Goal: Task Accomplishment & Management: Use online tool/utility

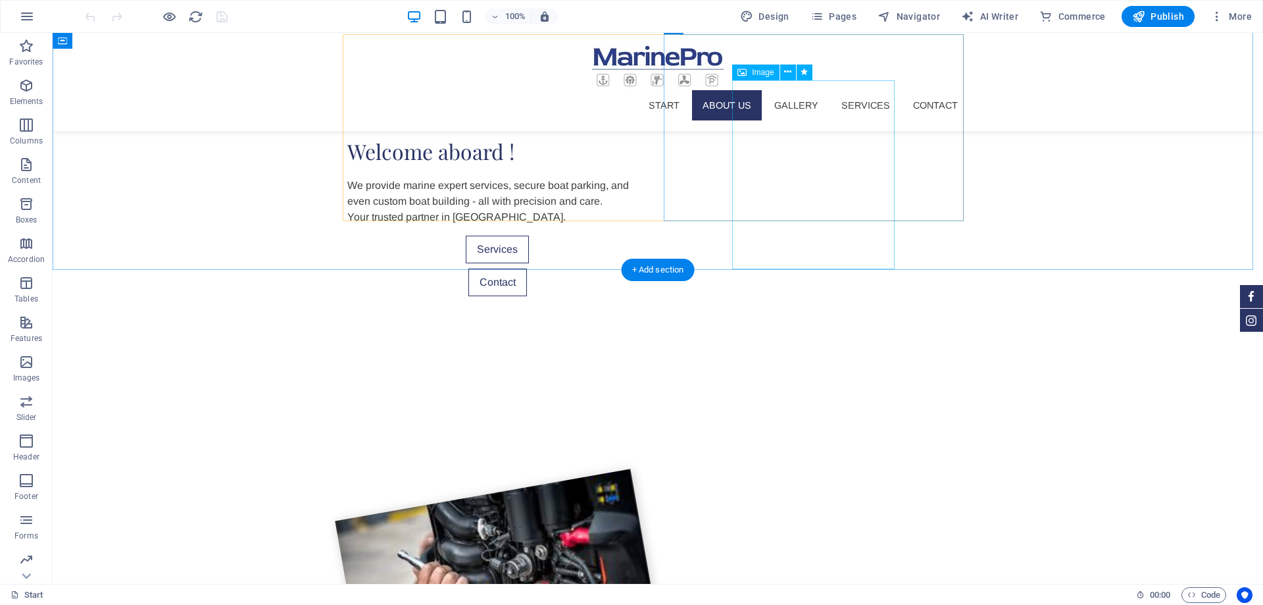
scroll to position [387, 0]
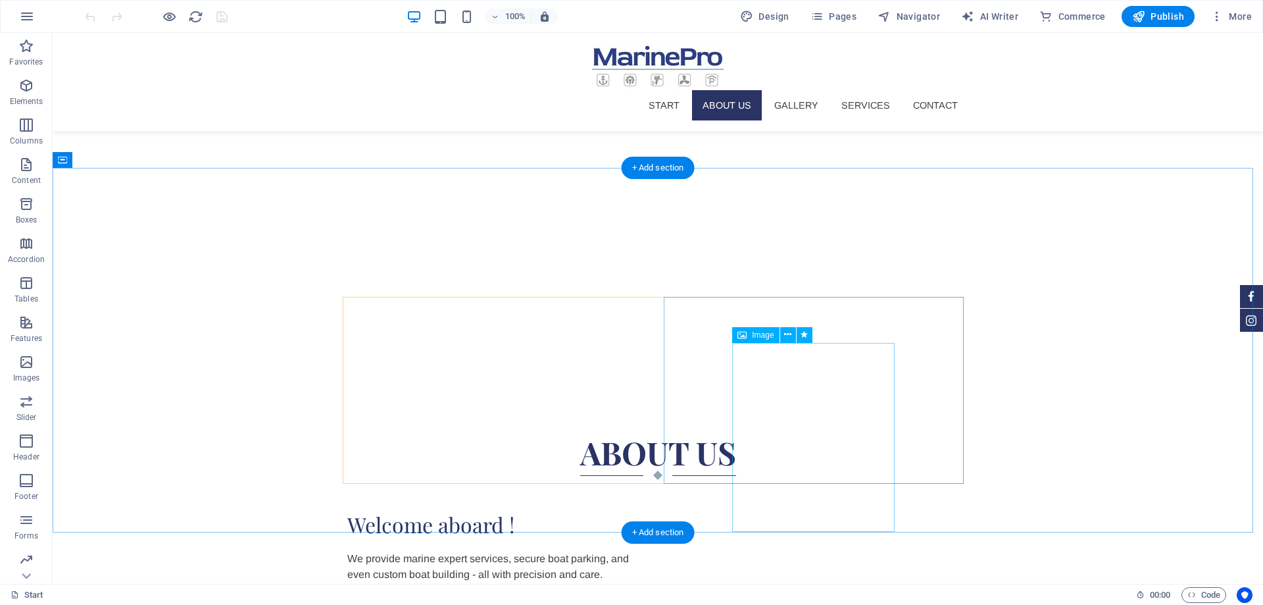
select select "%"
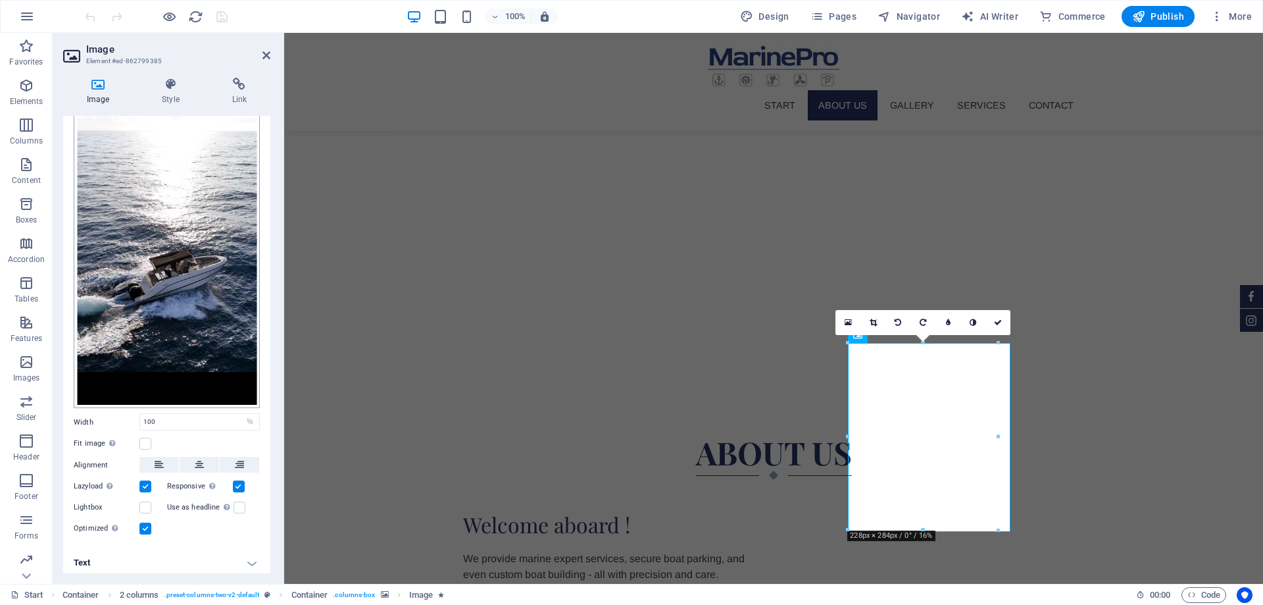
scroll to position [0, 0]
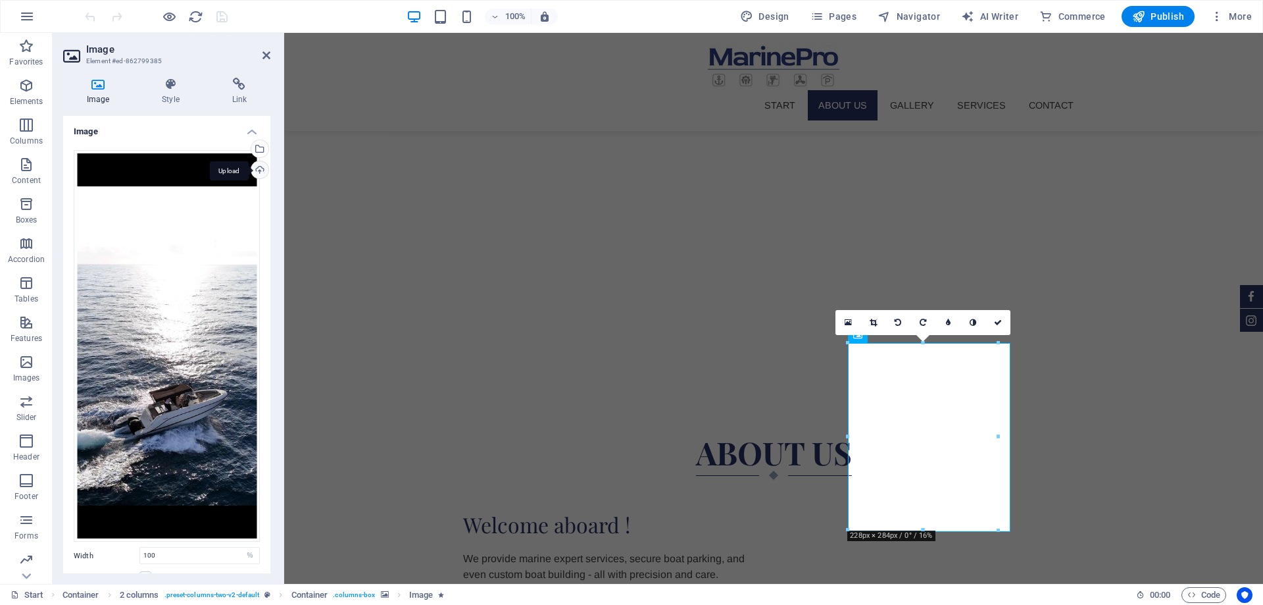
click at [255, 174] on div "Upload" at bounding box center [259, 171] width 20 height 20
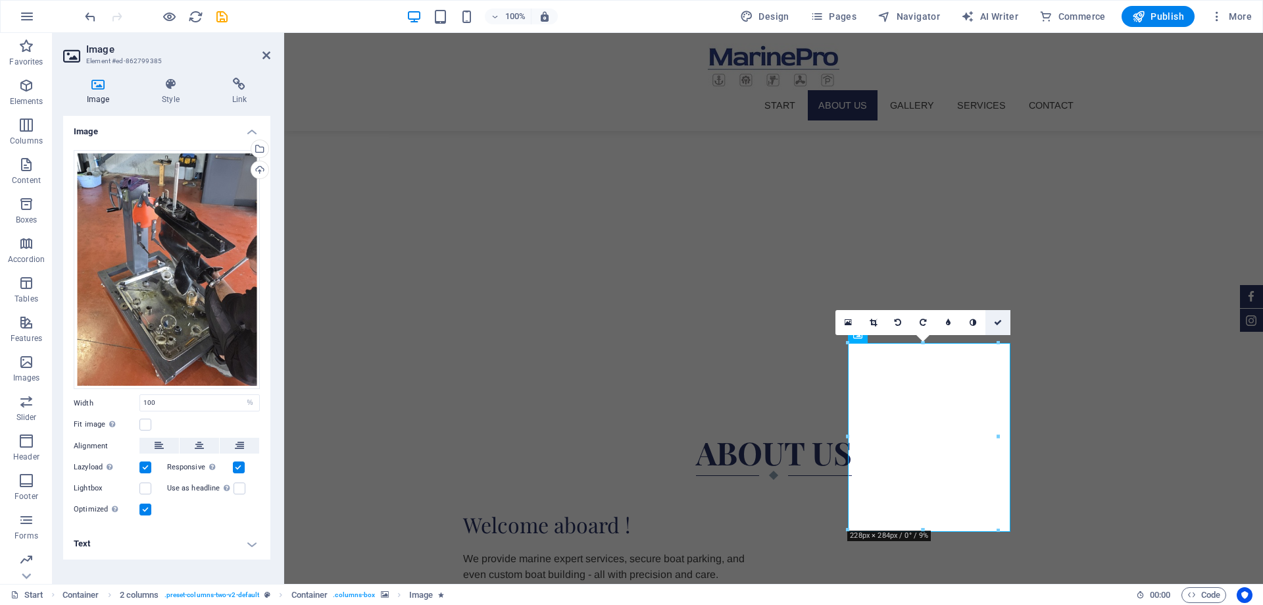
click at [1002, 326] on link at bounding box center [998, 322] width 25 height 25
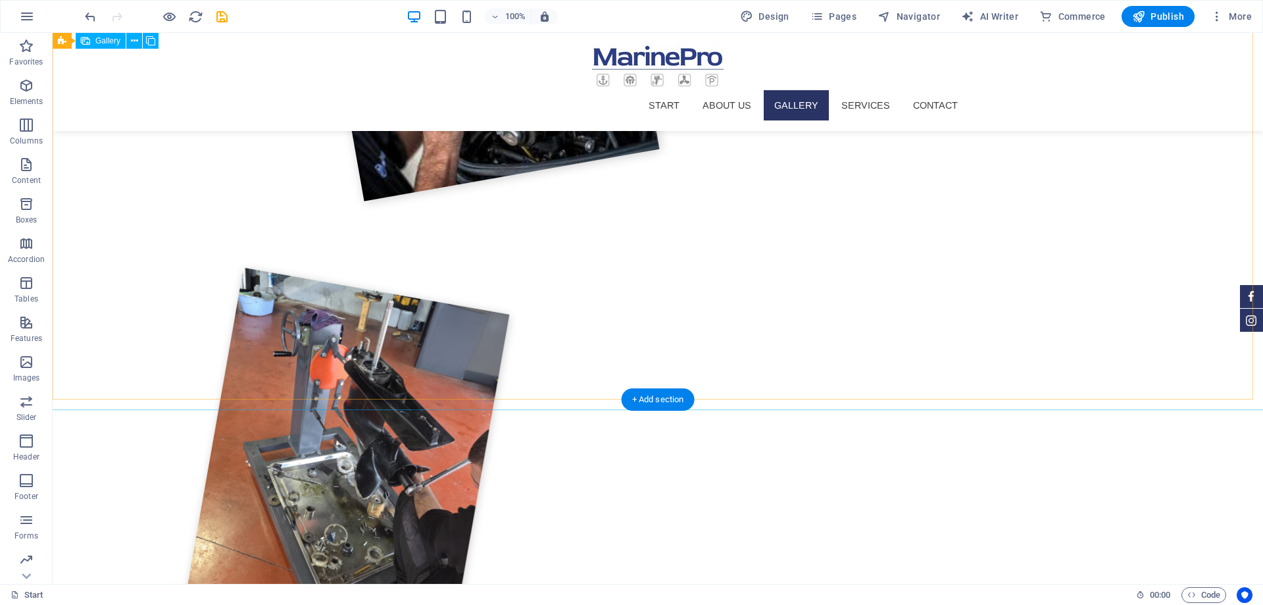
scroll to position [1506, 0]
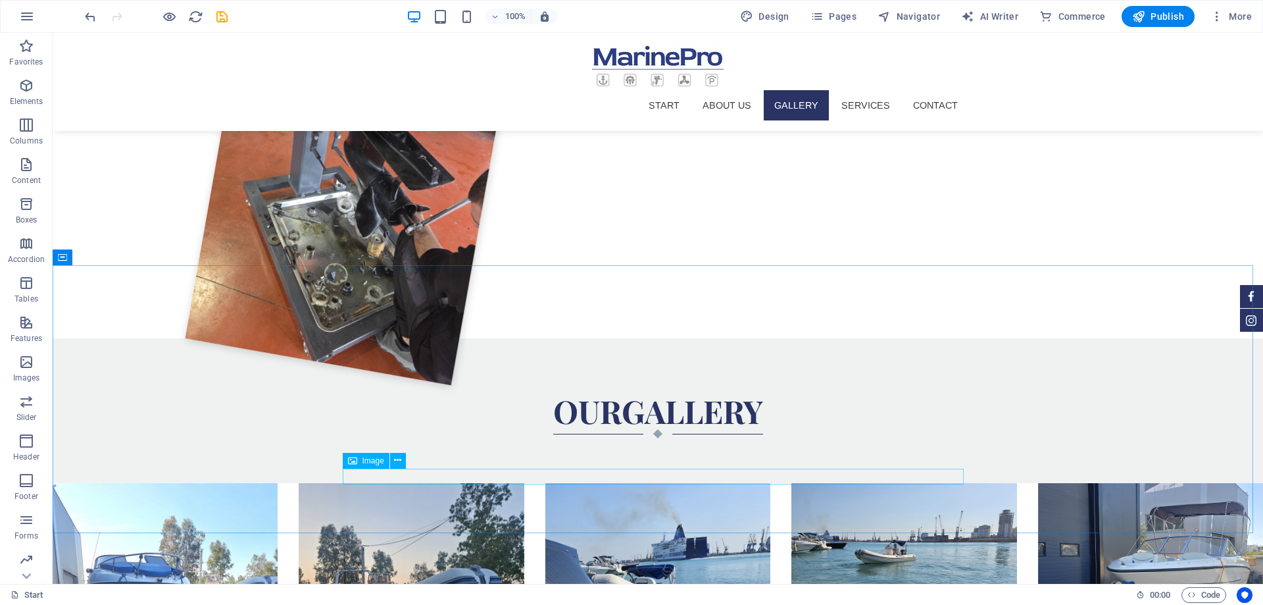
click at [371, 462] on span "Image" at bounding box center [374, 461] width 22 height 8
click at [368, 459] on span "Image" at bounding box center [374, 461] width 22 height 8
click at [369, 459] on span "Image" at bounding box center [374, 461] width 22 height 8
select select "%"
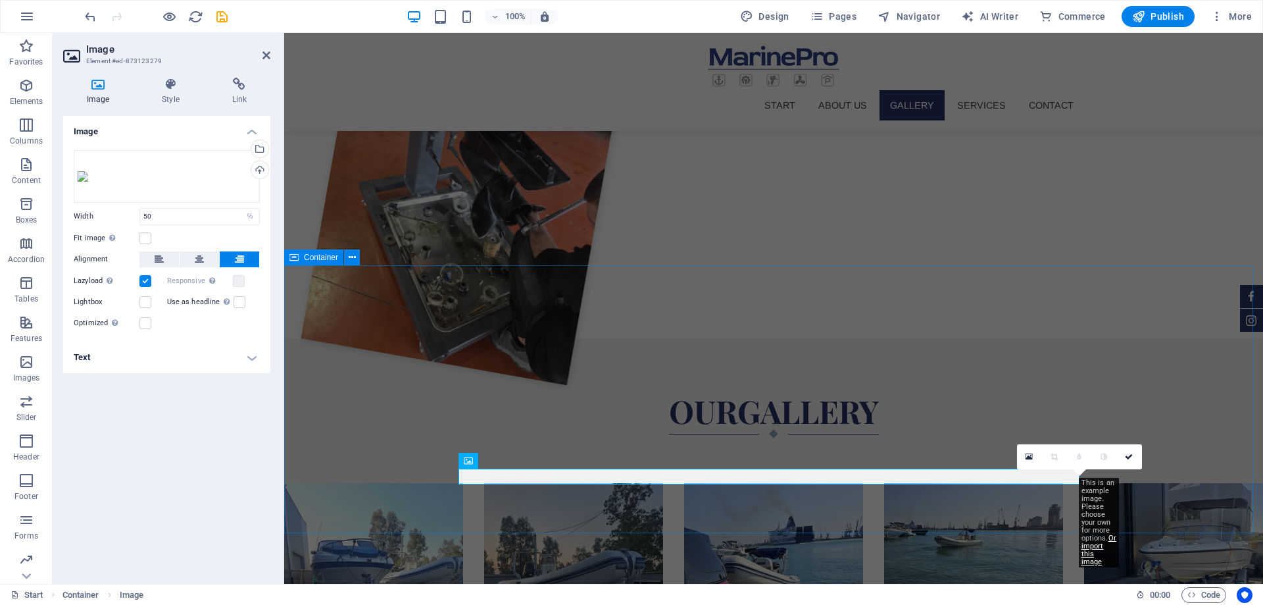
scroll to position [1413, 0]
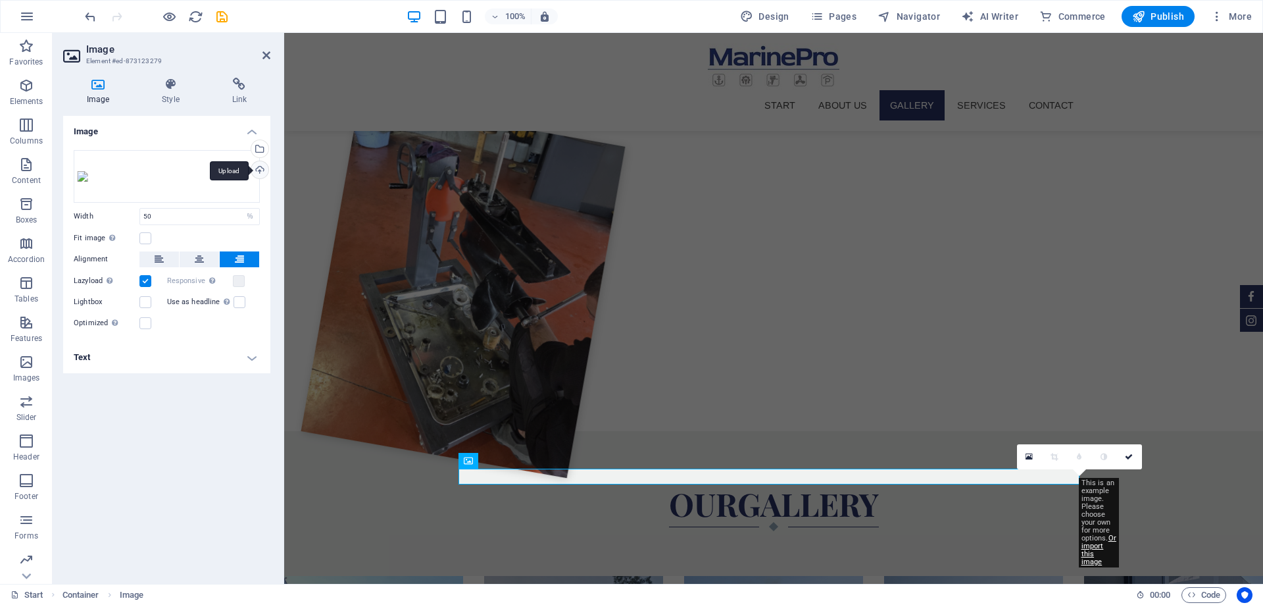
click at [259, 171] on div "Upload" at bounding box center [259, 171] width 20 height 20
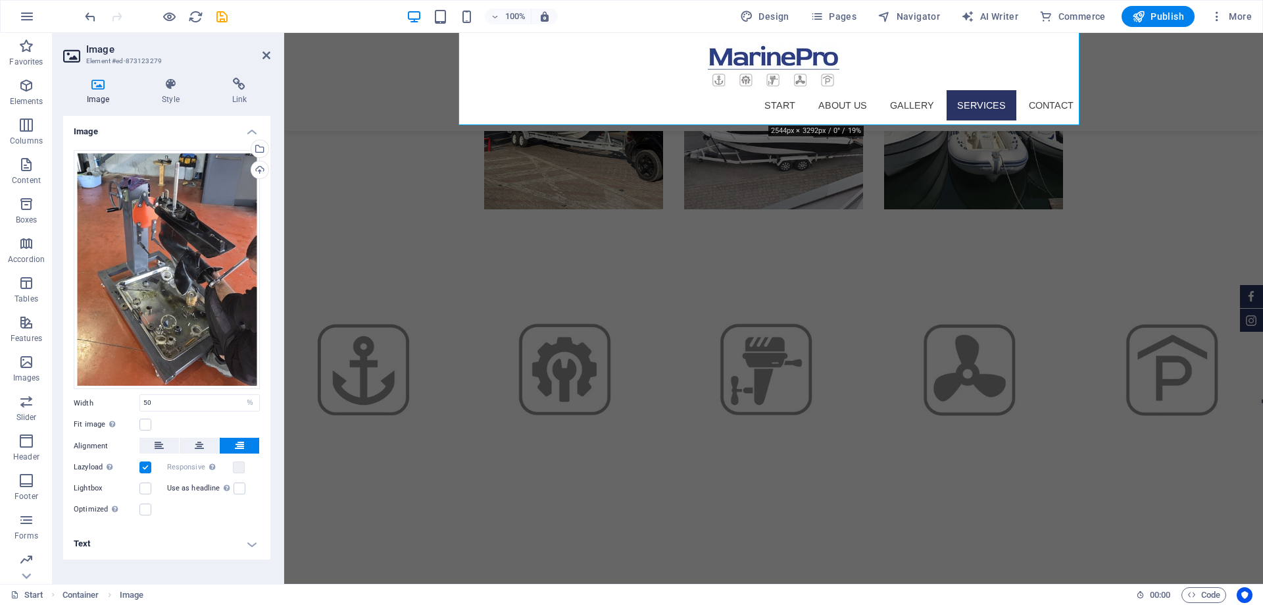
scroll to position [1786, 0]
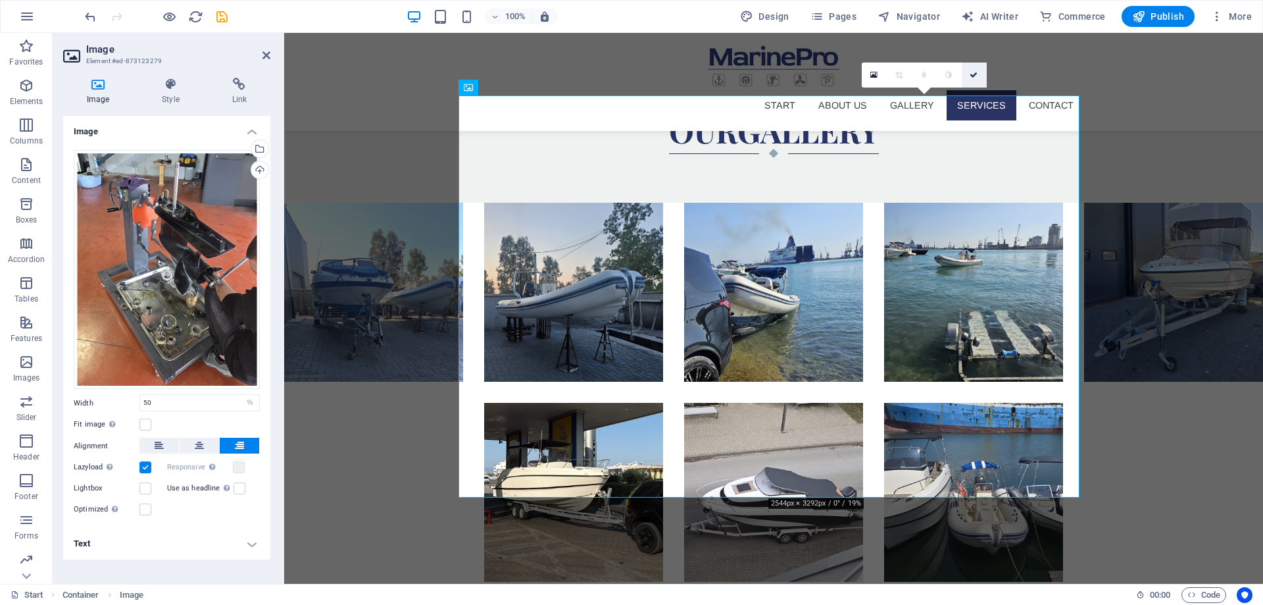
click at [983, 74] on link at bounding box center [974, 75] width 25 height 25
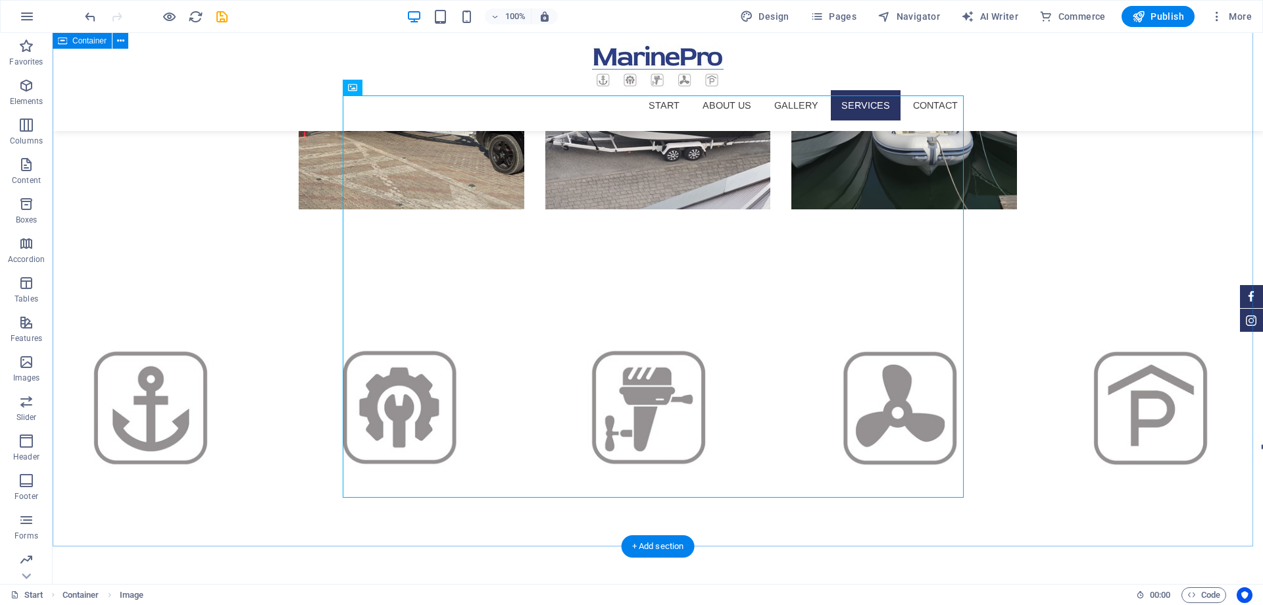
scroll to position [1879, 0]
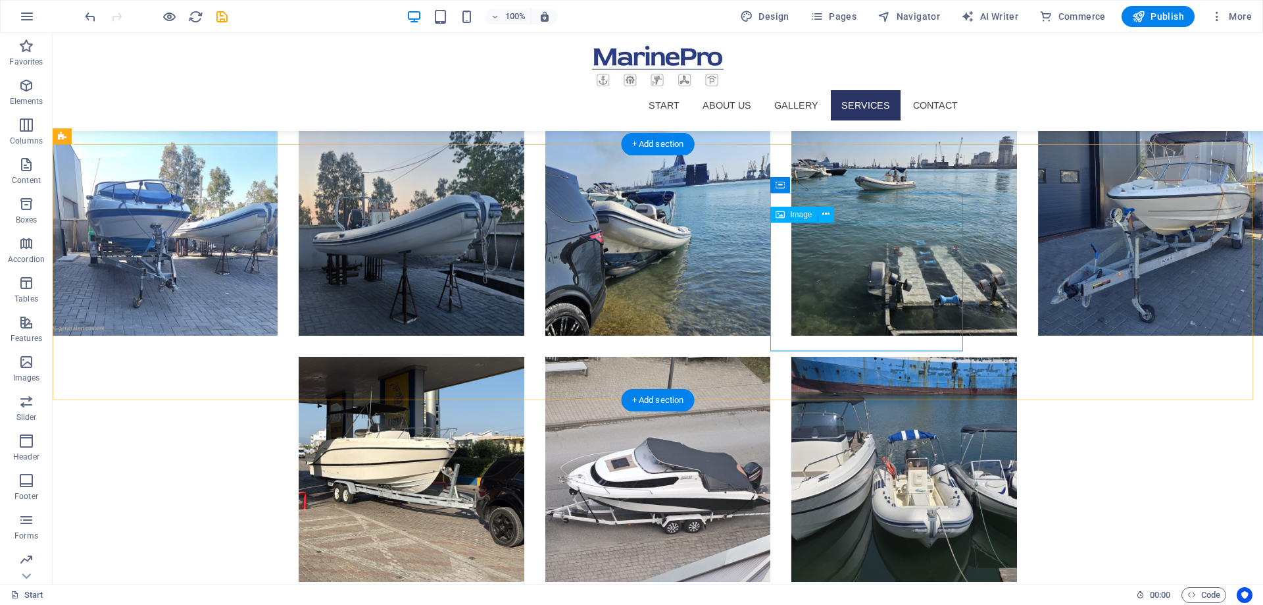
scroll to position [1506, 0]
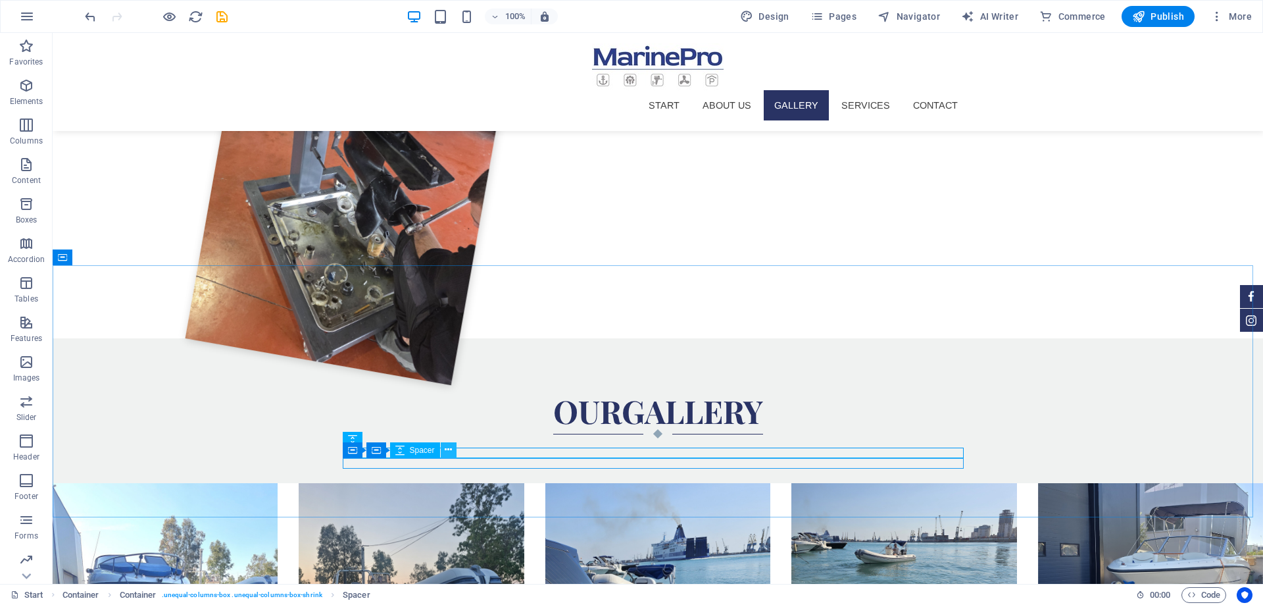
click at [447, 453] on icon at bounding box center [448, 450] width 7 height 14
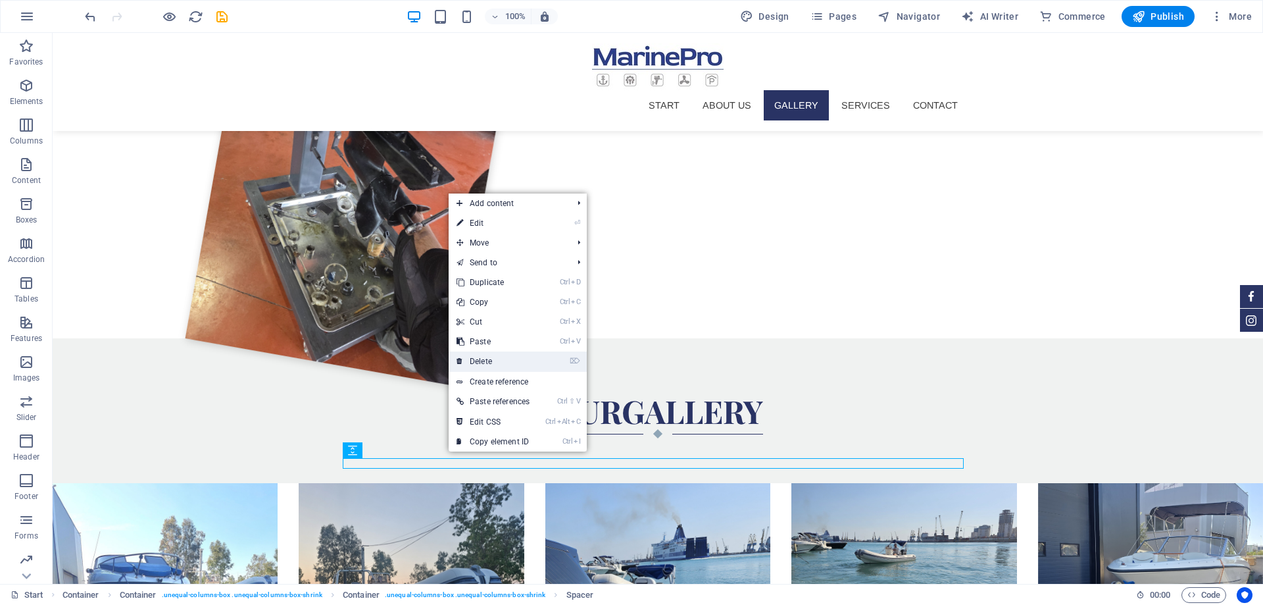
click at [483, 367] on link "⌦ Delete" at bounding box center [493, 361] width 89 height 20
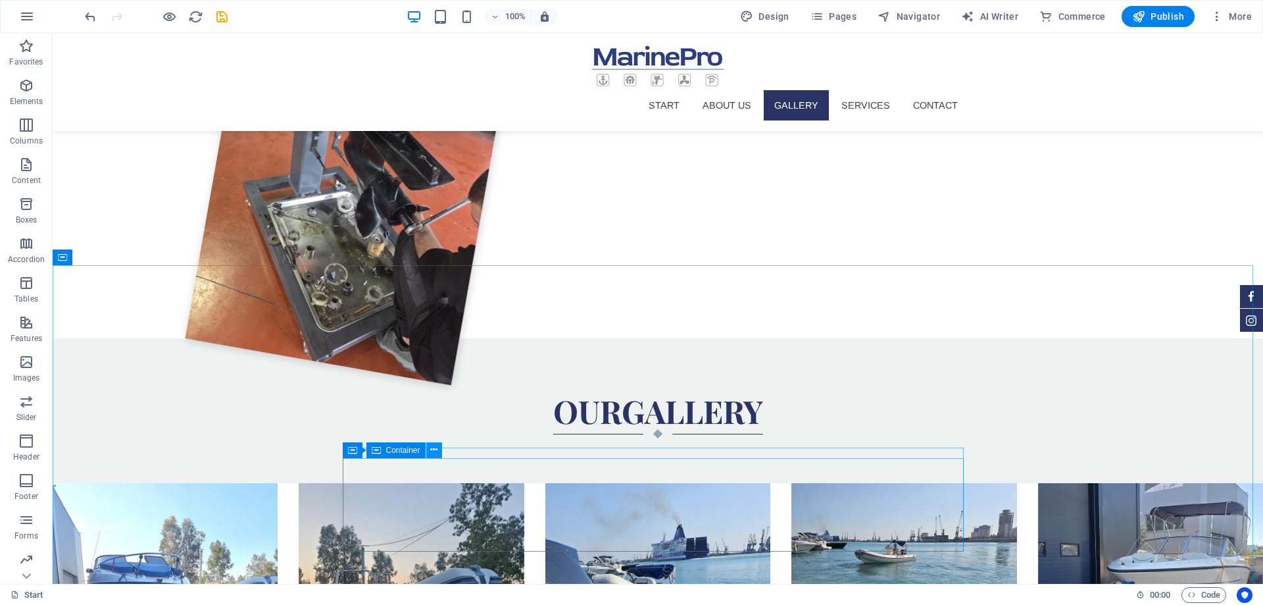
click at [431, 450] on icon at bounding box center [433, 450] width 7 height 14
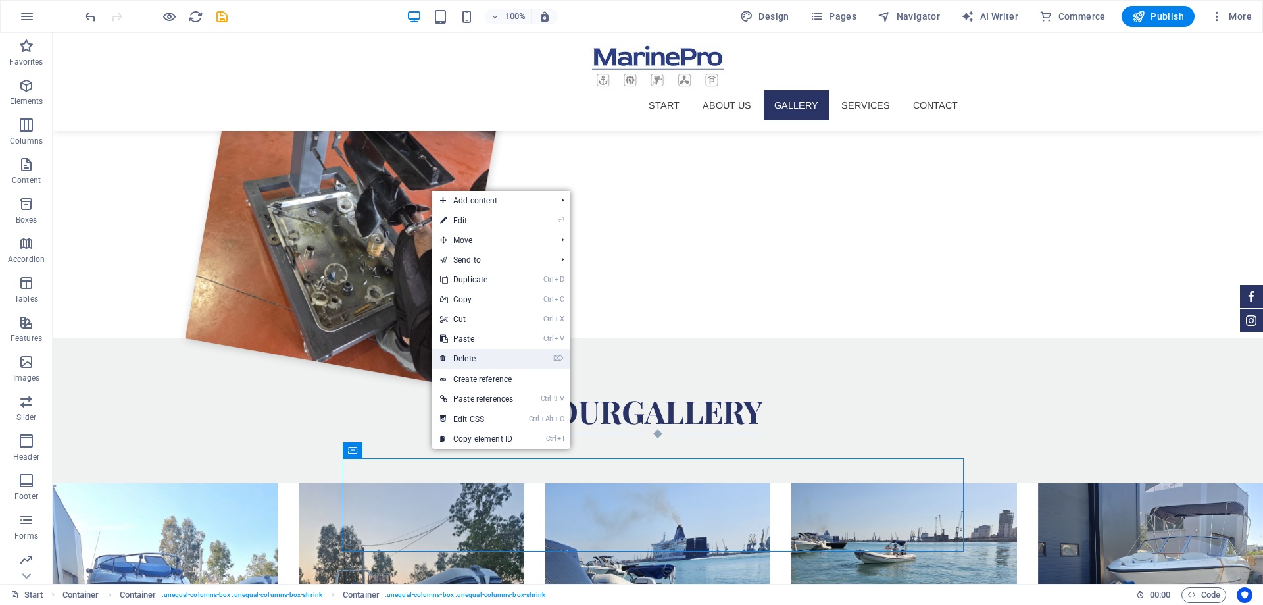
click at [470, 363] on link "⌦ Delete" at bounding box center [476, 359] width 89 height 20
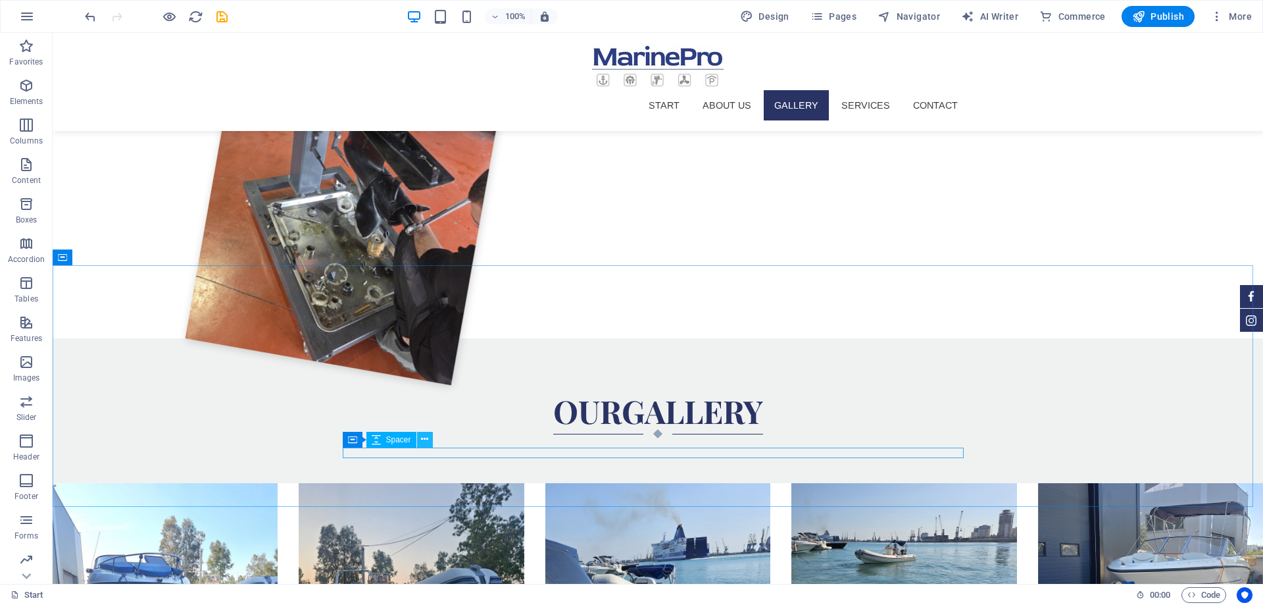
click at [422, 442] on icon at bounding box center [424, 439] width 7 height 14
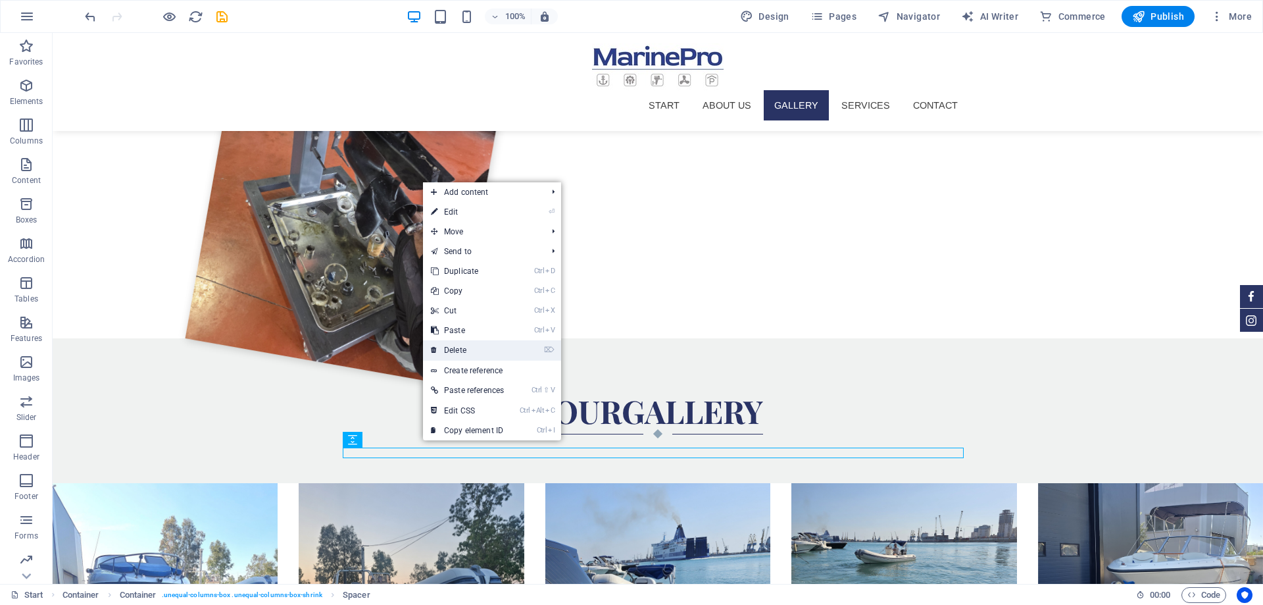
click at [466, 354] on link "⌦ Delete" at bounding box center [467, 350] width 89 height 20
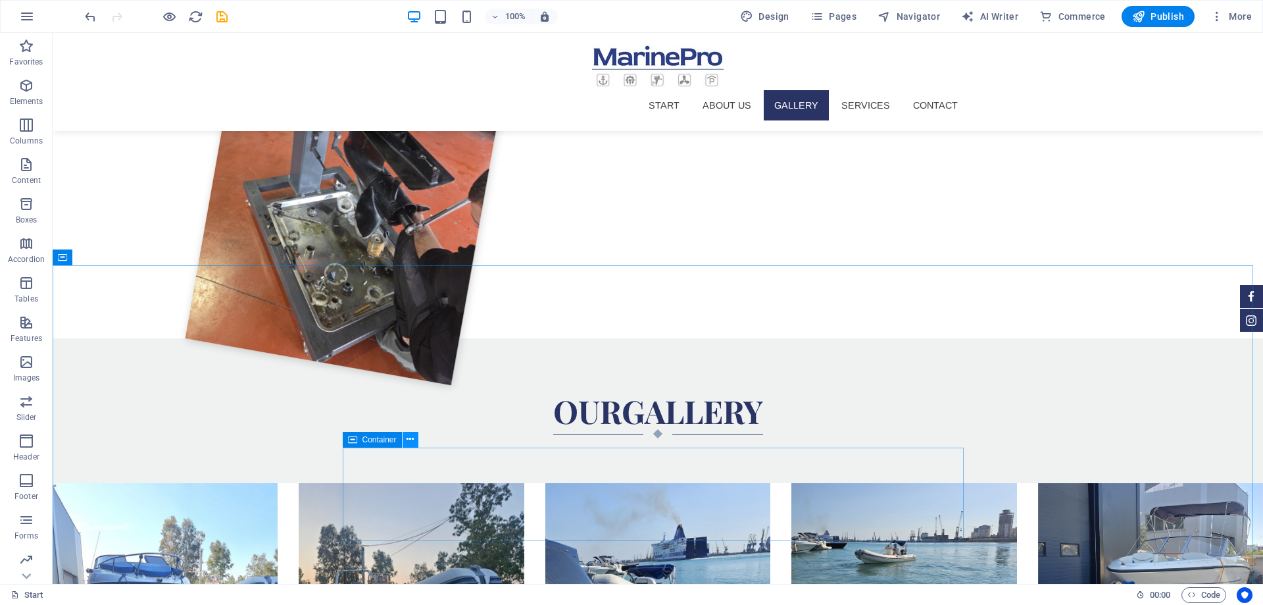
click at [413, 444] on icon at bounding box center [410, 439] width 7 height 14
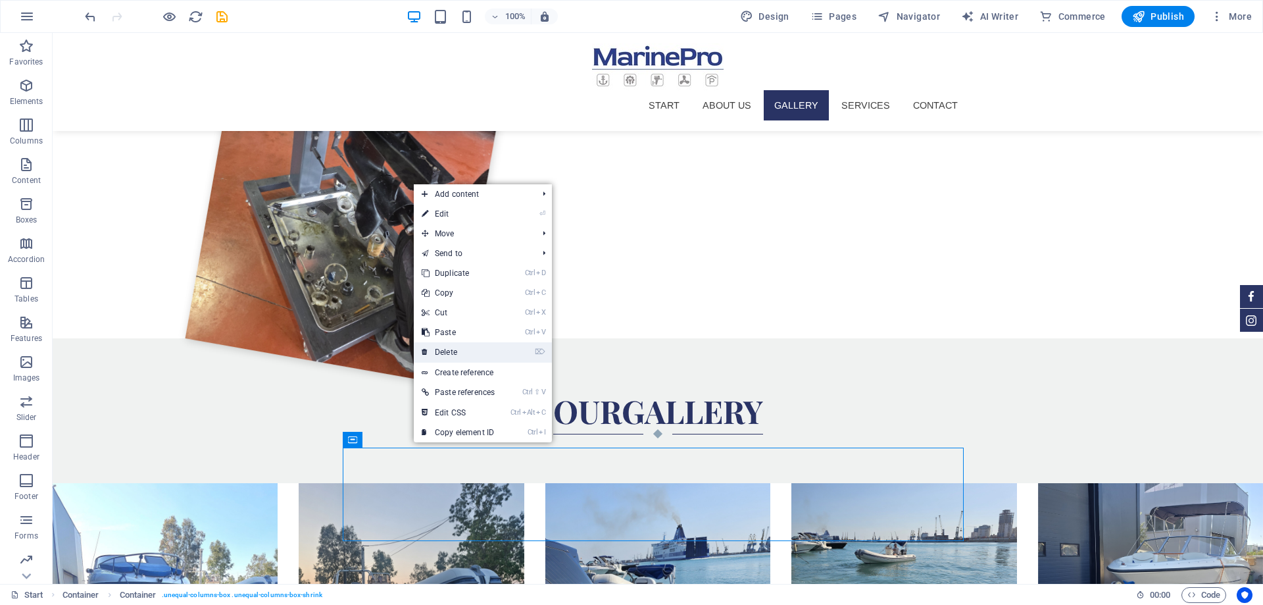
click at [468, 359] on link "⌦ Delete" at bounding box center [458, 352] width 89 height 20
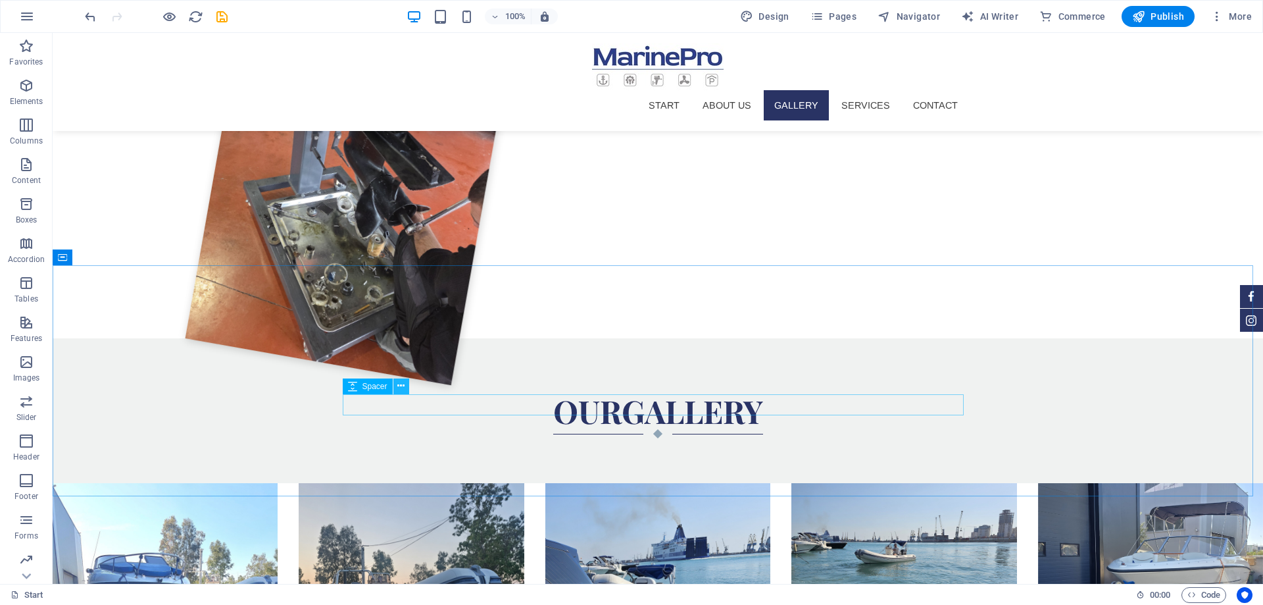
click at [399, 382] on icon at bounding box center [400, 386] width 7 height 14
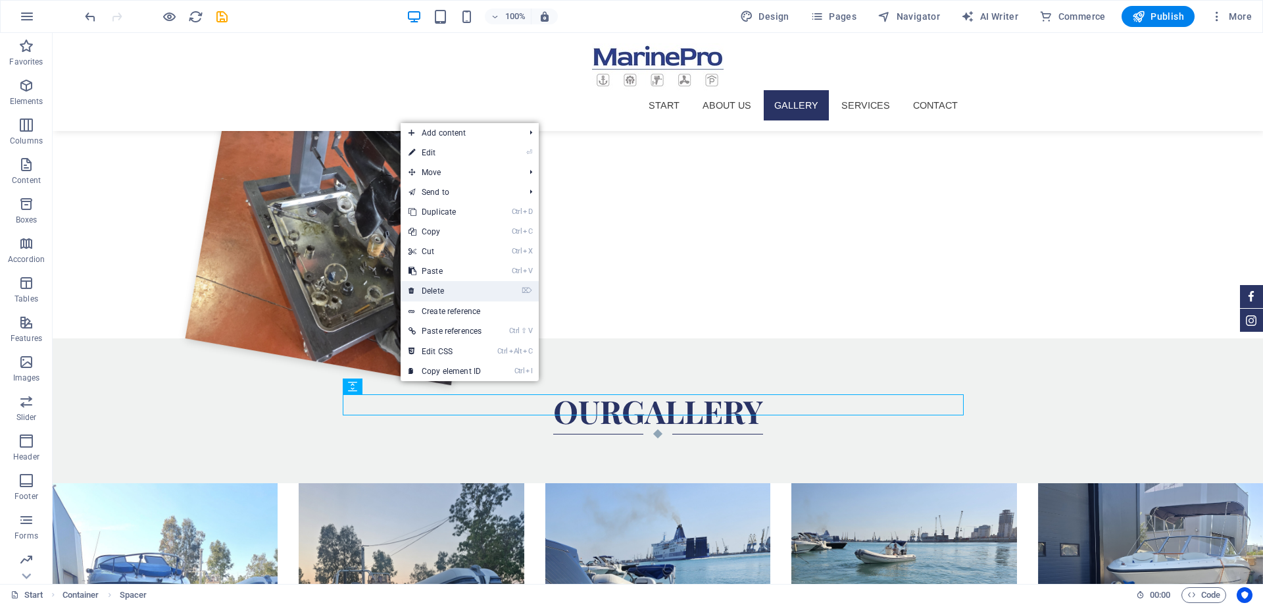
click at [453, 294] on link "⌦ Delete" at bounding box center [445, 291] width 89 height 20
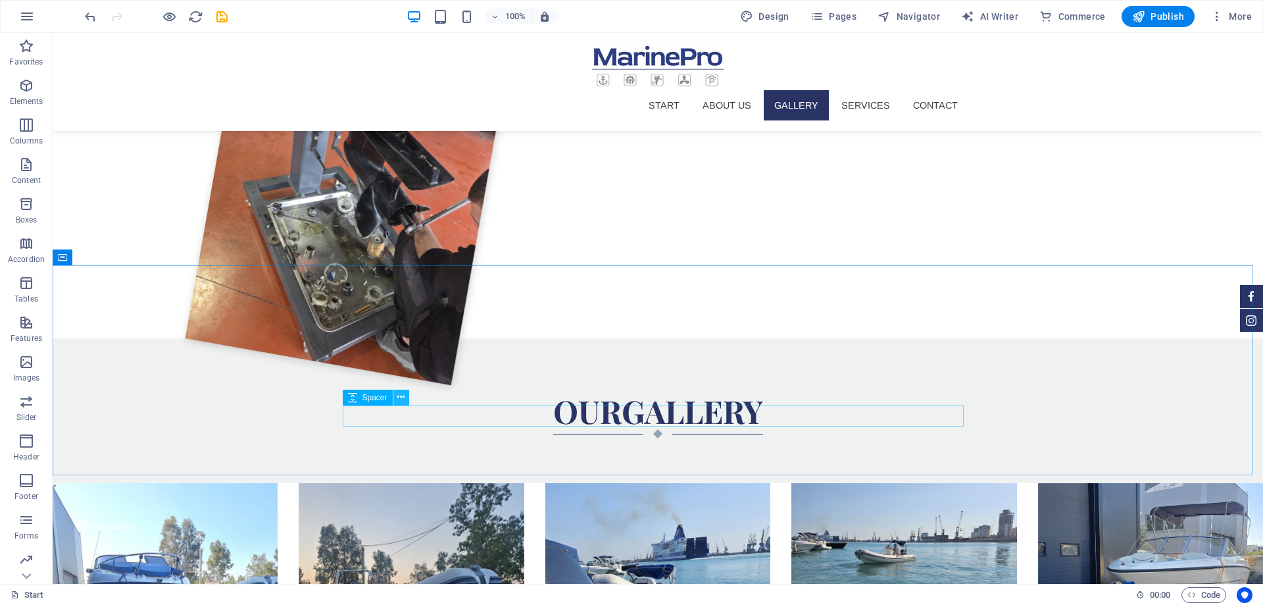
click at [403, 397] on icon at bounding box center [400, 397] width 7 height 14
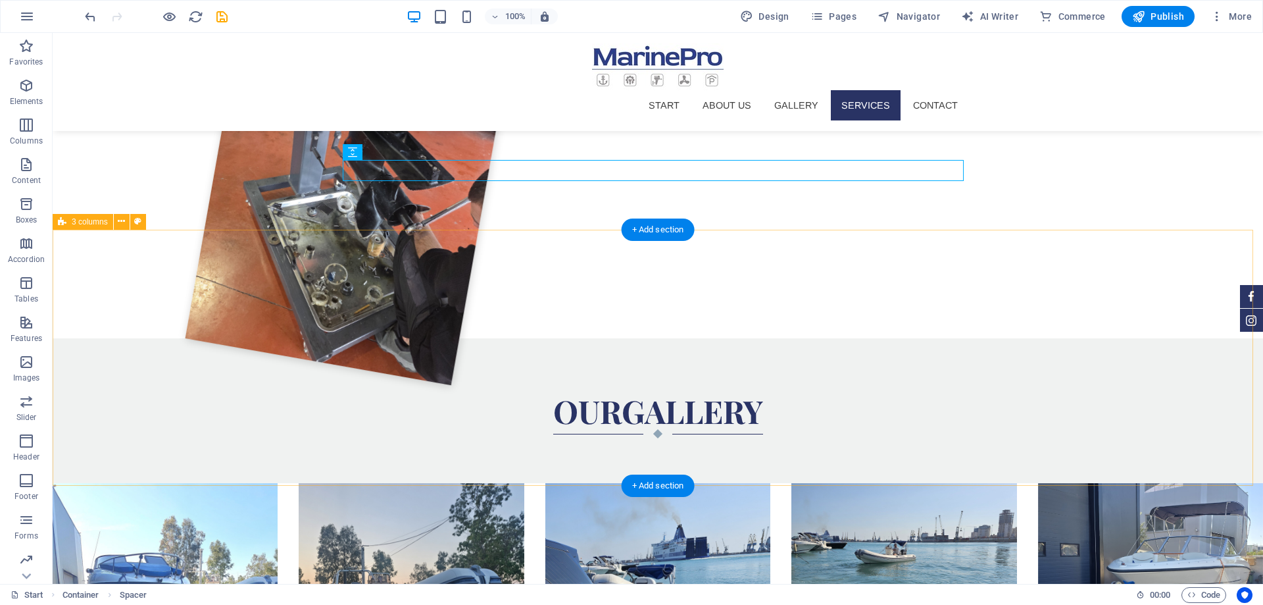
scroll to position [1879, 0]
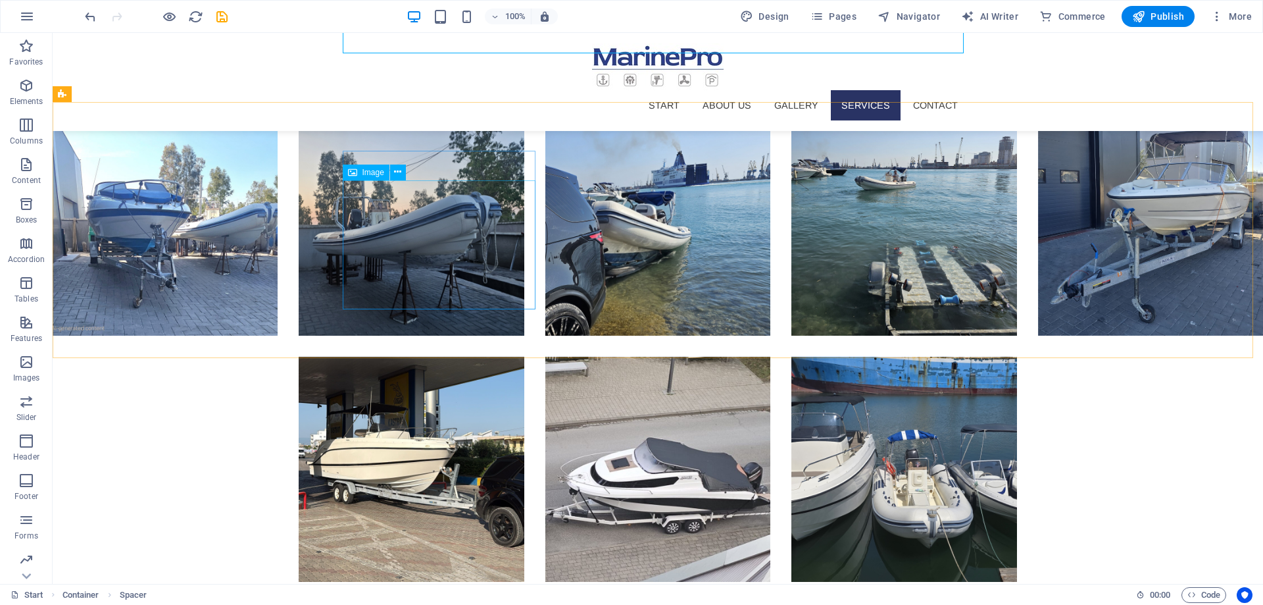
click at [372, 174] on span "Image" at bounding box center [374, 172] width 22 height 8
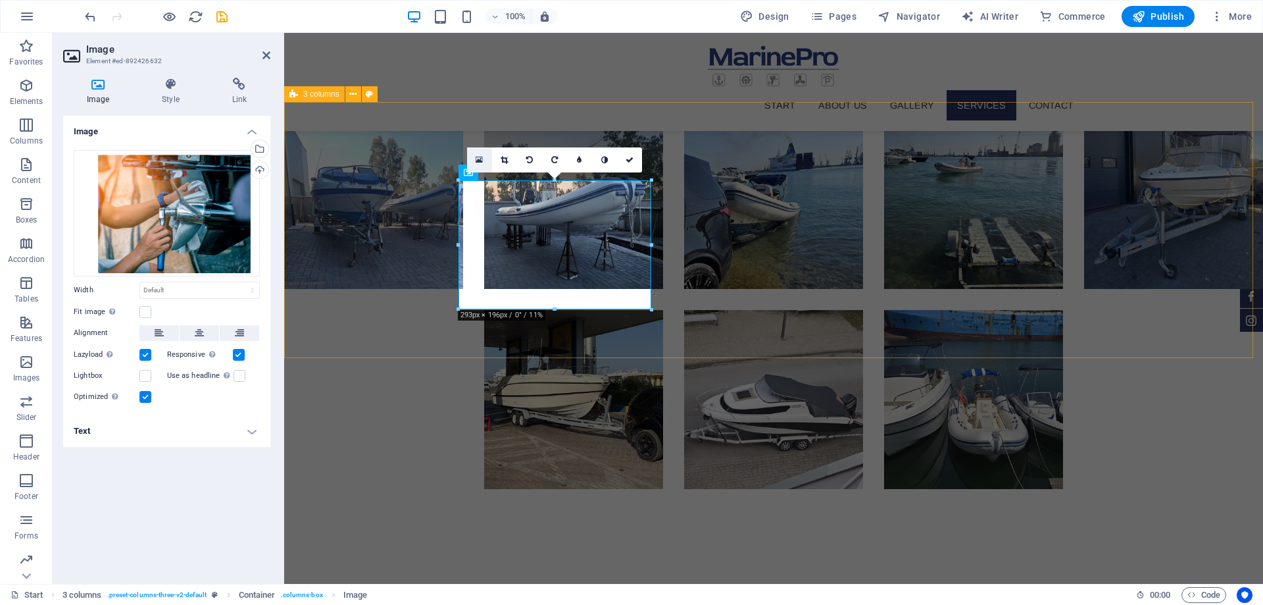
scroll to position [1786, 0]
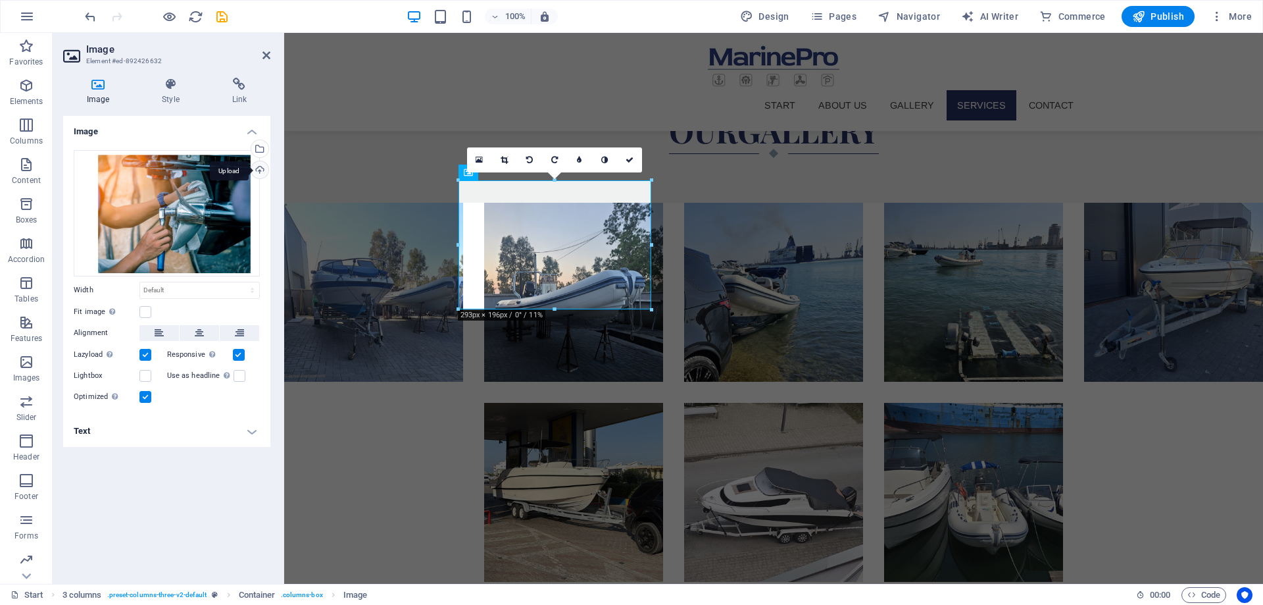
click at [260, 170] on div "Upload" at bounding box center [259, 171] width 20 height 20
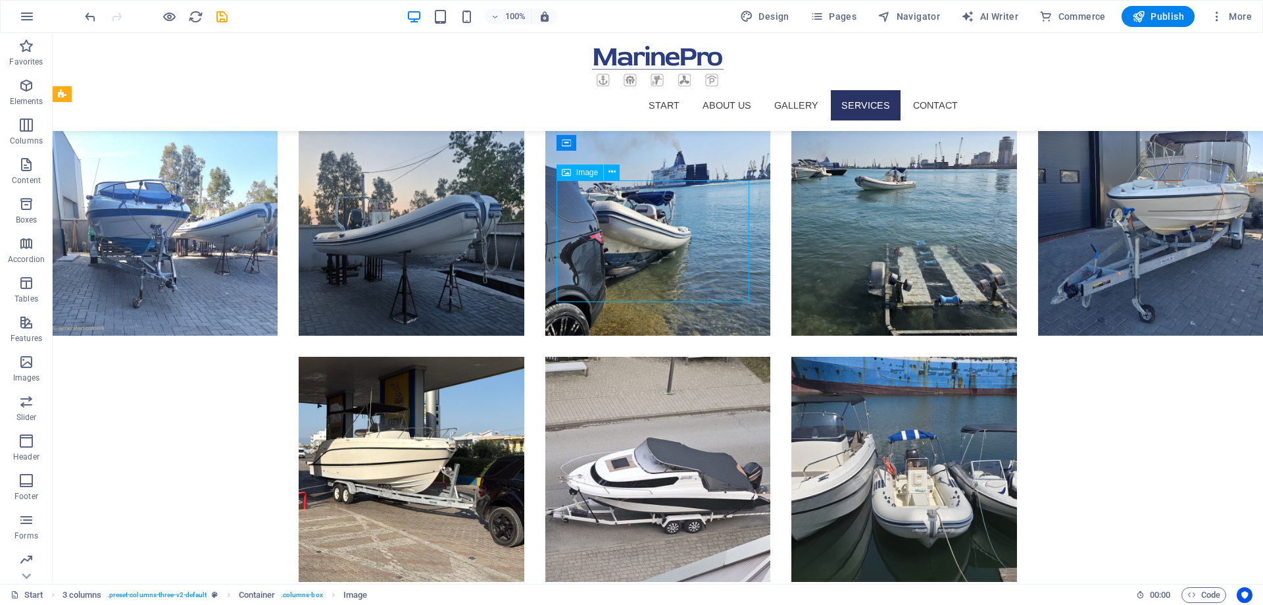
select select "px"
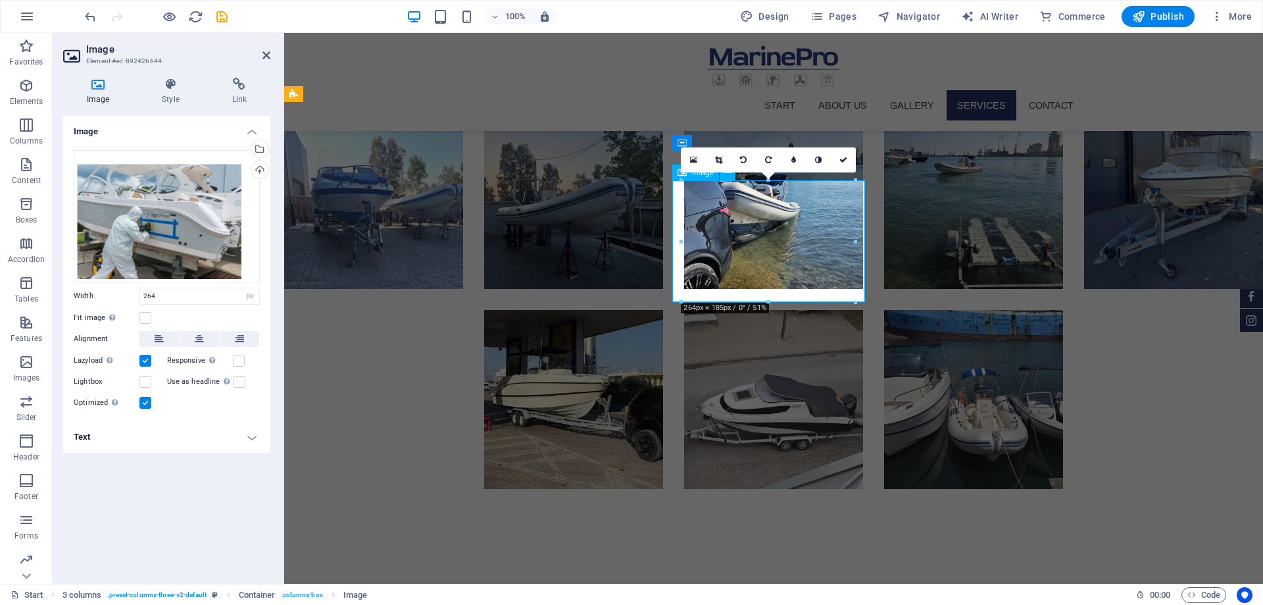
scroll to position [1786, 0]
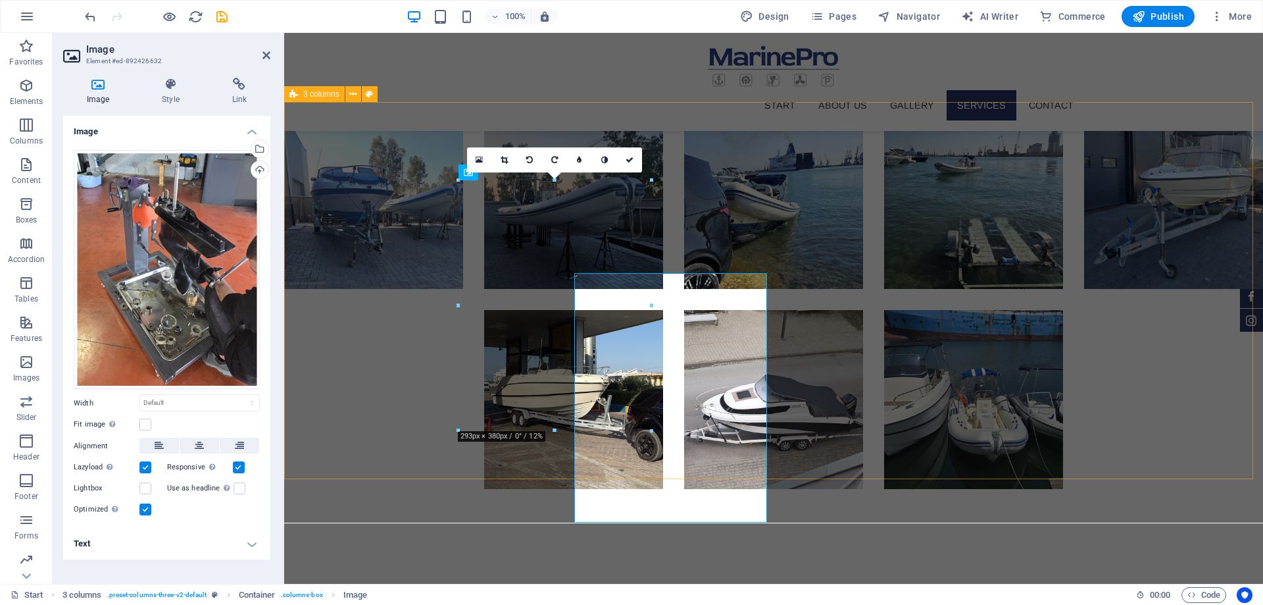
scroll to position [1786, 0]
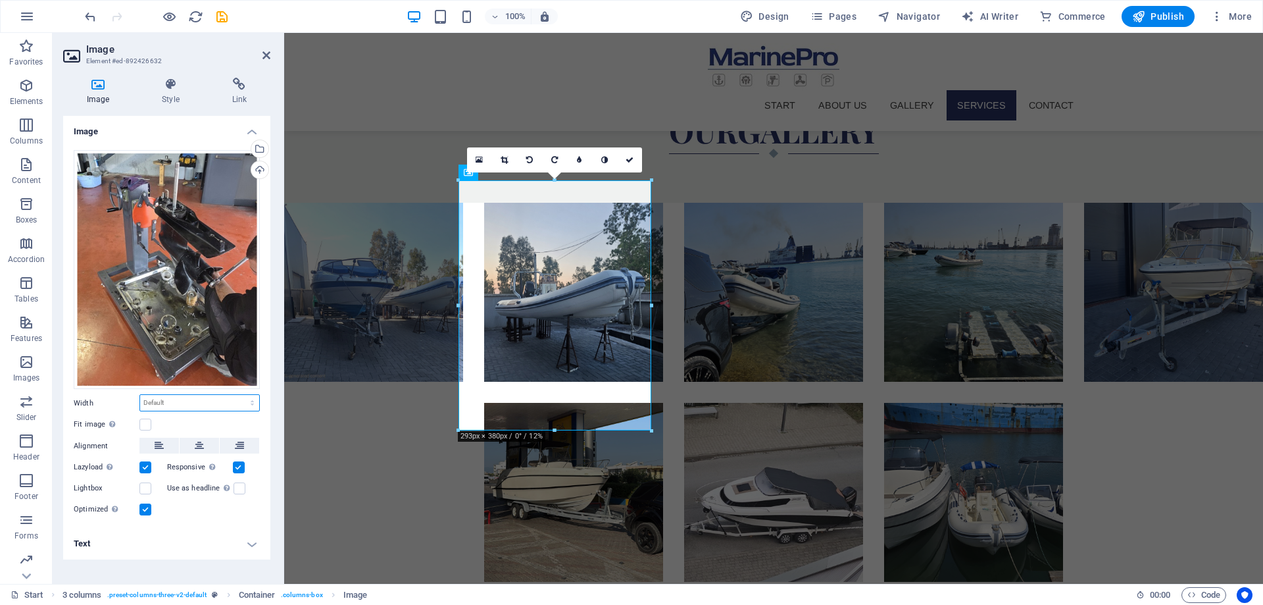
click at [166, 404] on select "Default auto px rem % em vh vw" at bounding box center [199, 403] width 119 height 16
click at [140, 395] on select "Default auto px rem % em vh vw" at bounding box center [199, 403] width 119 height 16
select select "DISABLED_OPTION_VALUE"
click at [213, 419] on div "Fit image Automatically fit image to a fixed width and height" at bounding box center [167, 425] width 186 height 16
drag, startPoint x: 265, startPoint y: 58, endPoint x: 214, endPoint y: 25, distance: 61.0
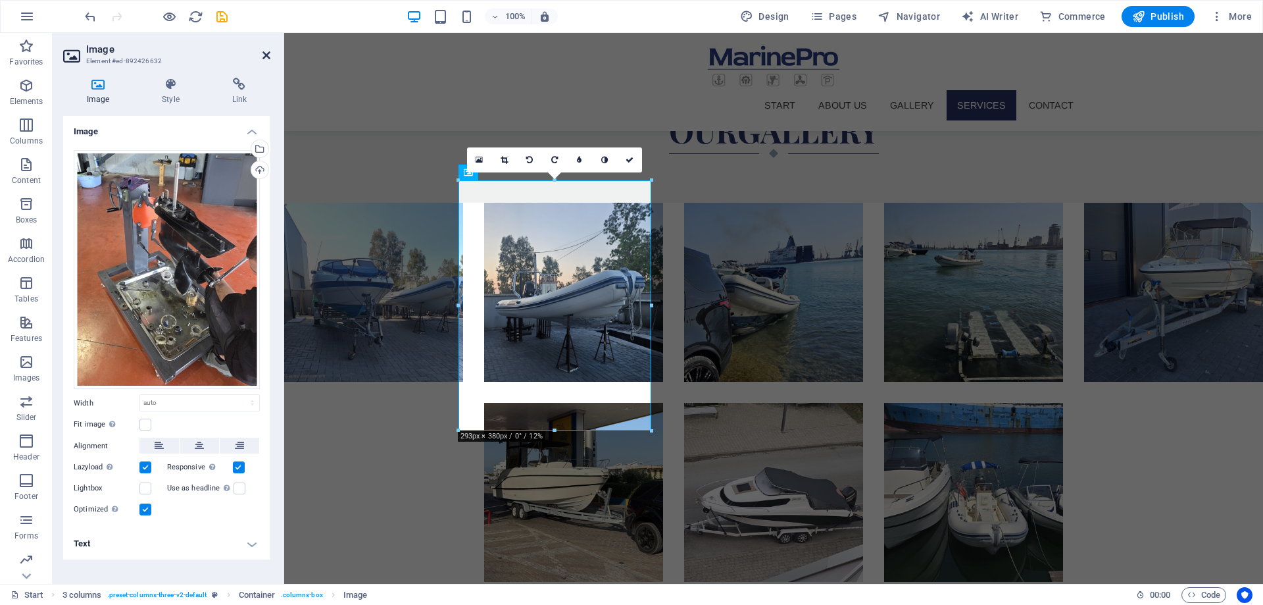
click at [266, 58] on icon at bounding box center [267, 55] width 8 height 11
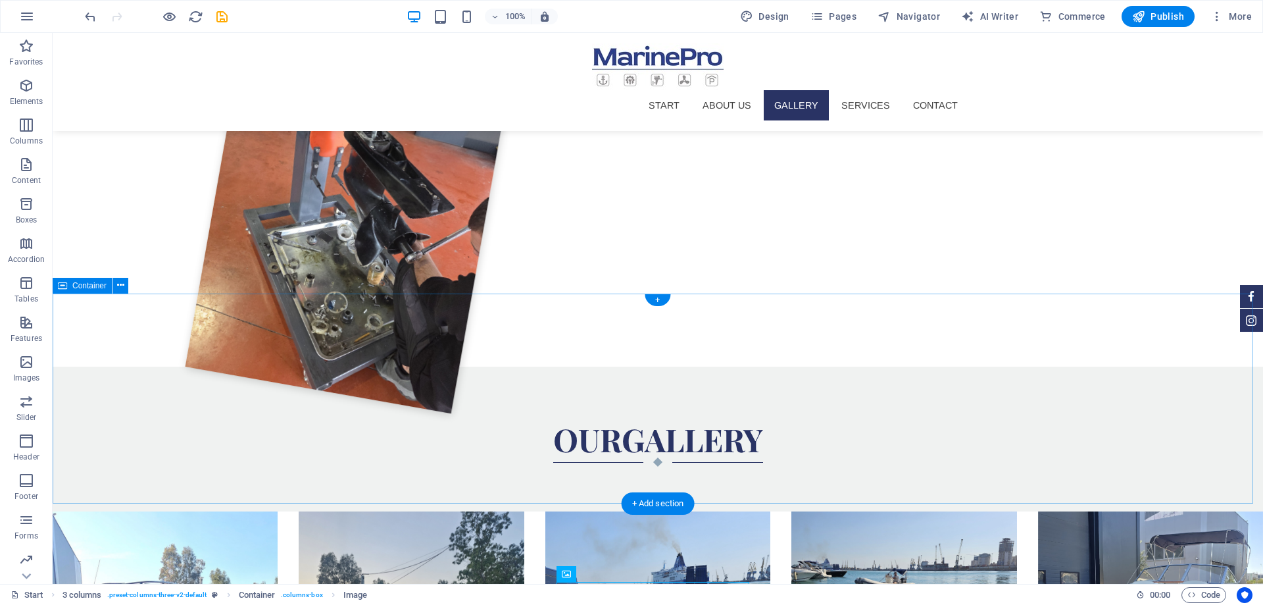
scroll to position [1850, 0]
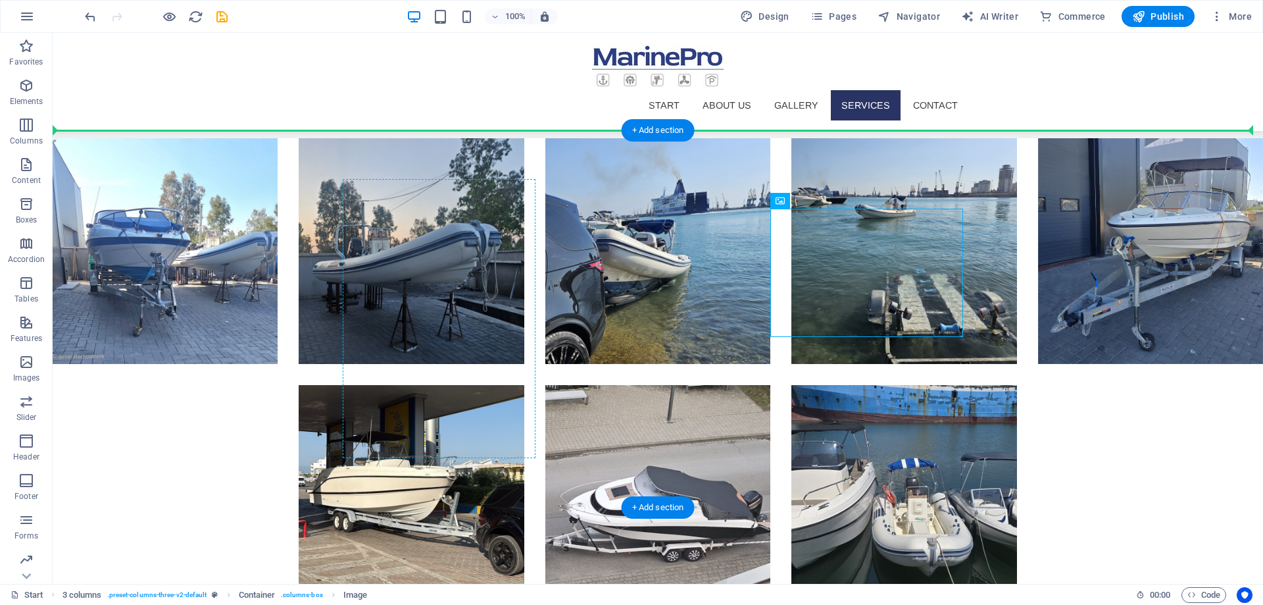
drag, startPoint x: 856, startPoint y: 288, endPoint x: 483, endPoint y: 305, distance: 373.5
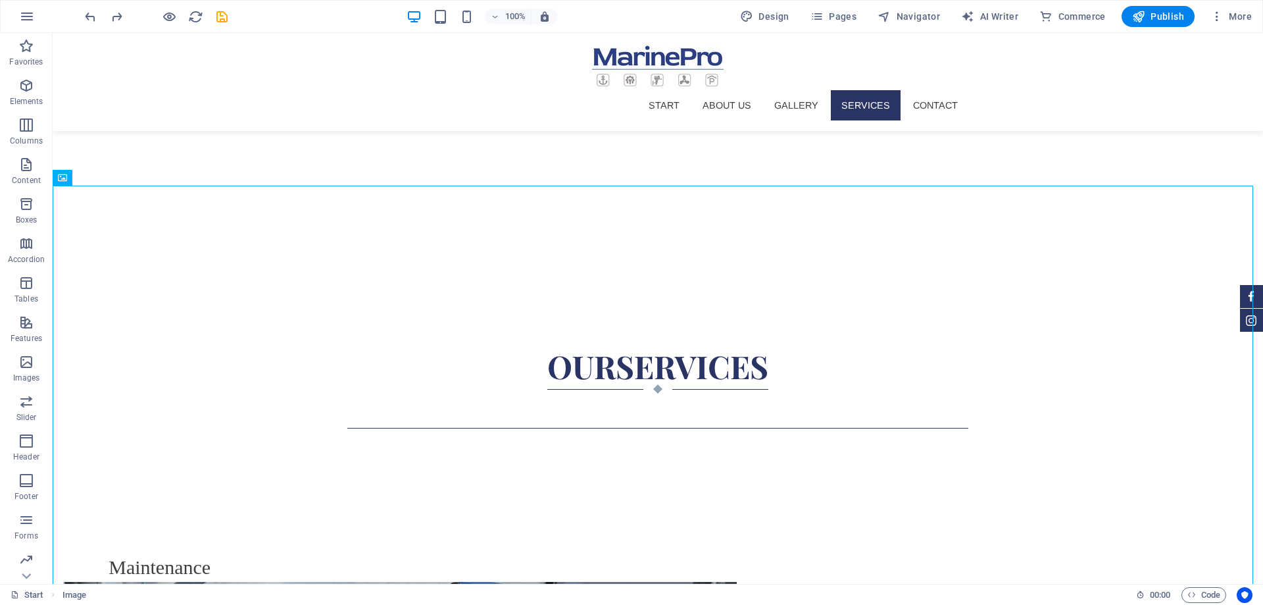
scroll to position [1795, 0]
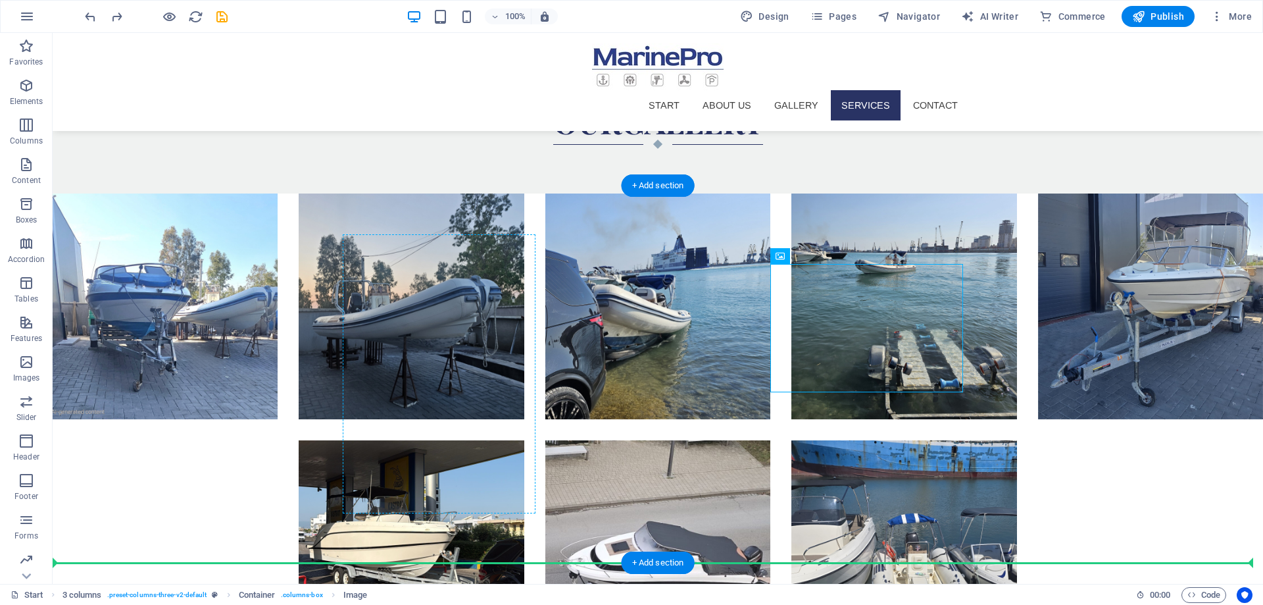
drag, startPoint x: 817, startPoint y: 370, endPoint x: 497, endPoint y: 467, distance: 334.7
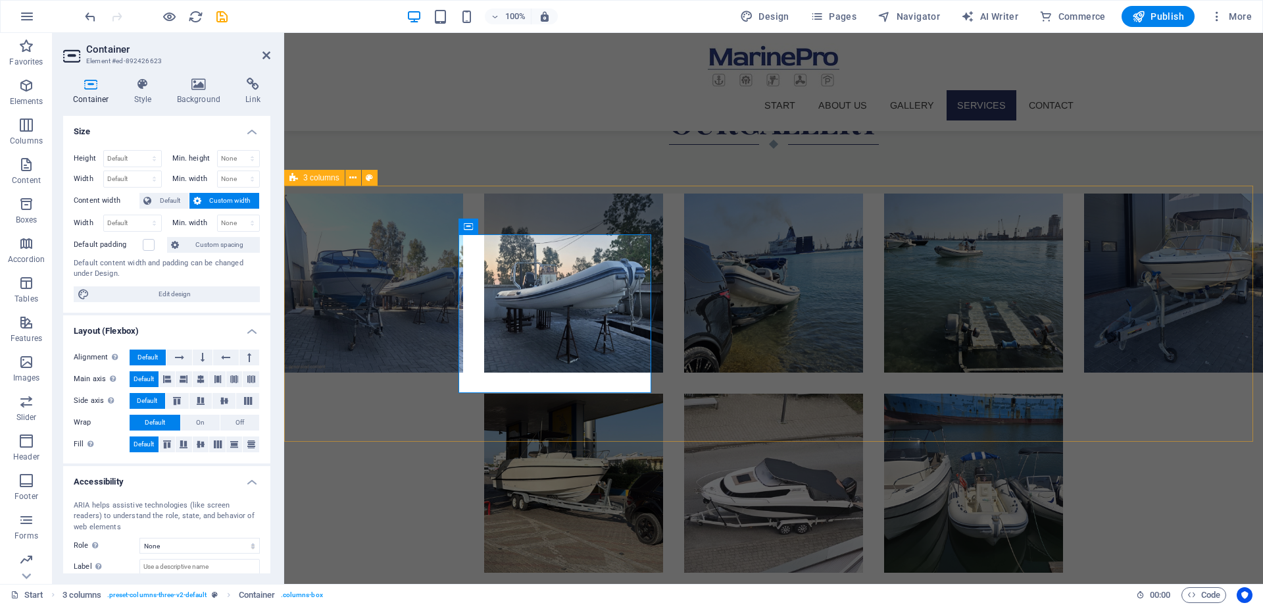
scroll to position [1702, 0]
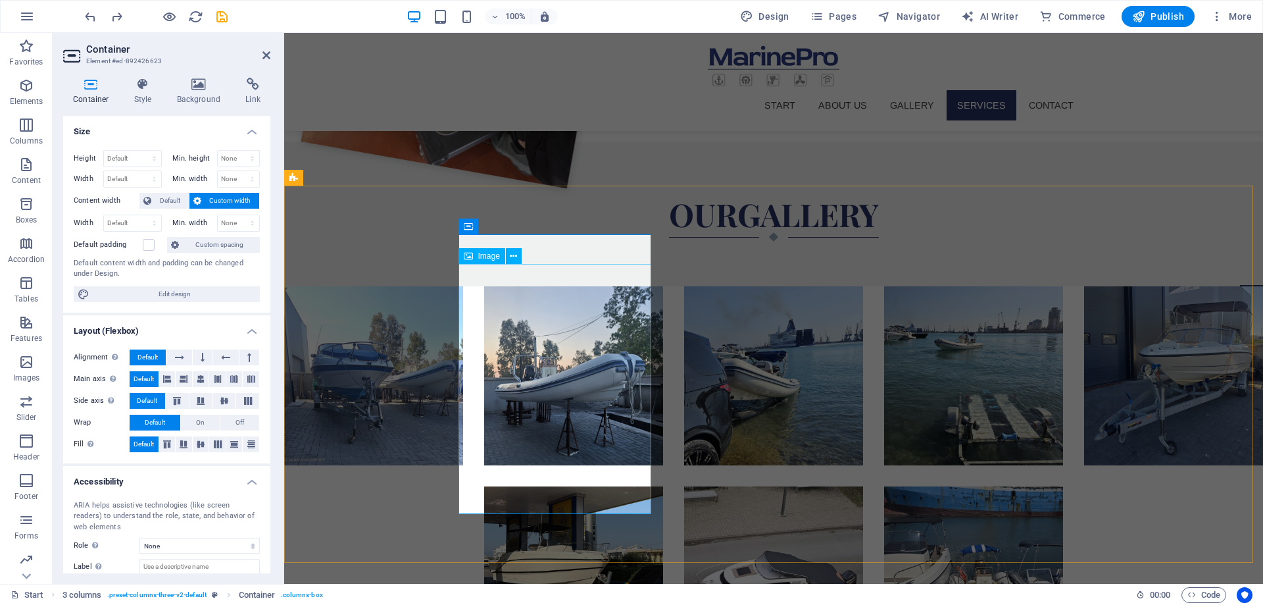
click at [482, 254] on span "Image" at bounding box center [489, 256] width 22 height 8
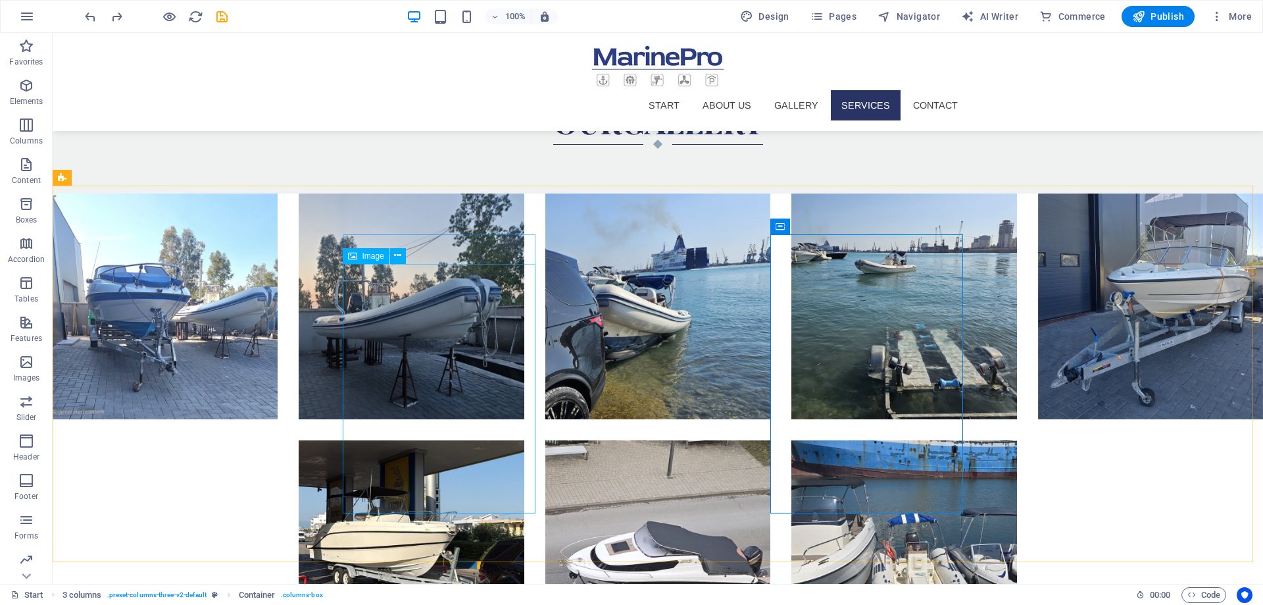
click at [359, 255] on div "Image" at bounding box center [366, 256] width 47 height 16
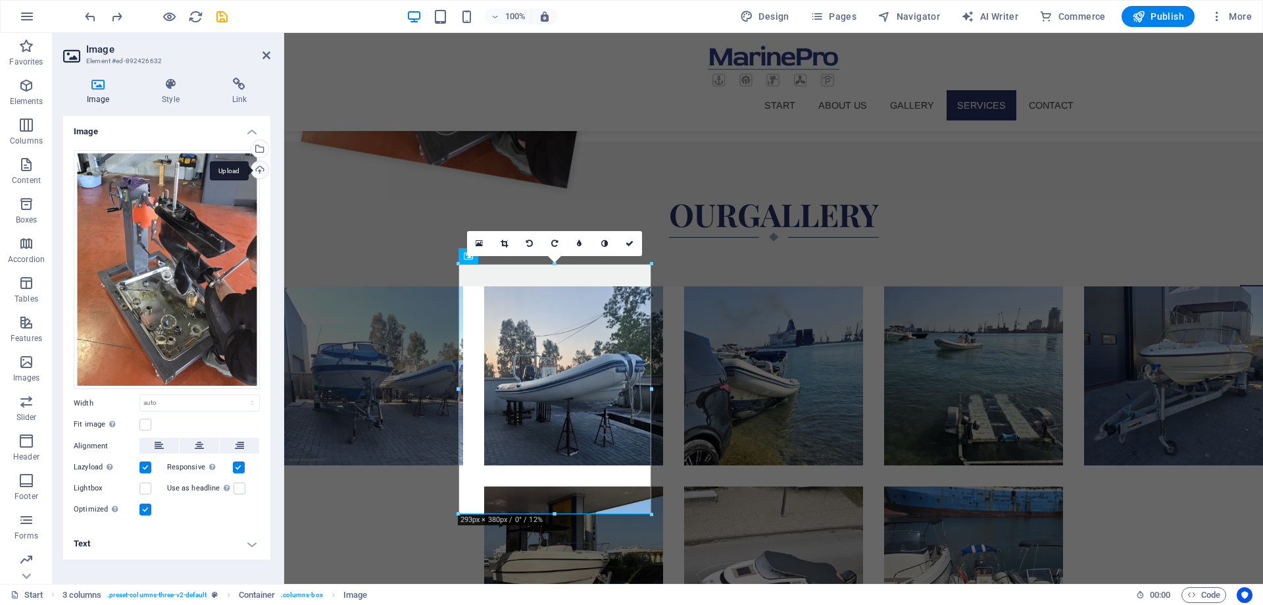
click at [257, 166] on div "Upload" at bounding box center [259, 171] width 20 height 20
click at [262, 149] on div "Select files from the file manager, stock photos, or upload file(s)" at bounding box center [259, 150] width 20 height 20
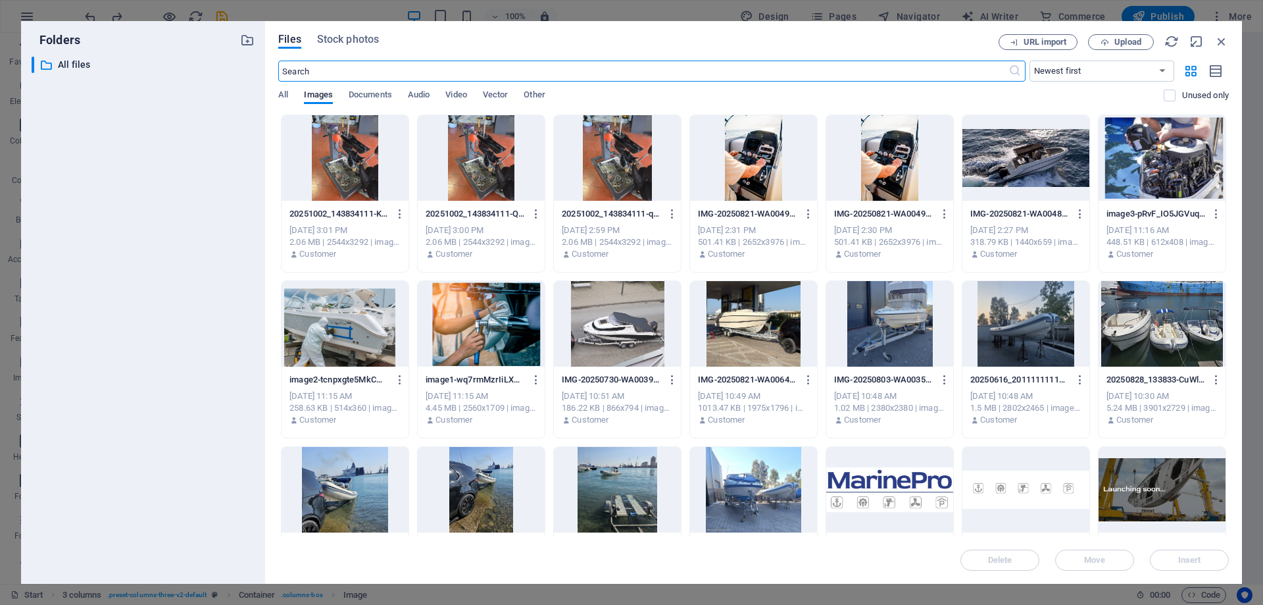
click at [1125, 161] on div at bounding box center [1162, 158] width 127 height 86
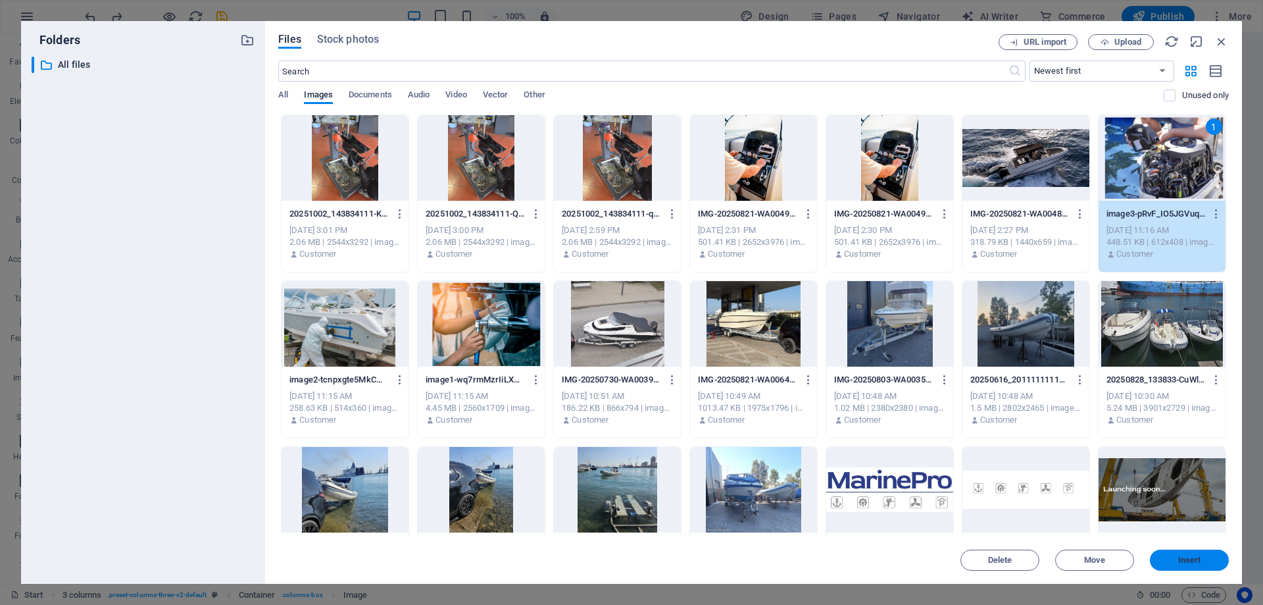
click at [1202, 558] on span "Insert" at bounding box center [1190, 560] width 68 height 8
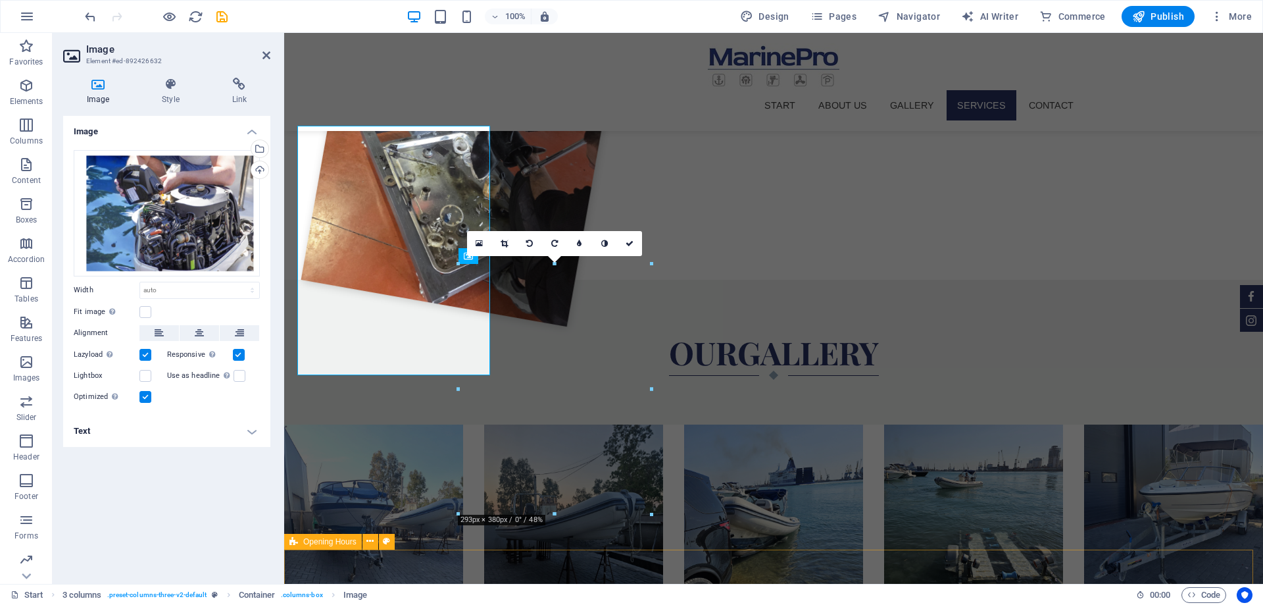
scroll to position [1702, 0]
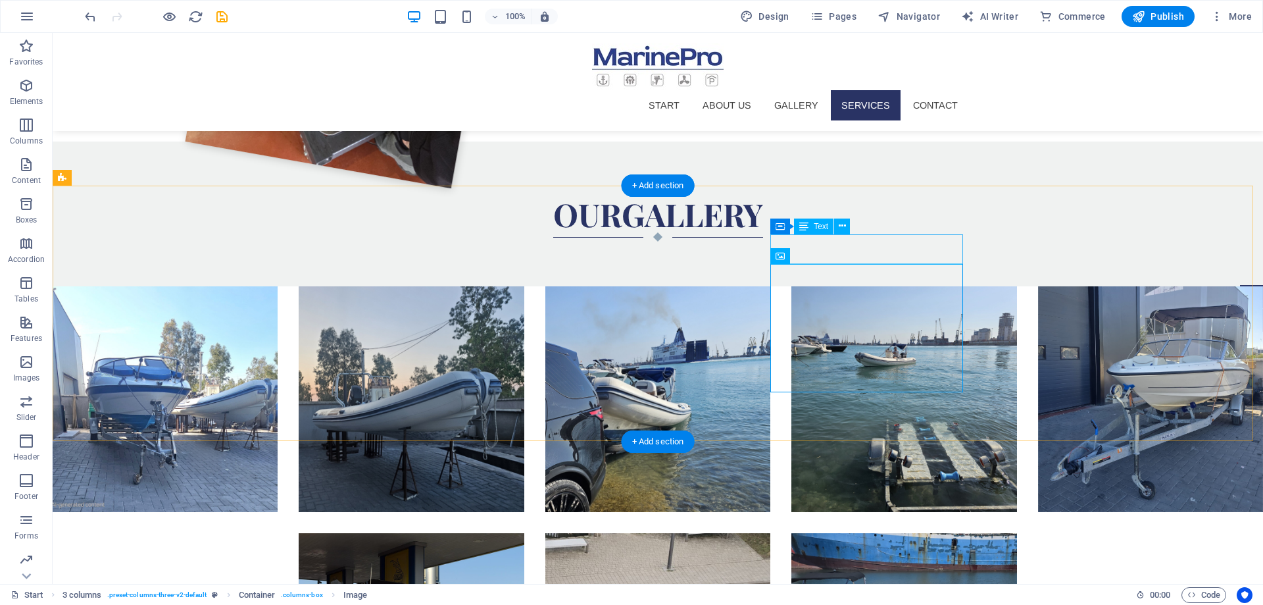
scroll to position [1795, 0]
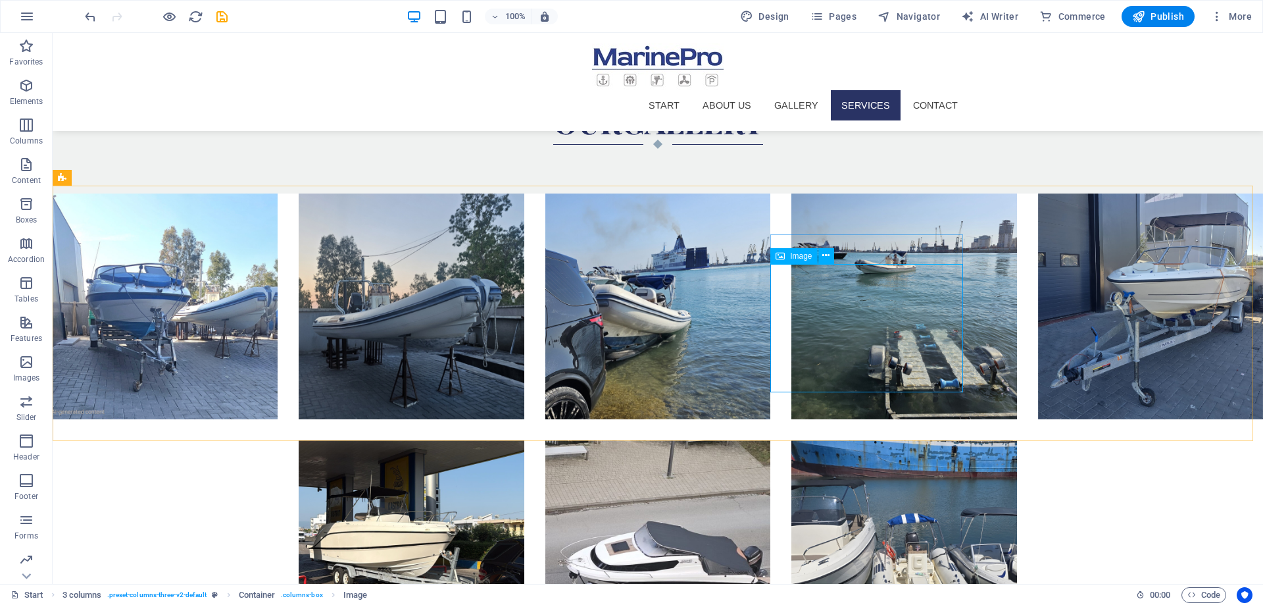
click at [780, 257] on icon at bounding box center [780, 256] width 9 height 16
click at [791, 255] on span "Image" at bounding box center [801, 256] width 22 height 8
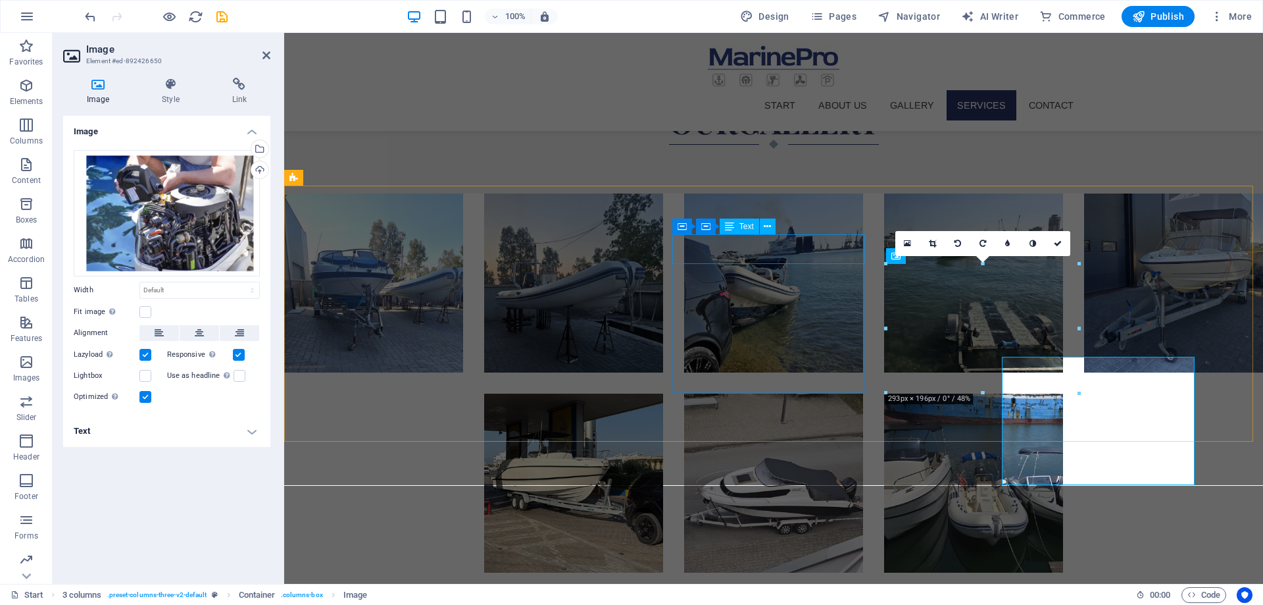
scroll to position [1702, 0]
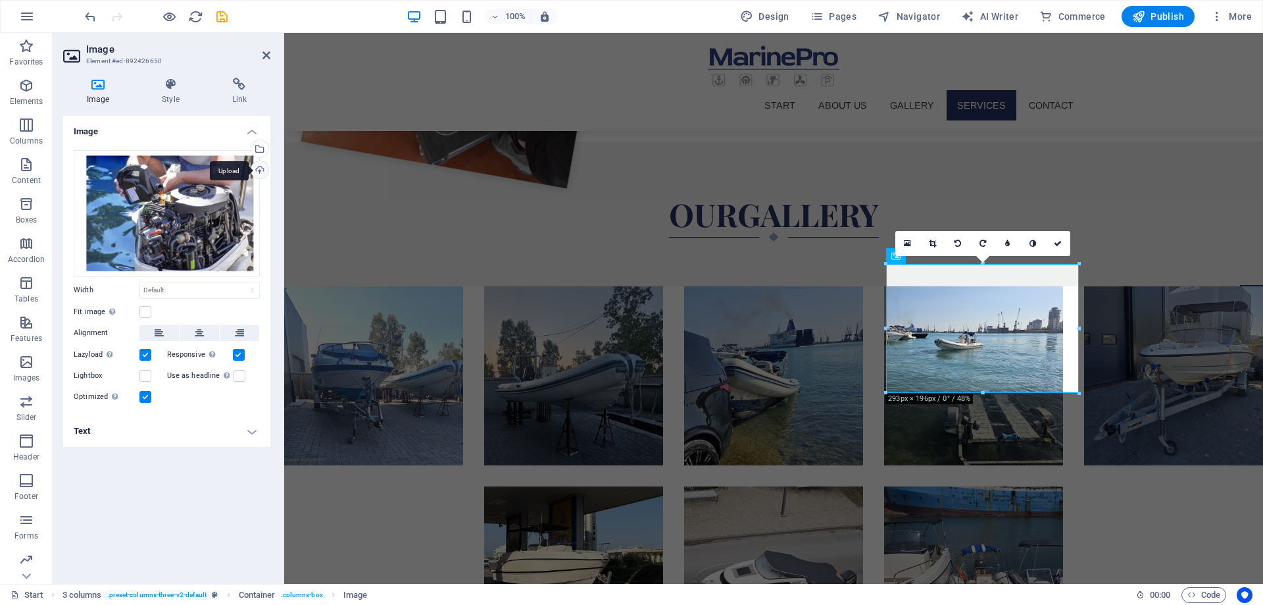
click at [255, 165] on div "Upload" at bounding box center [259, 171] width 20 height 20
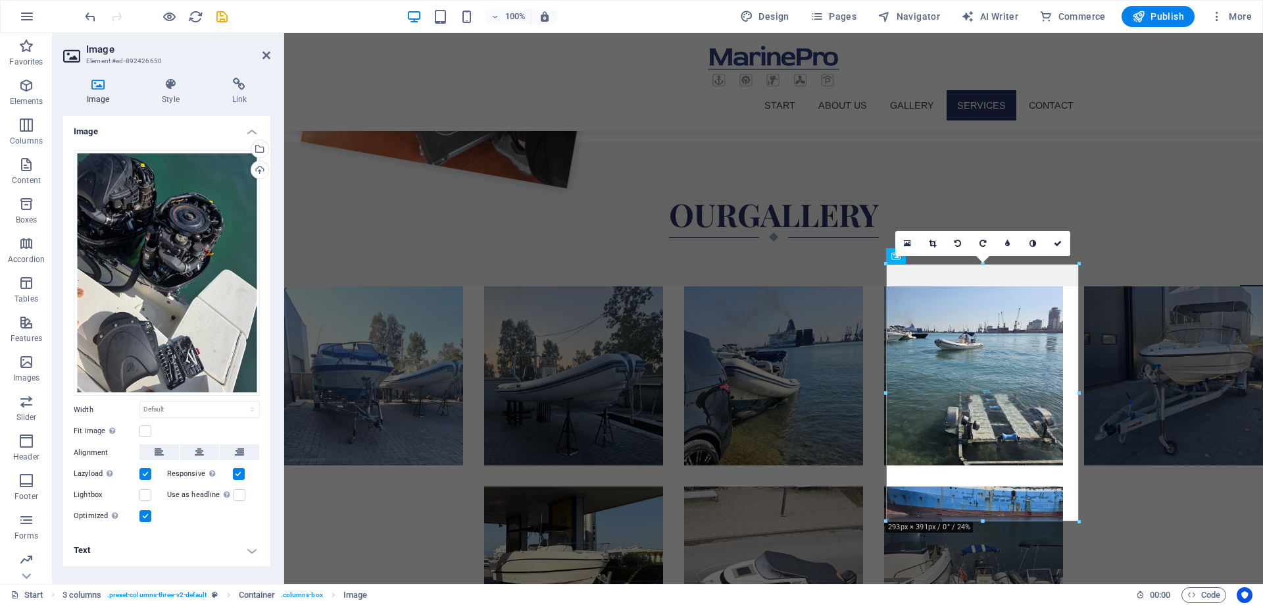
click at [934, 244] on icon at bounding box center [932, 244] width 7 height 8
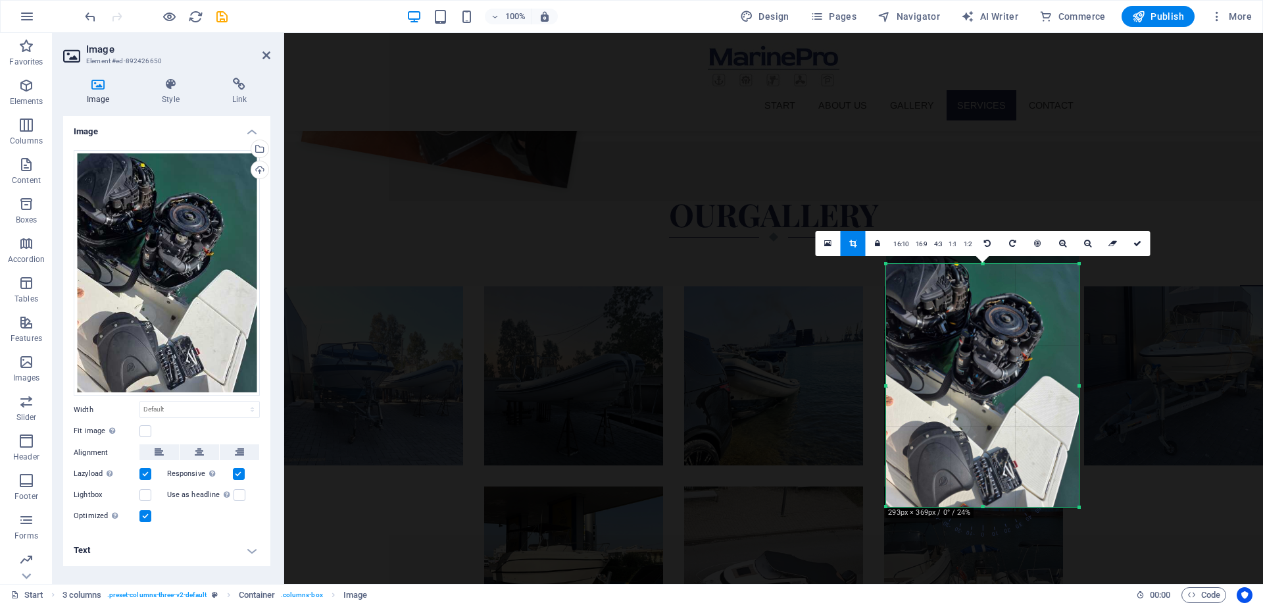
drag, startPoint x: 982, startPoint y: 261, endPoint x: 982, endPoint y: 274, distance: 13.2
click at [982, 274] on div "180 170 160 150 140 130 120 110 100 90 80 70 60 50 40 30 20 10 0 -10 -20 -30 -4…" at bounding box center [982, 385] width 193 height 243
drag, startPoint x: 1080, startPoint y: 511, endPoint x: 1079, endPoint y: 503, distance: 8.1
click at [1079, 505] on div at bounding box center [1080, 503] width 8 height 8
click at [1140, 249] on link at bounding box center [1137, 243] width 25 height 25
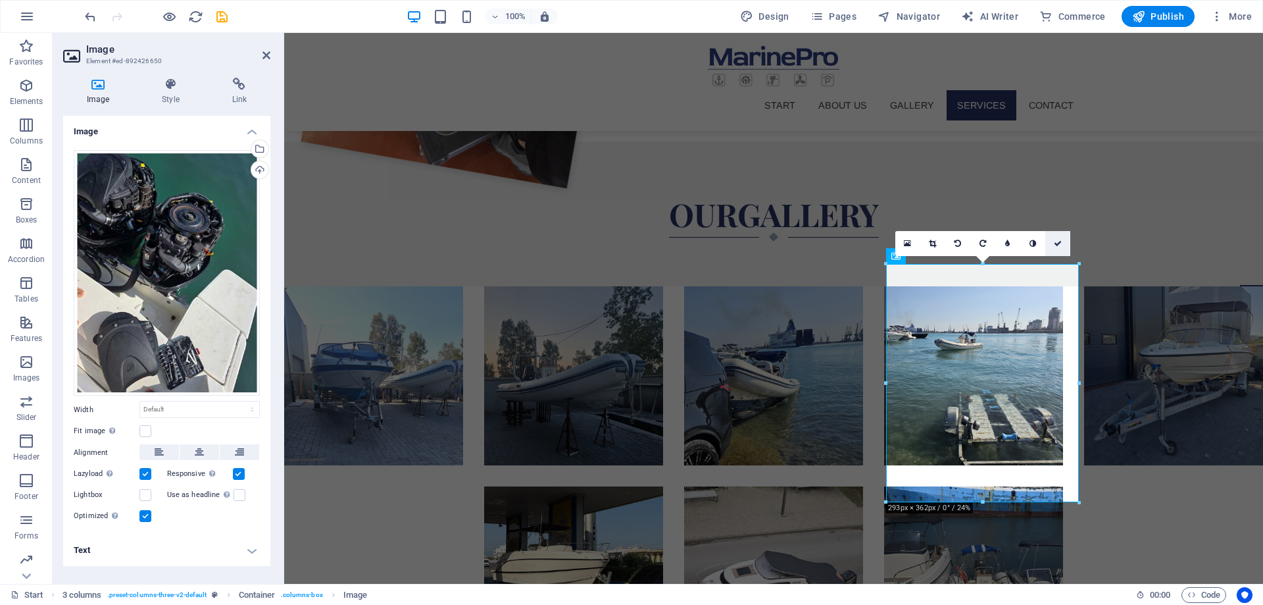
click at [1063, 245] on link at bounding box center [1058, 243] width 25 height 25
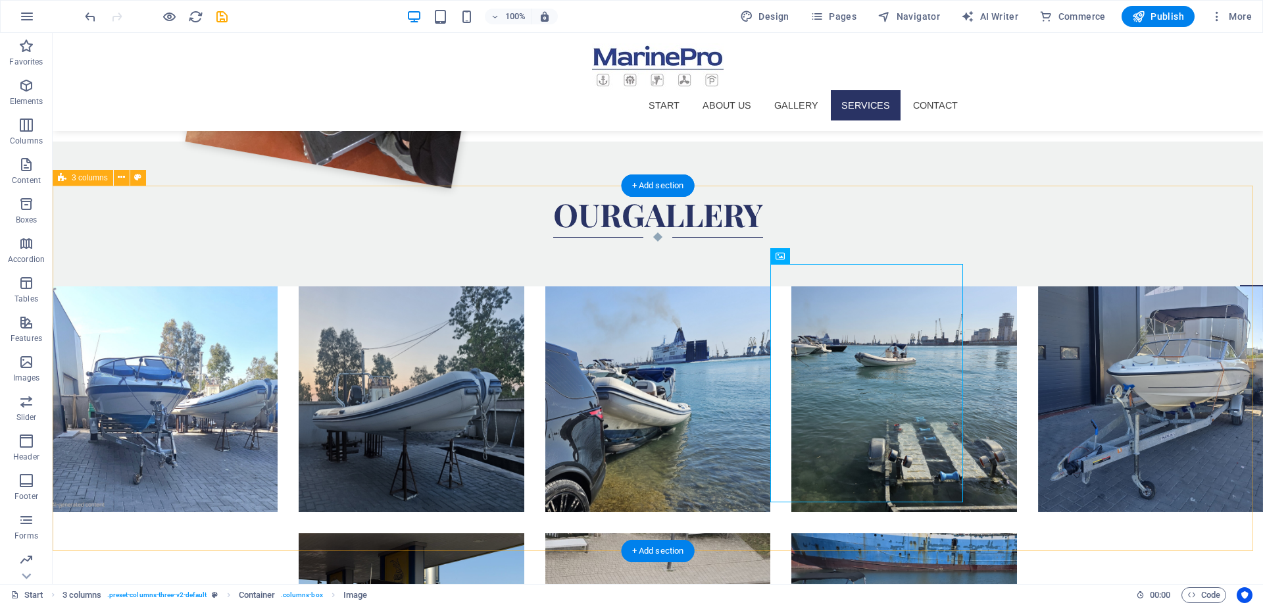
scroll to position [1795, 0]
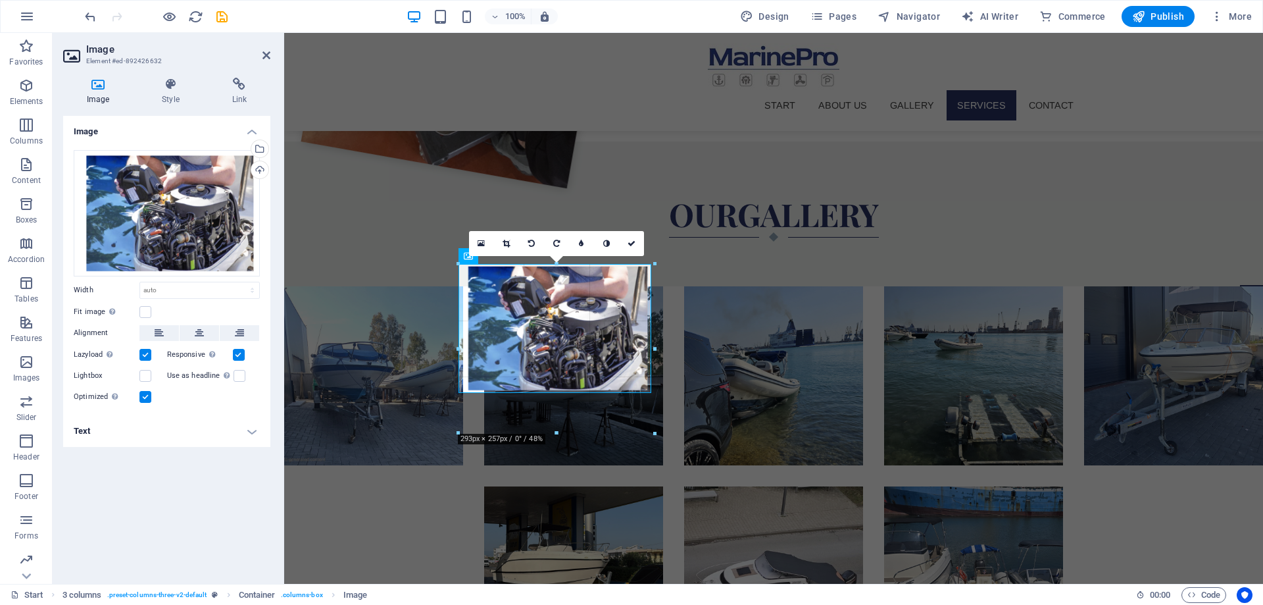
drag, startPoint x: 554, startPoint y: 391, endPoint x: 554, endPoint y: 440, distance: 48.7
drag, startPoint x: 553, startPoint y: 403, endPoint x: 517, endPoint y: 571, distance: 171.7
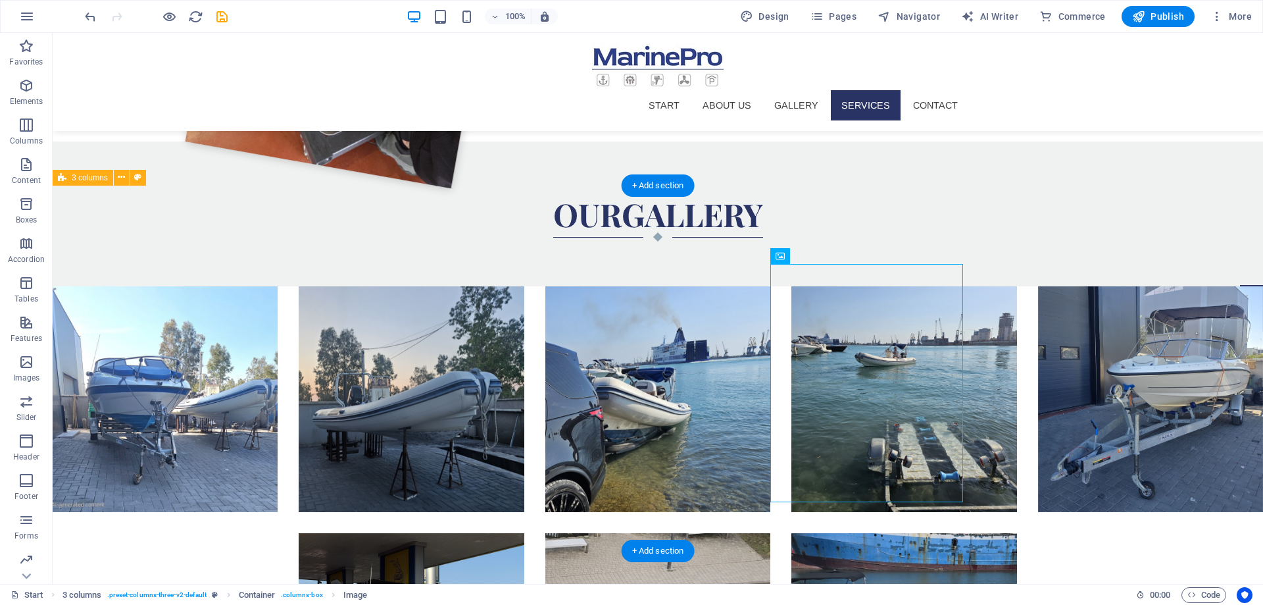
scroll to position [1795, 0]
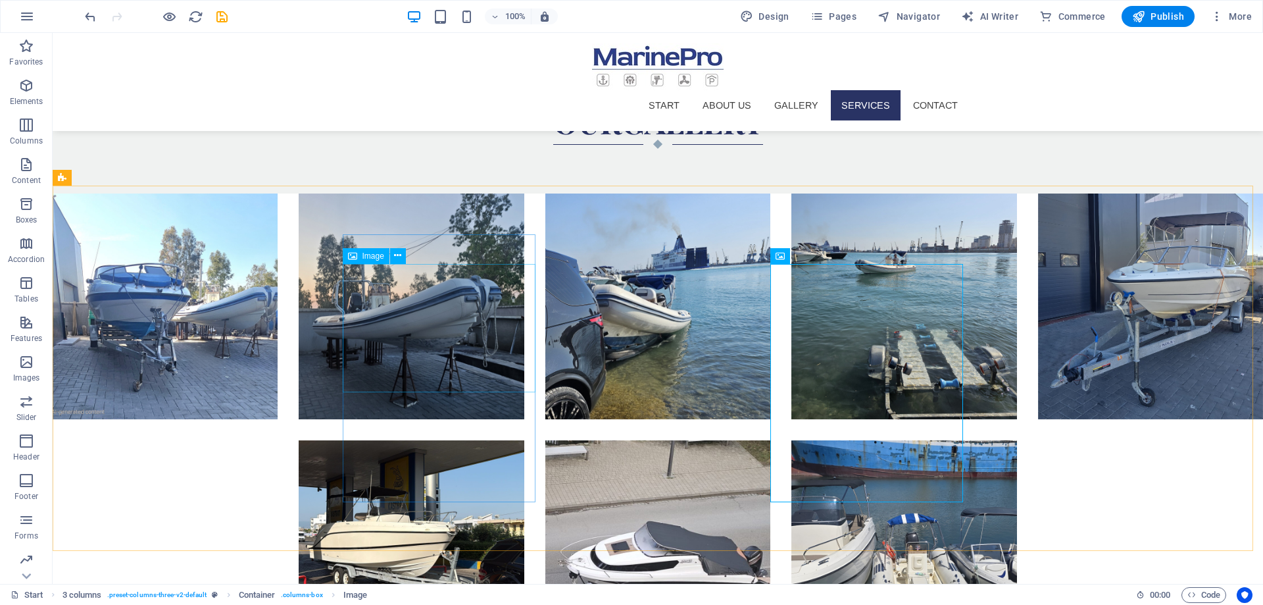
click at [354, 258] on icon at bounding box center [352, 256] width 9 height 16
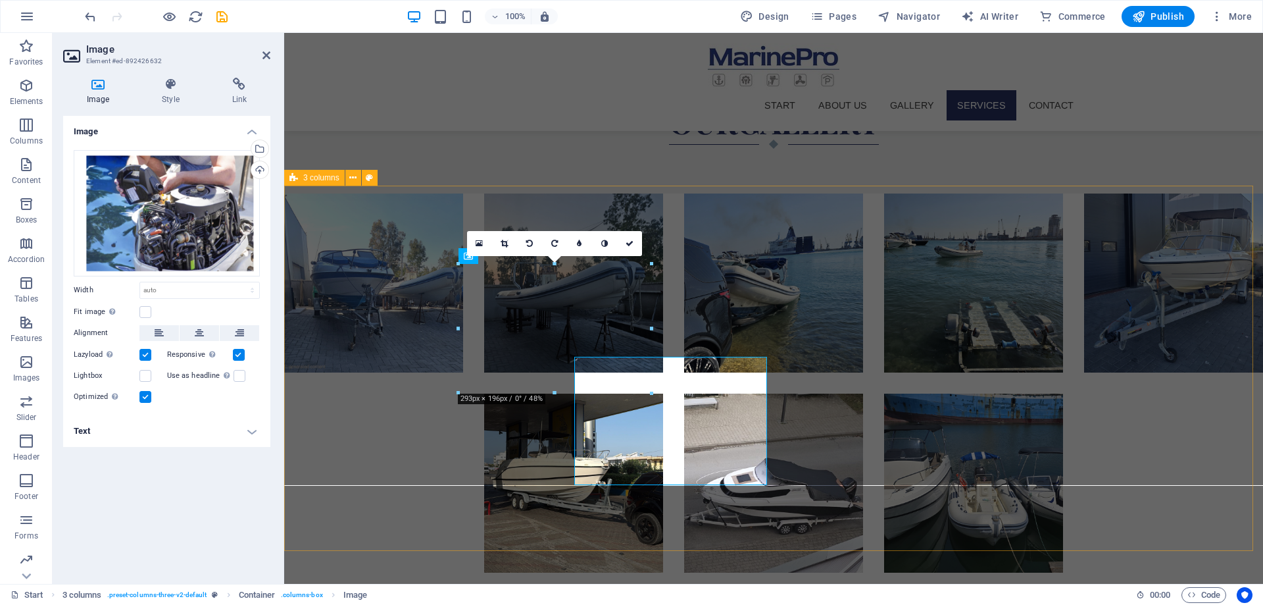
scroll to position [1702, 0]
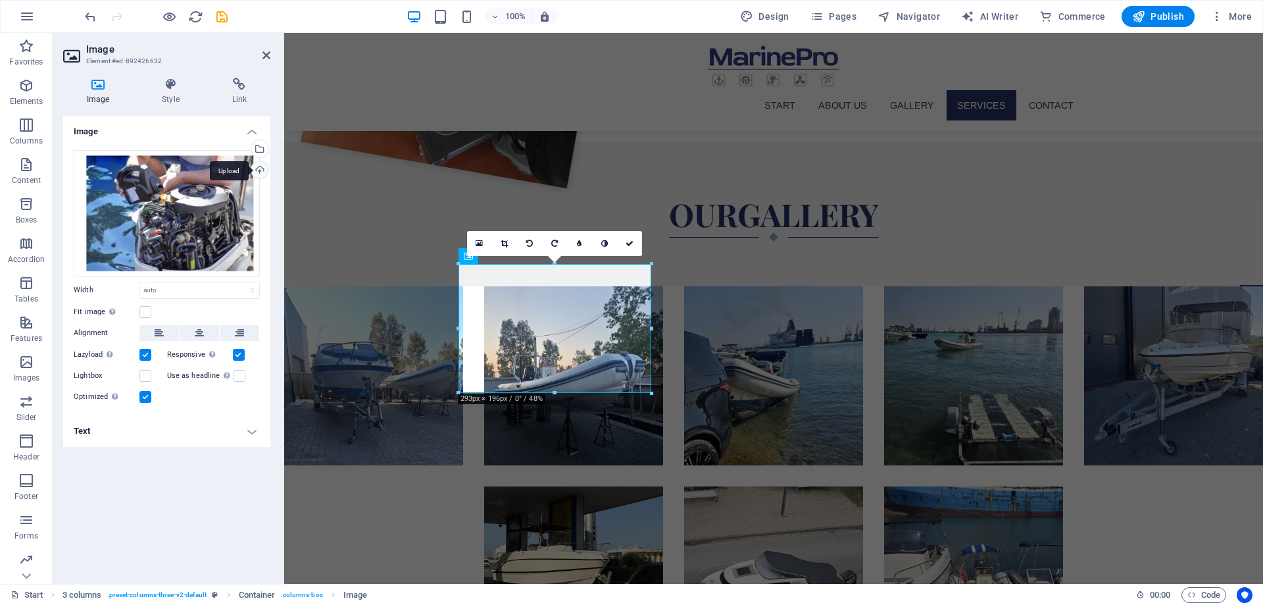
click at [260, 175] on div "Upload" at bounding box center [259, 171] width 20 height 20
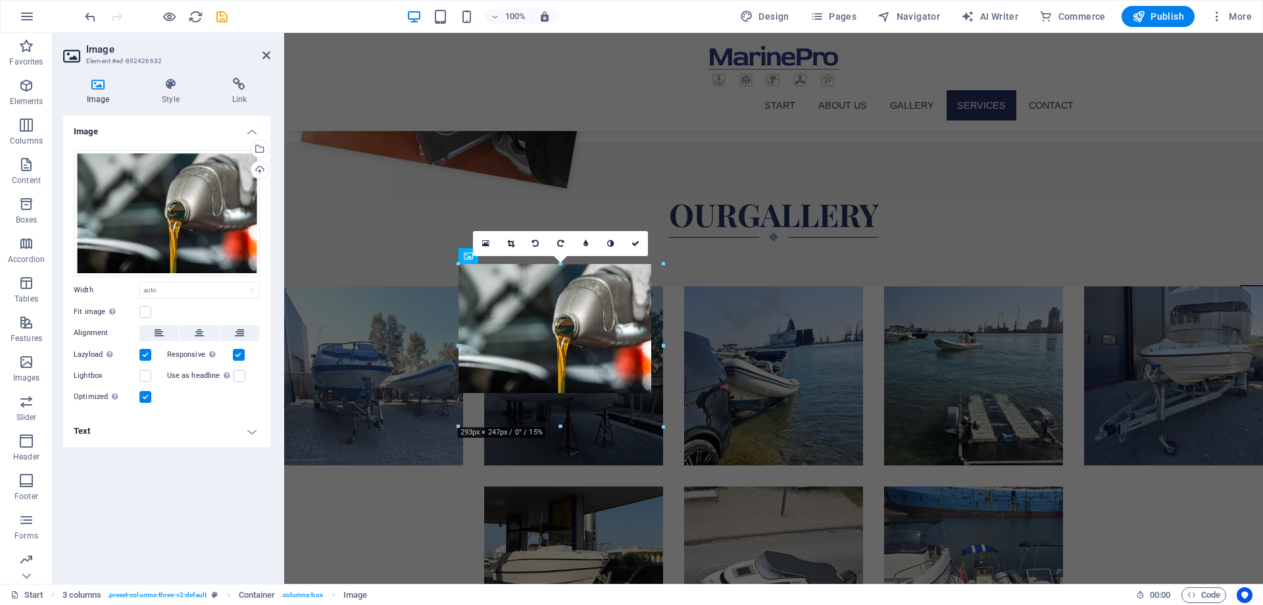
drag, startPoint x: 555, startPoint y: 392, endPoint x: 555, endPoint y: 449, distance: 57.9
click at [555, 429] on div at bounding box center [561, 426] width 205 height 5
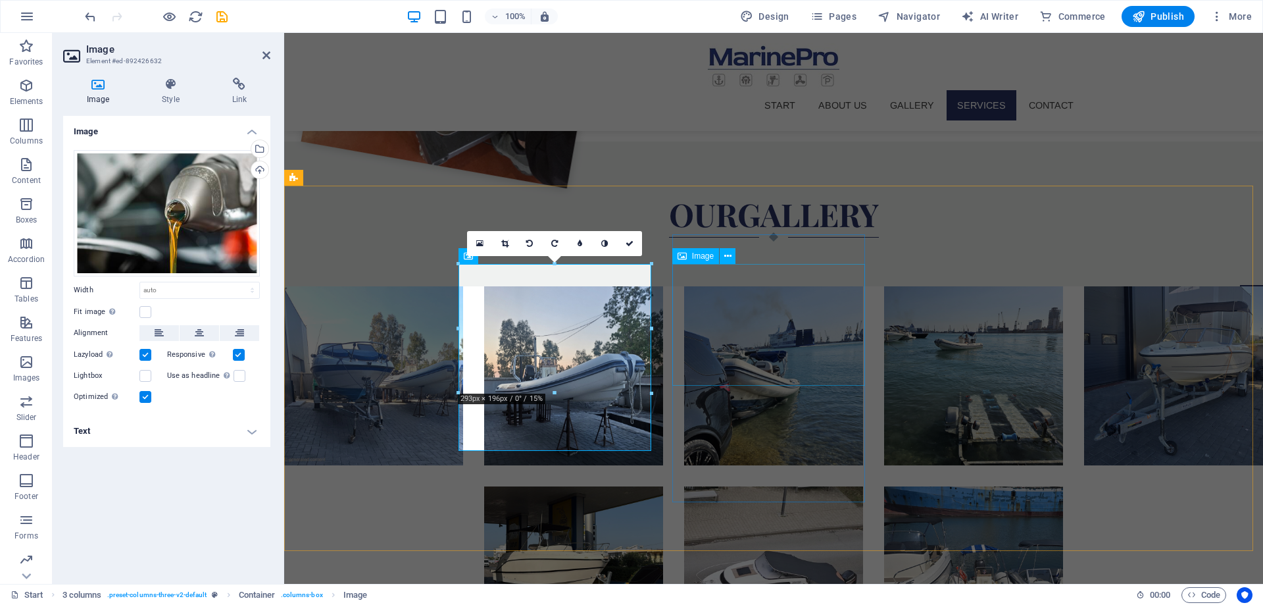
drag, startPoint x: 934, startPoint y: 360, endPoint x: 720, endPoint y: 329, distance: 216.7
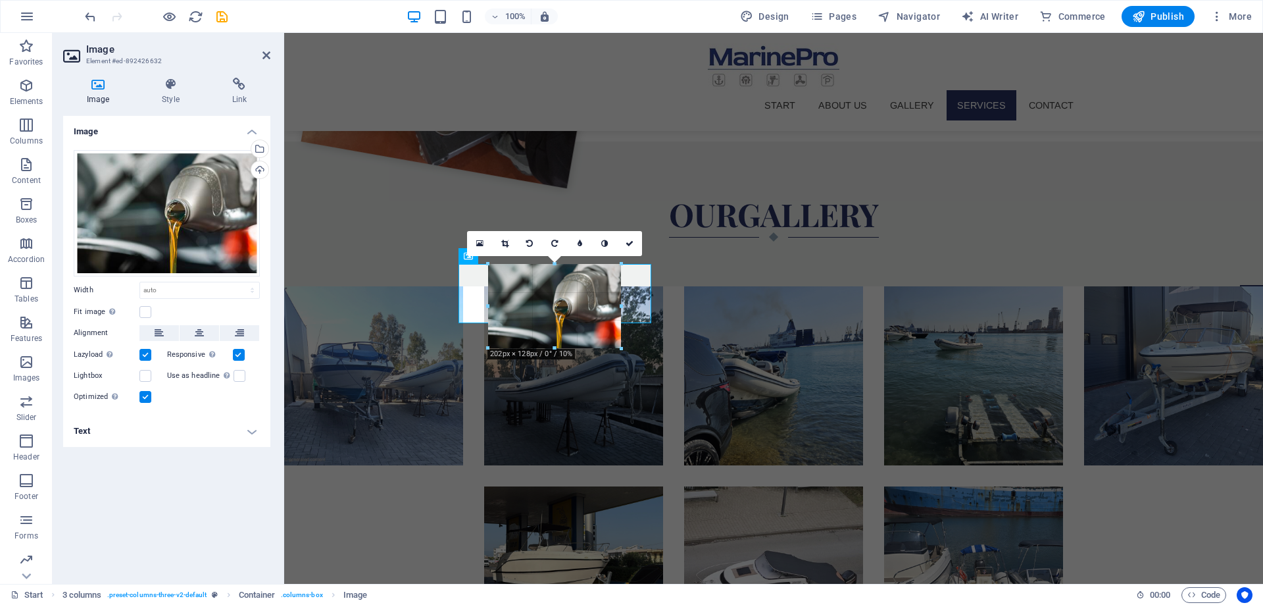
click at [596, 422] on div at bounding box center [555, 368] width 193 height 268
type input "211"
select select "px"
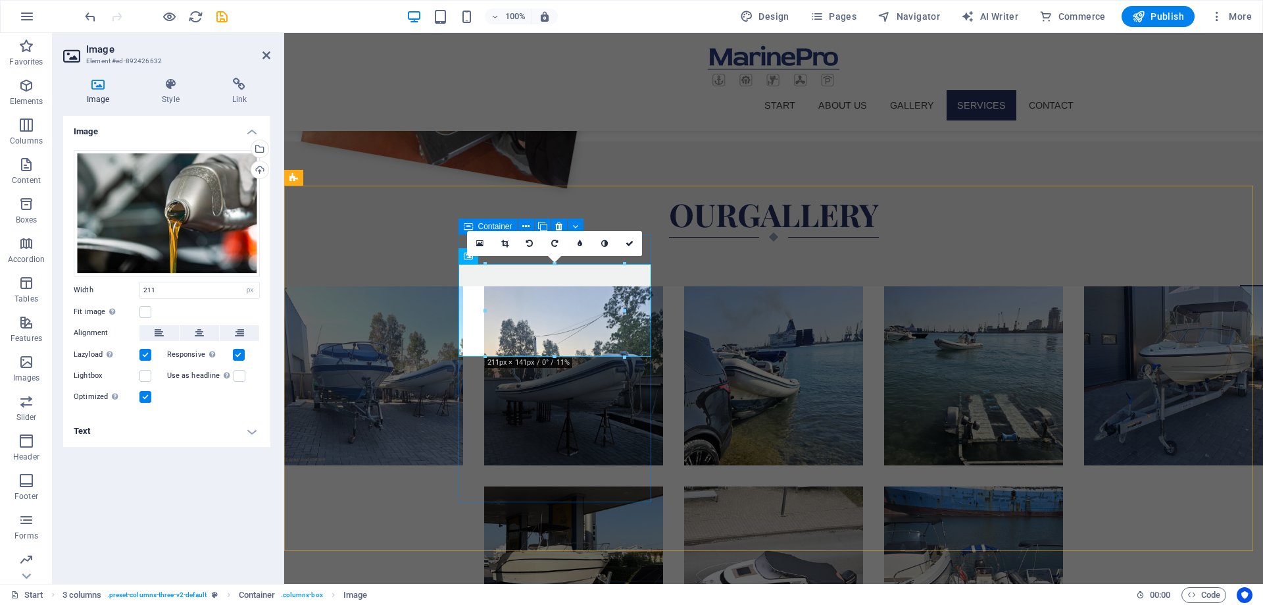
drag, startPoint x: 552, startPoint y: 412, endPoint x: 553, endPoint y: 446, distance: 34.2
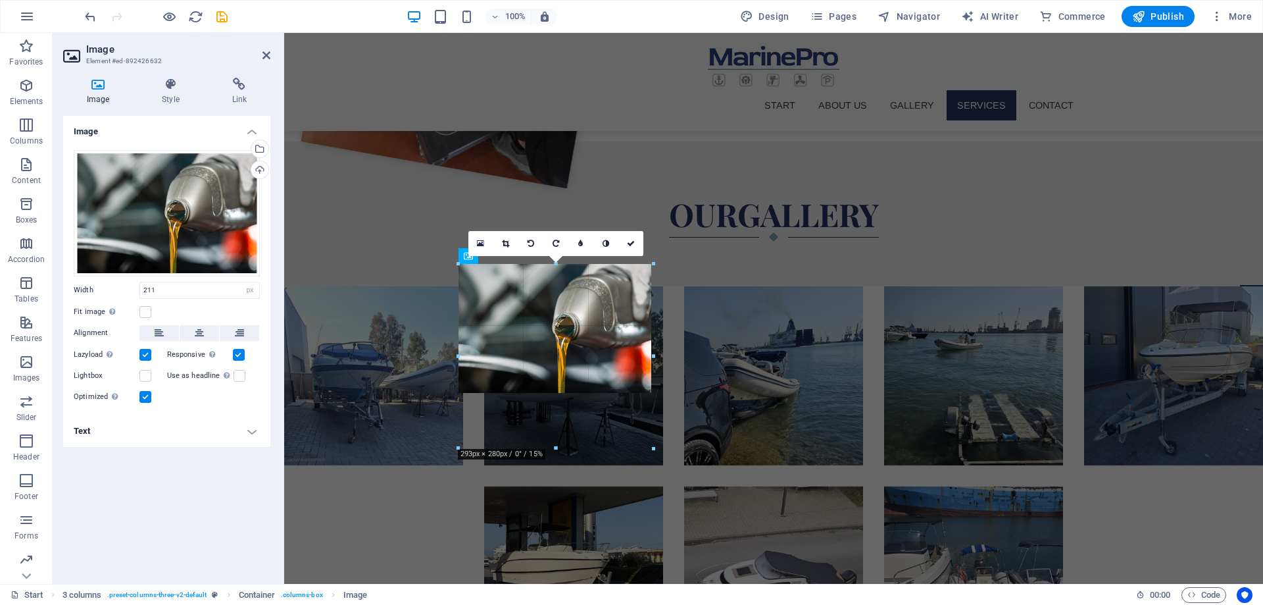
drag, startPoint x: 556, startPoint y: 356, endPoint x: 582, endPoint y: 451, distance: 98.8
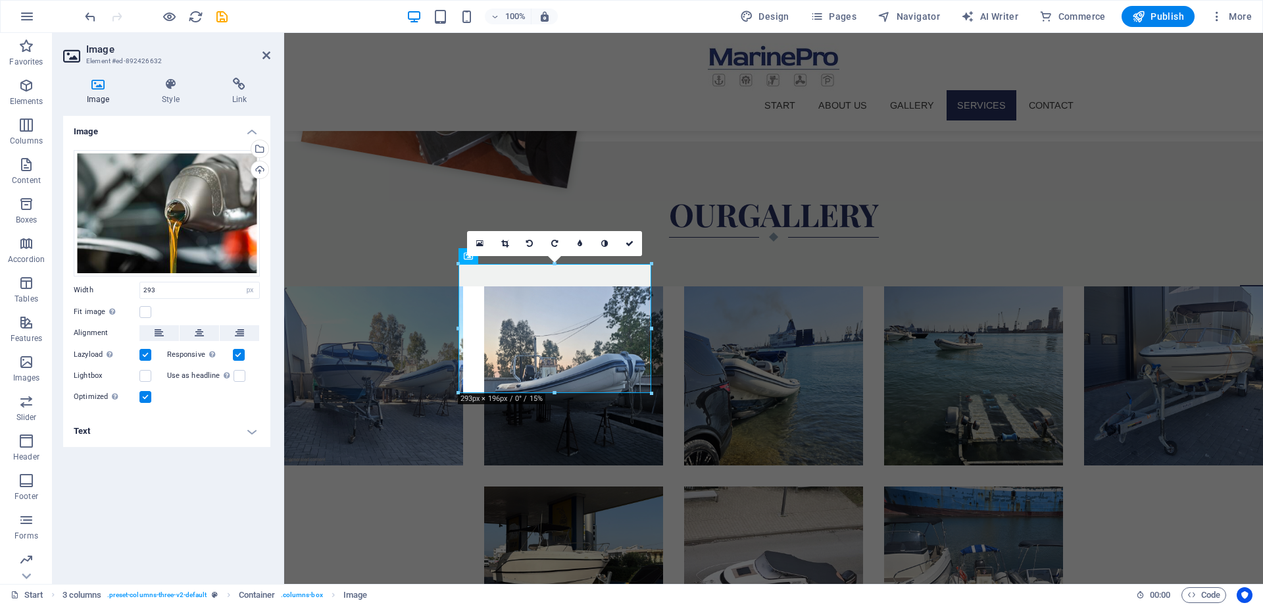
click at [505, 243] on icon at bounding box center [504, 244] width 7 height 8
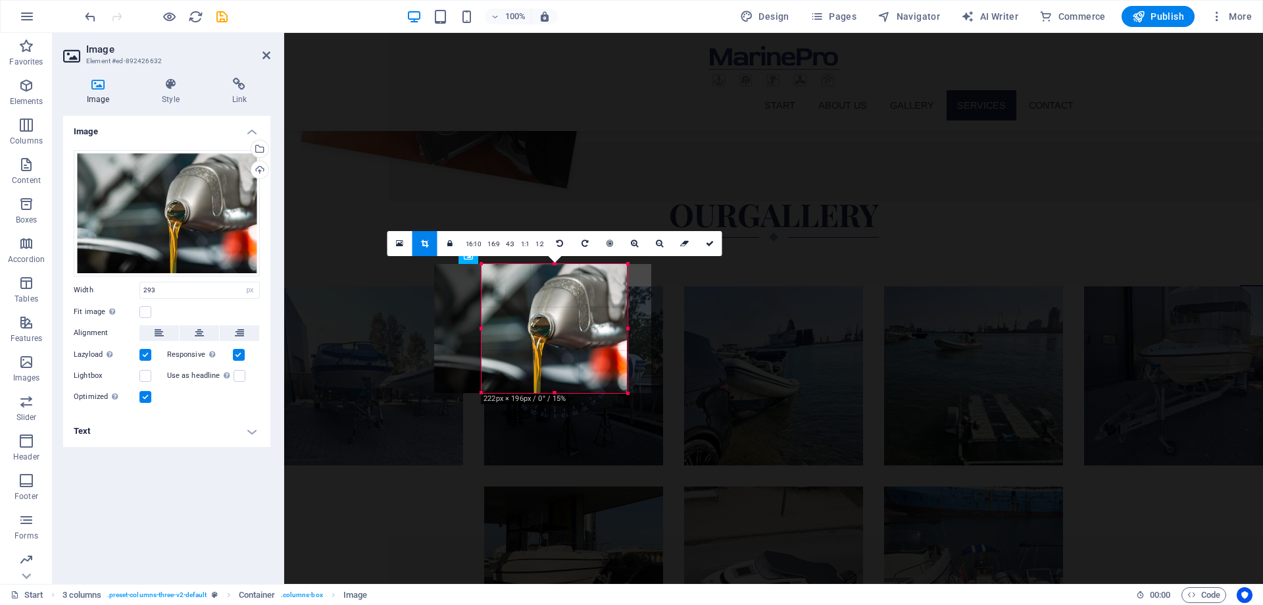
drag, startPoint x: 460, startPoint y: 331, endPoint x: 507, endPoint y: 329, distance: 46.8
click at [507, 329] on div "180 170 160 150 140 130 120 110 100 90 80 70 60 50 40 30 20 10 0 -10 -20 -30 -4…" at bounding box center [555, 328] width 146 height 129
click at [704, 245] on link at bounding box center [710, 243] width 25 height 25
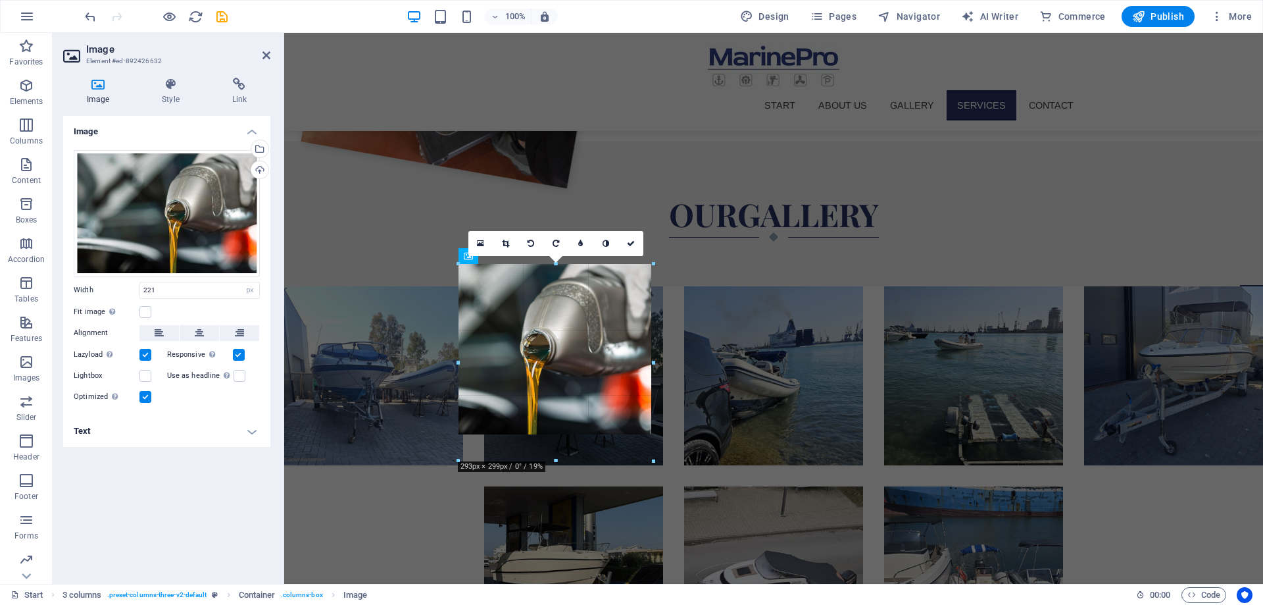
drag, startPoint x: 554, startPoint y: 395, endPoint x: 554, endPoint y: 464, distance: 69.1
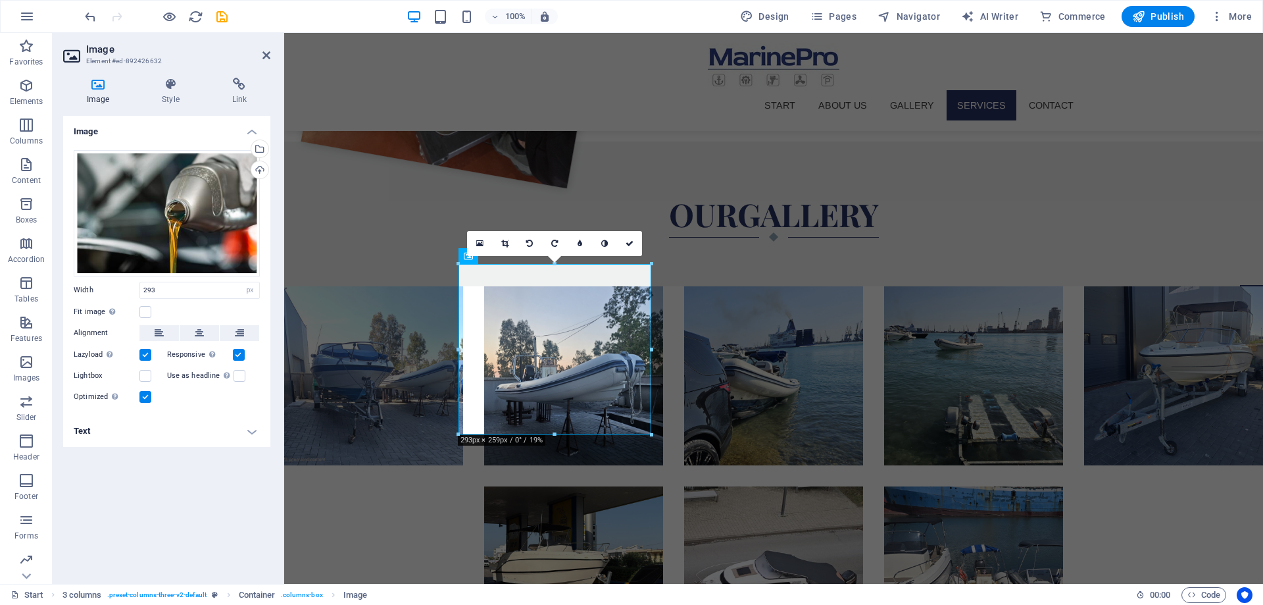
click at [504, 244] on icon at bounding box center [504, 244] width 7 height 8
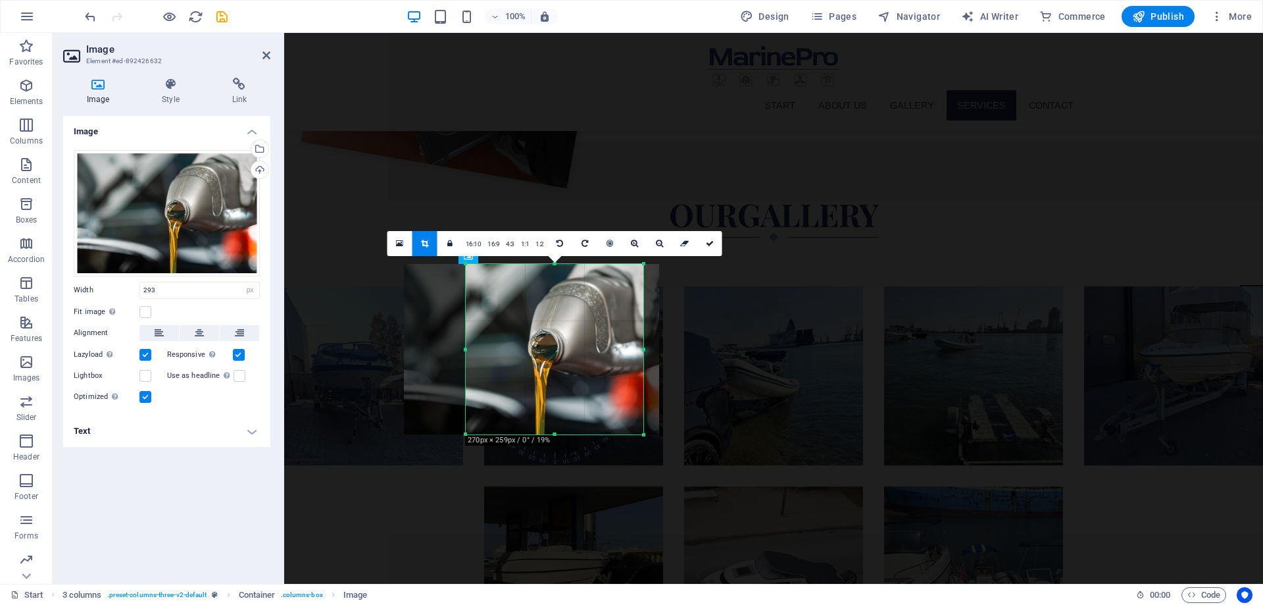
drag, startPoint x: 651, startPoint y: 351, endPoint x: 636, endPoint y: 356, distance: 15.2
click at [636, 356] on div "180 170 160 150 140 130 120 110 100 90 80 70 60 50 40 30 20 10 0 -10 -20 -30 -4…" at bounding box center [555, 349] width 178 height 170
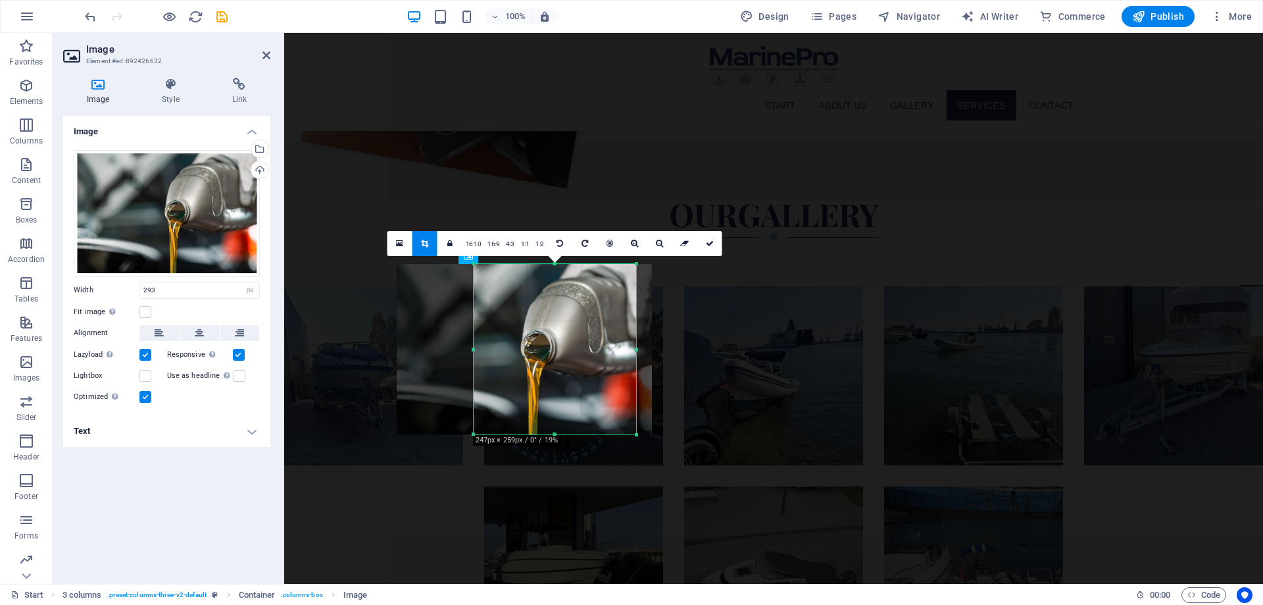
drag, startPoint x: 466, startPoint y: 348, endPoint x: 482, endPoint y: 342, distance: 17.5
click at [482, 351] on div "180 170 160 150 140 130 120 110 100 90 80 70 60 50 40 30 20 10 0 -10 -20 -30 -4…" at bounding box center [555, 349] width 163 height 170
click at [708, 245] on icon at bounding box center [710, 244] width 8 height 8
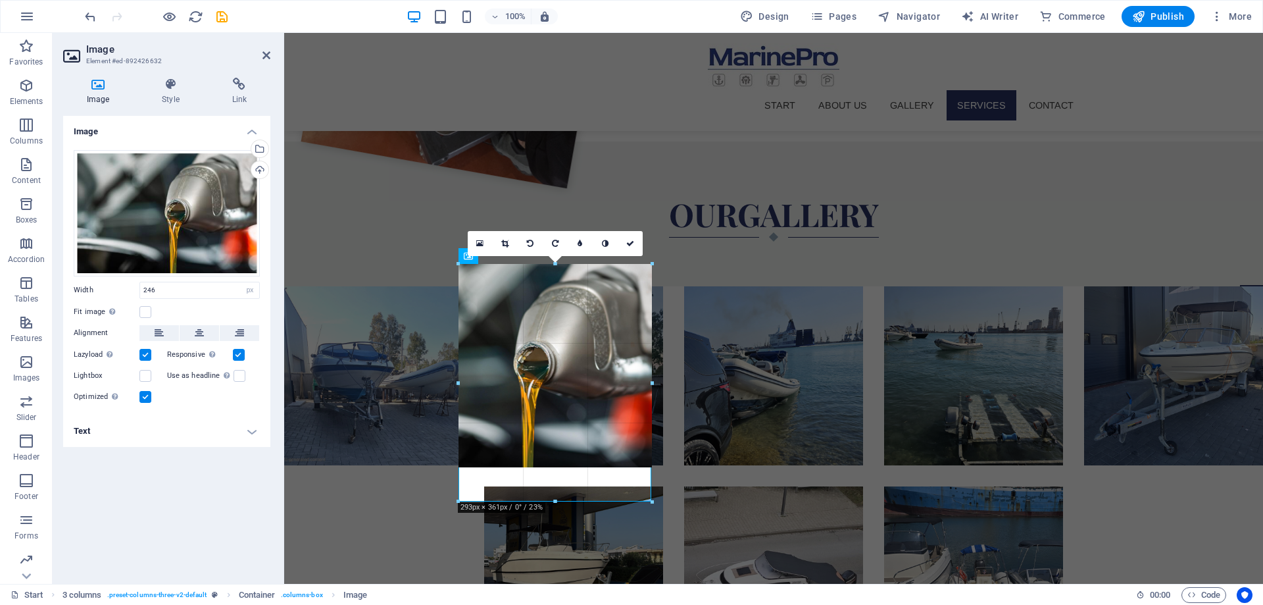
drag, startPoint x: 554, startPoint y: 433, endPoint x: 553, endPoint y: 500, distance: 67.1
type input "293"
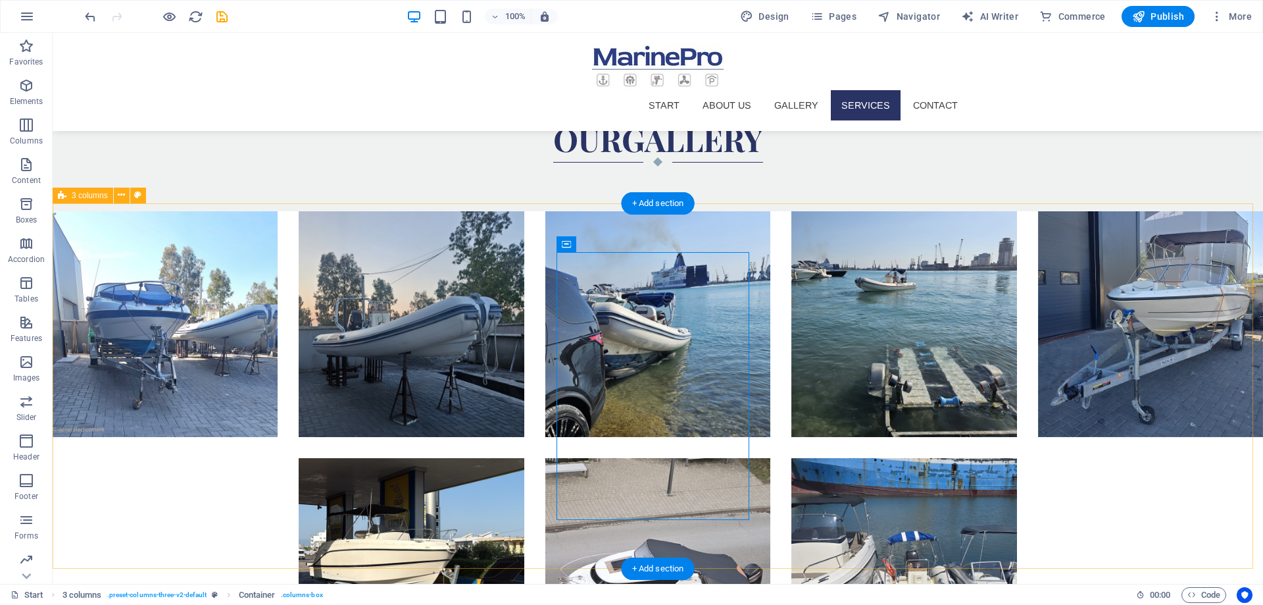
scroll to position [1795, 0]
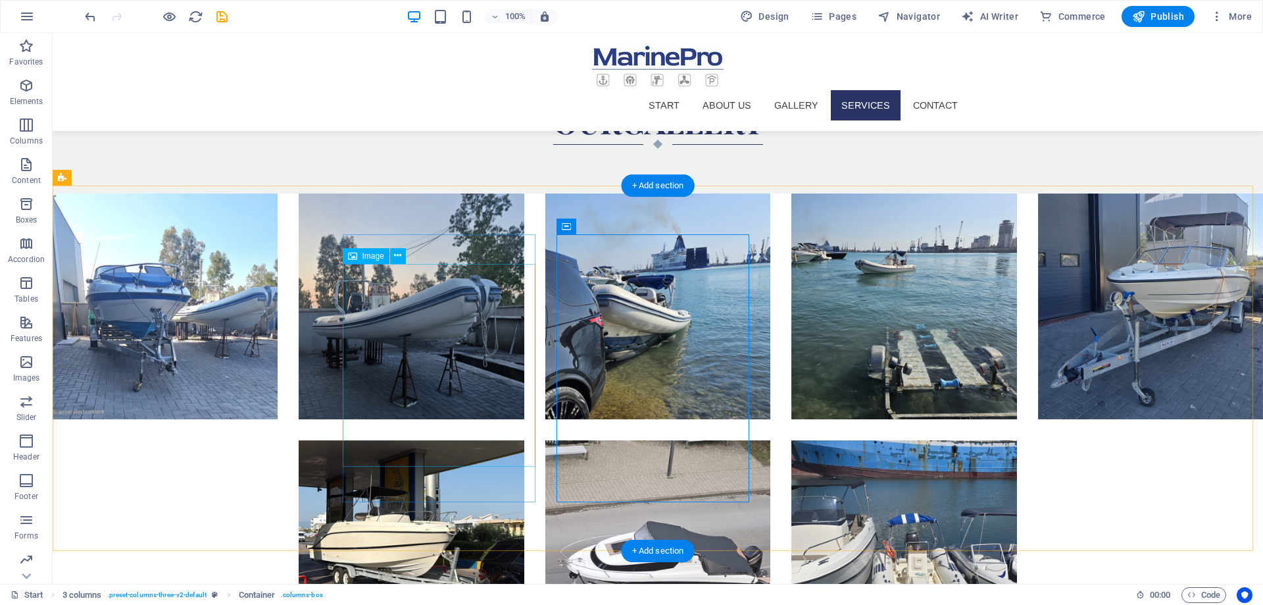
select select "px"
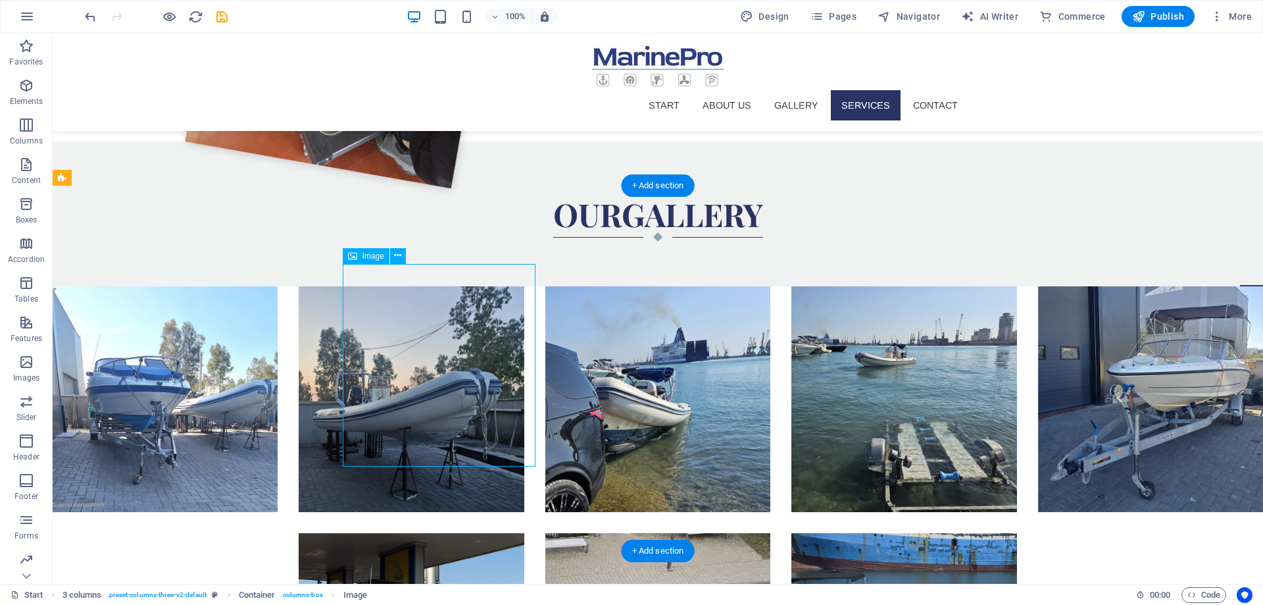
select select "px"
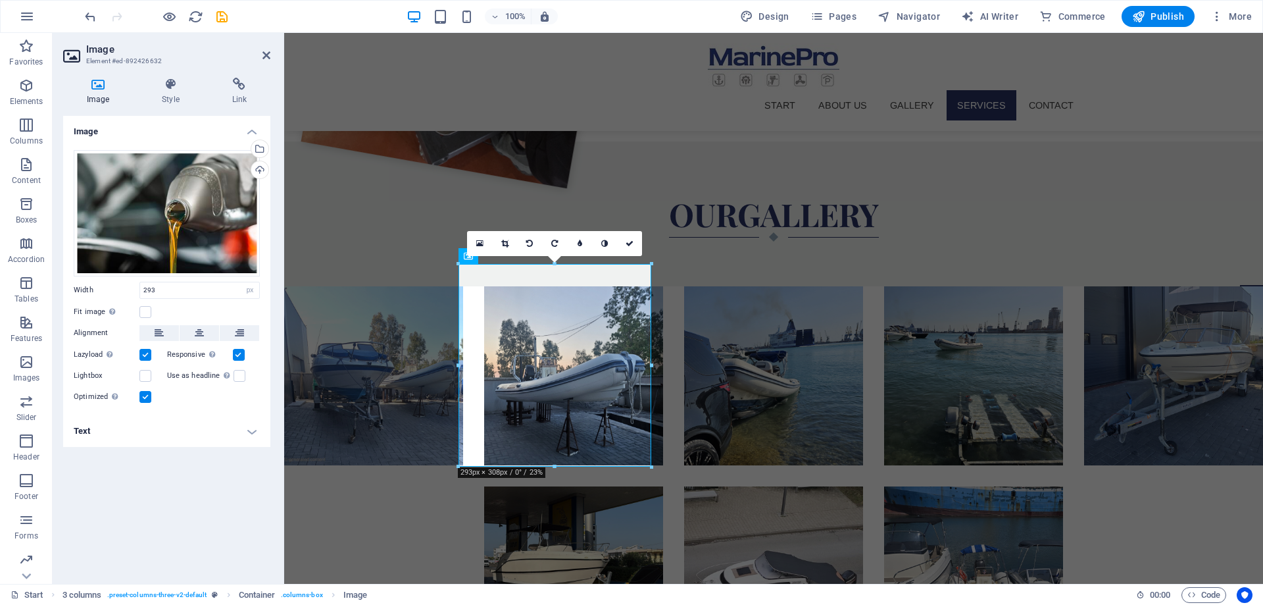
drag, startPoint x: 500, startPoint y: 245, endPoint x: 615, endPoint y: 271, distance: 118.1
click at [501, 245] on link at bounding box center [504, 243] width 25 height 25
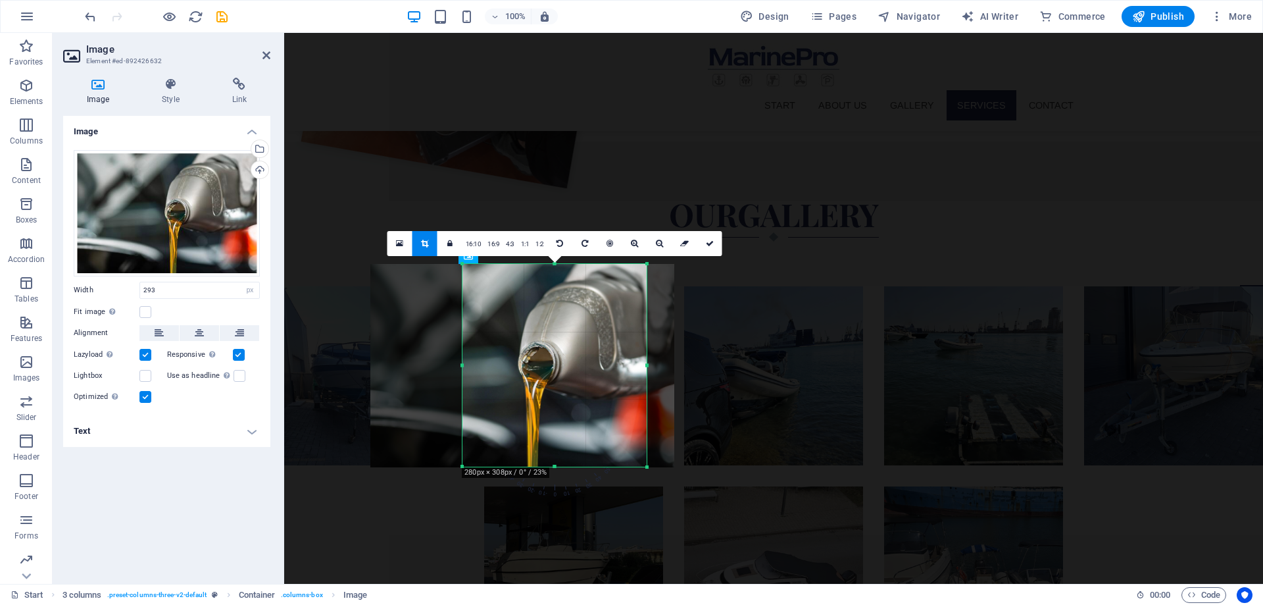
drag, startPoint x: 653, startPoint y: 365, endPoint x: 644, endPoint y: 367, distance: 8.8
click at [644, 367] on div "180 170 160 150 140 130 120 110 100 90 80 70 60 50 40 30 20 10 0 -10 -20 -30 -4…" at bounding box center [555, 365] width 184 height 203
click at [468, 365] on div at bounding box center [524, 365] width 304 height 203
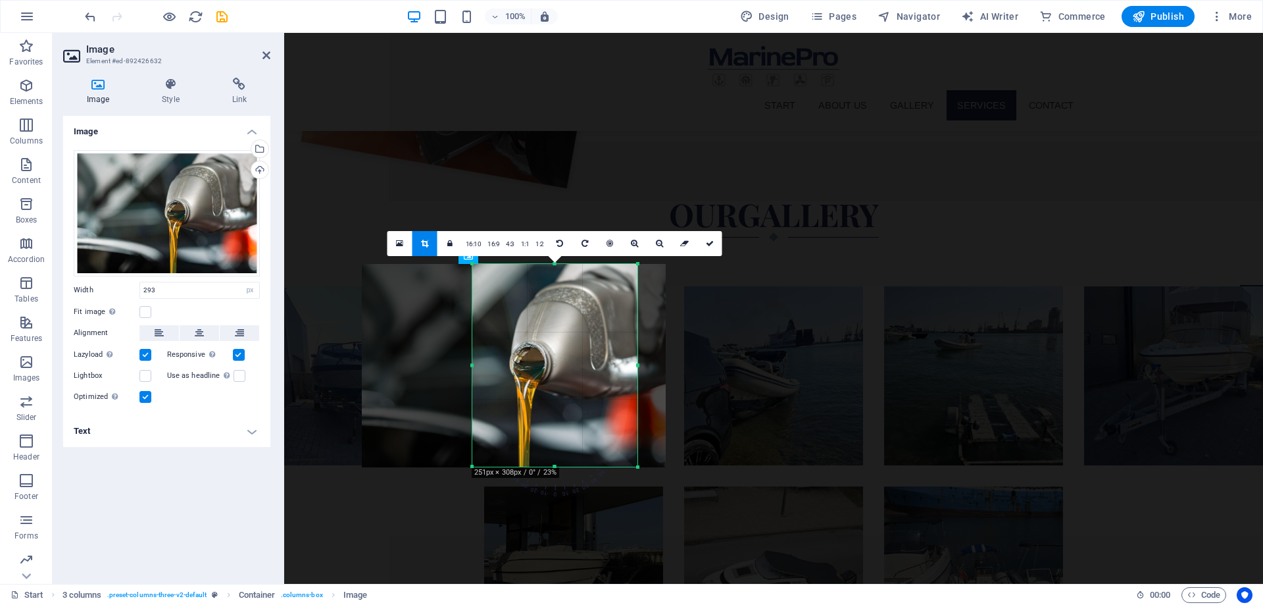
drag, startPoint x: 464, startPoint y: 365, endPoint x: 483, endPoint y: 369, distance: 19.4
click at [483, 369] on div "180 170 160 150 140 130 120 110 100 90 80 70 60 50 40 30 20 10 0 -10 -20 -30 -4…" at bounding box center [554, 365] width 165 height 203
click at [715, 240] on link at bounding box center [710, 243] width 25 height 25
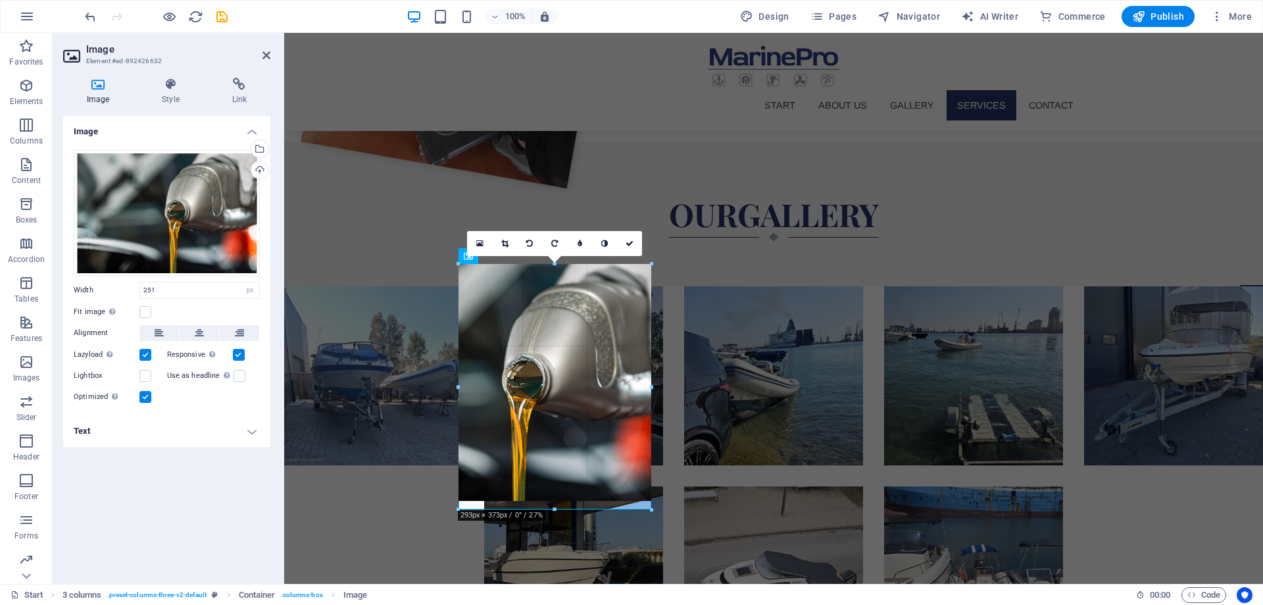
drag, startPoint x: 554, startPoint y: 484, endPoint x: 553, endPoint y: 509, distance: 25.0
type input "293"
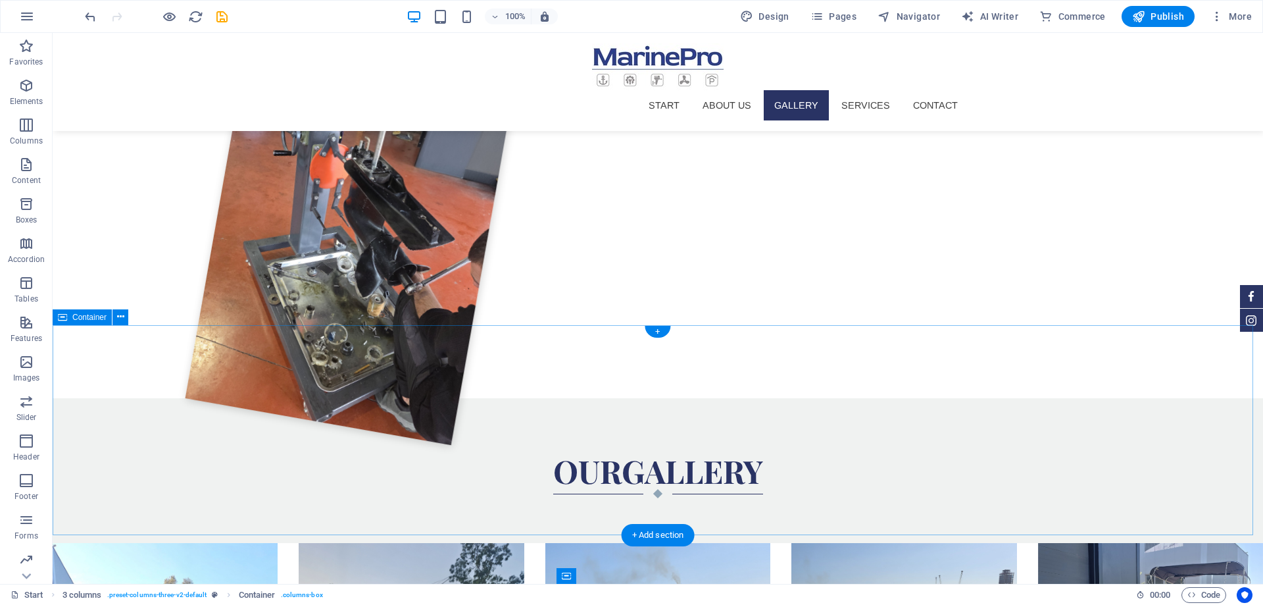
scroll to position [1795, 0]
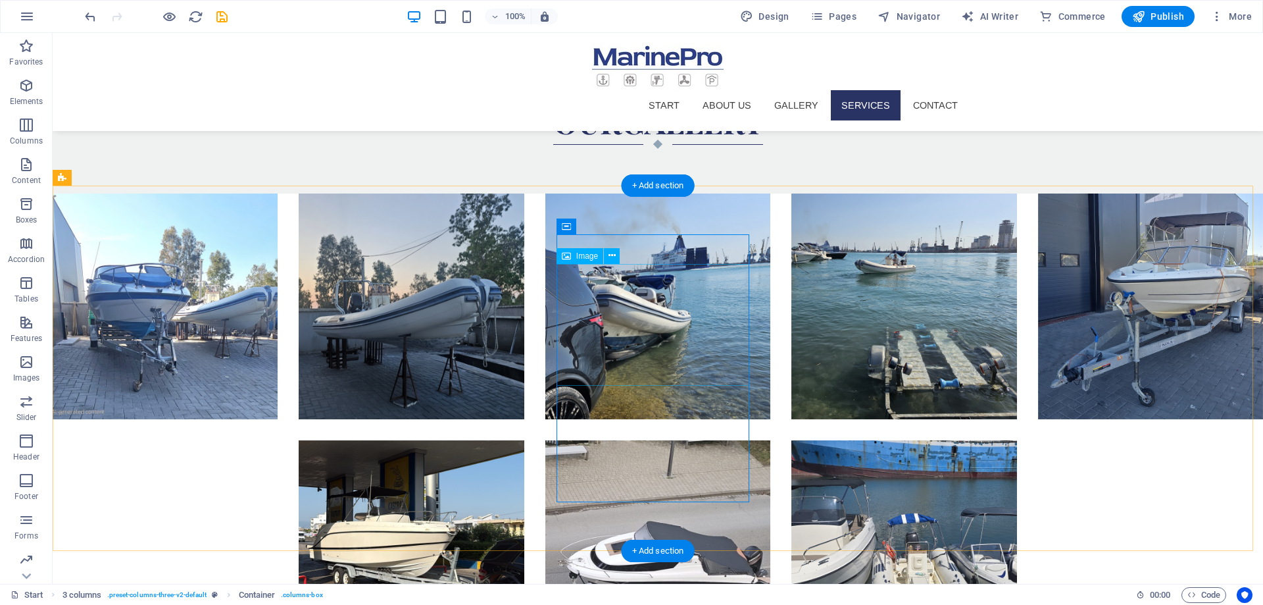
select select "px"
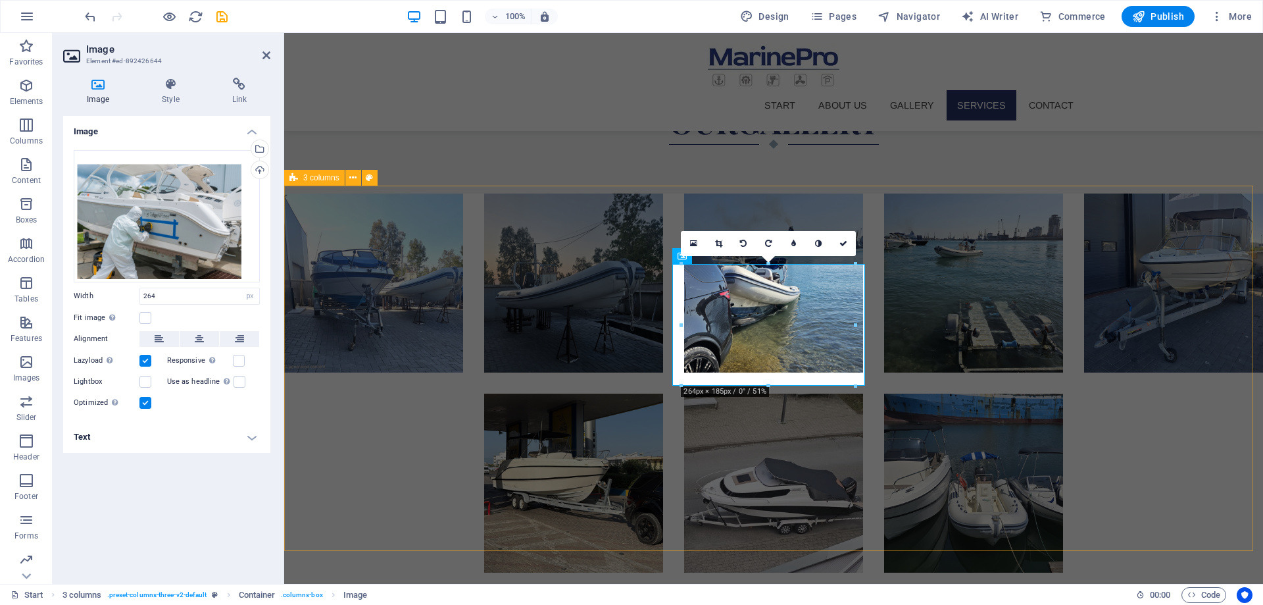
scroll to position [1702, 0]
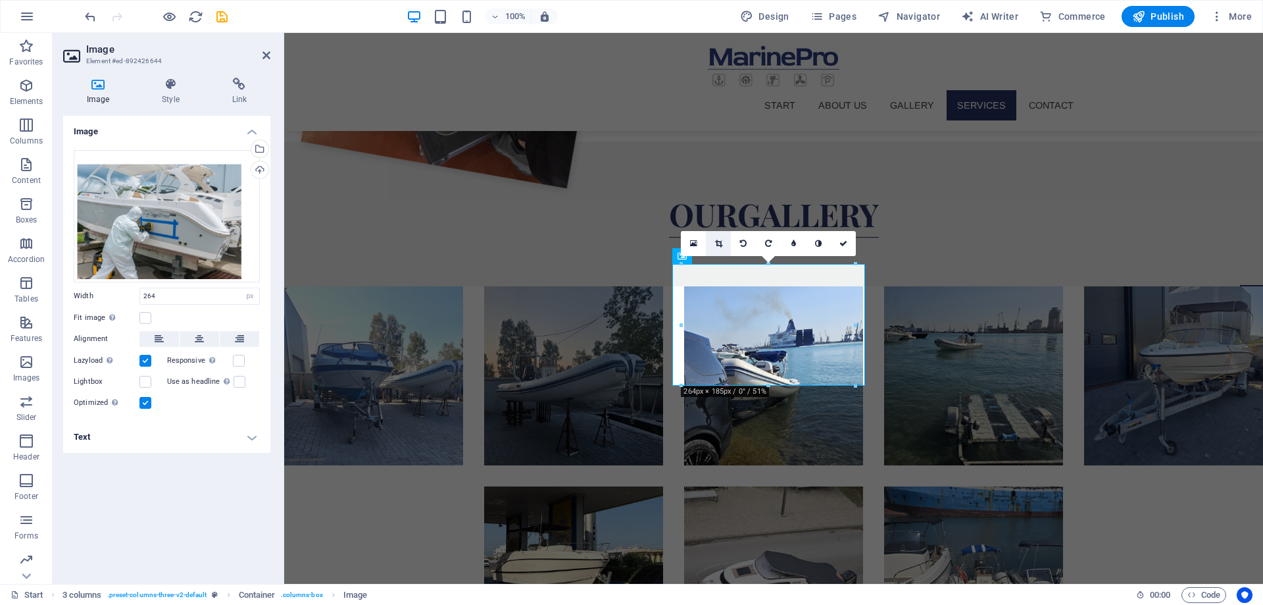
click at [726, 245] on link at bounding box center [718, 243] width 25 height 25
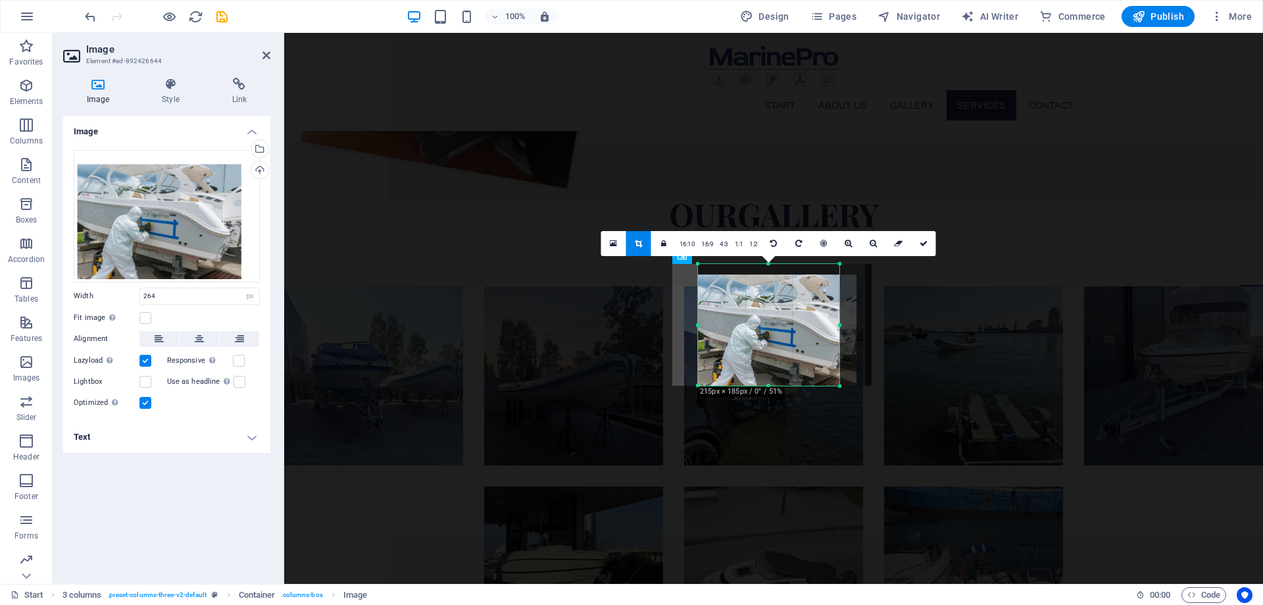
drag, startPoint x: 853, startPoint y: 324, endPoint x: 821, endPoint y: 336, distance: 34.6
click at [821, 336] on div "180 170 160 150 140 130 120 110 100 90 80 70 60 50 40 30 20 10 0 -10 -20 -30 -4…" at bounding box center [768, 325] width 141 height 122
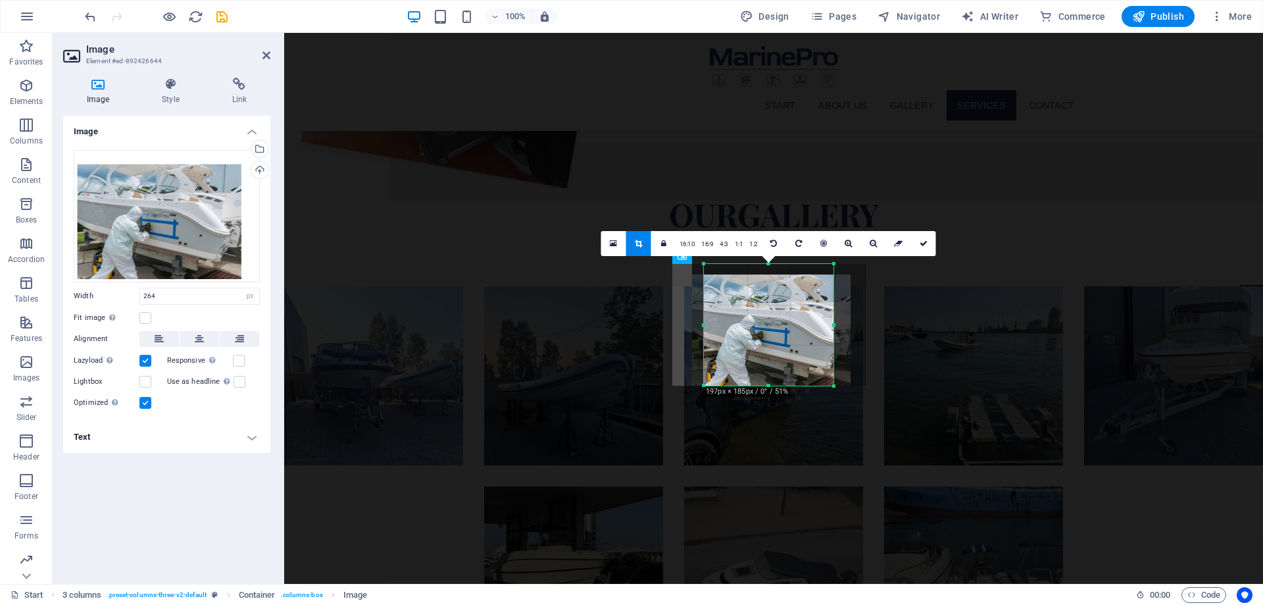
drag, startPoint x: 697, startPoint y: 322, endPoint x: 742, endPoint y: 293, distance: 53.7
click at [710, 325] on div "180 170 160 150 140 130 120 110 100 90 80 70 60 50 40 30 20 10 0 -10 -20 -30 -4…" at bounding box center [769, 325] width 130 height 122
click at [925, 247] on icon at bounding box center [924, 244] width 8 height 8
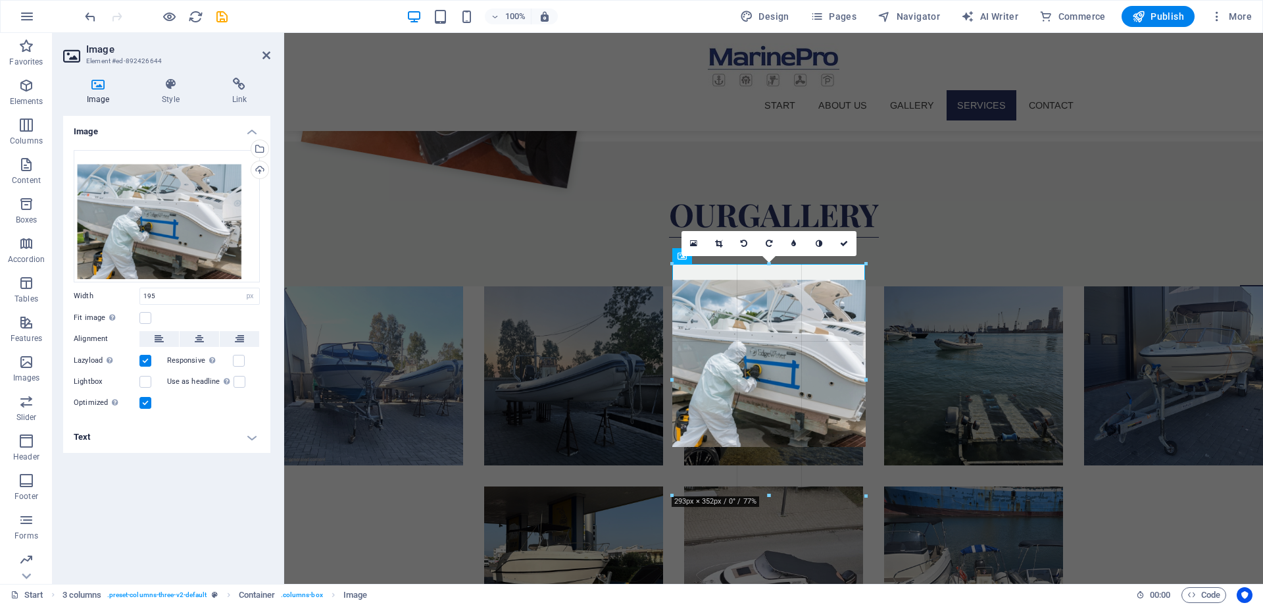
drag, startPoint x: 770, startPoint y: 385, endPoint x: 771, endPoint y: 496, distance: 110.6
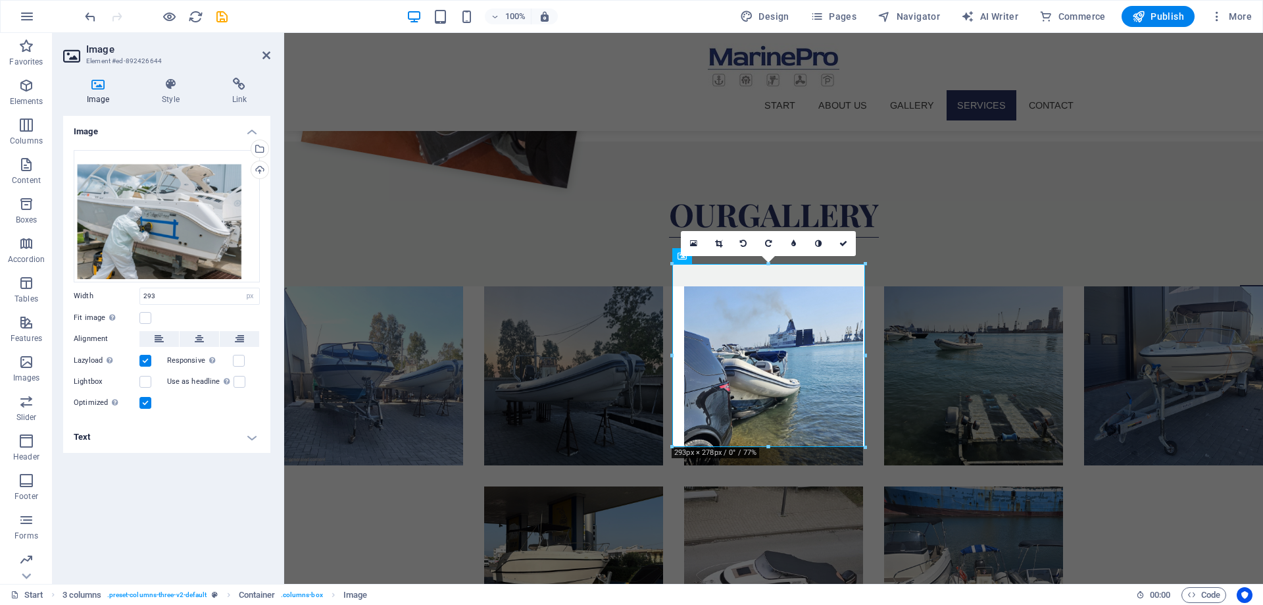
click at [723, 246] on icon at bounding box center [718, 244] width 7 height 8
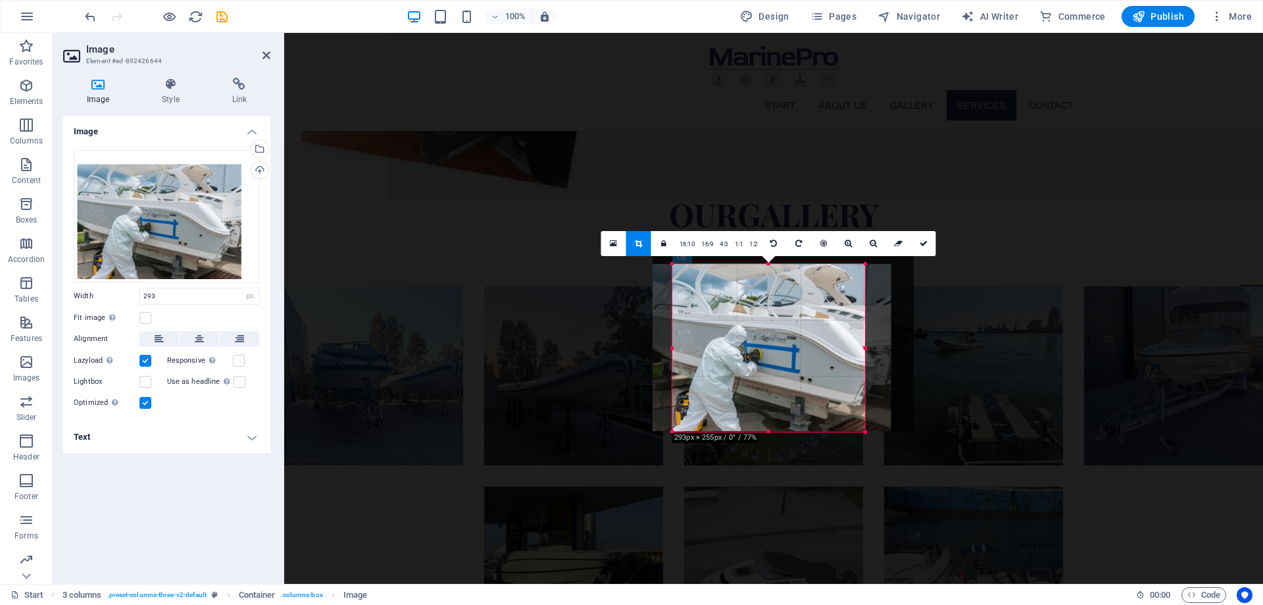
drag, startPoint x: 768, startPoint y: 264, endPoint x: 768, endPoint y: 280, distance: 15.8
click at [768, 280] on div "180 170 160 150 140 130 120 110 100 90 80 70 60 50 40 30 20 10 0 -10 -20 -30 -4…" at bounding box center [769, 348] width 193 height 168
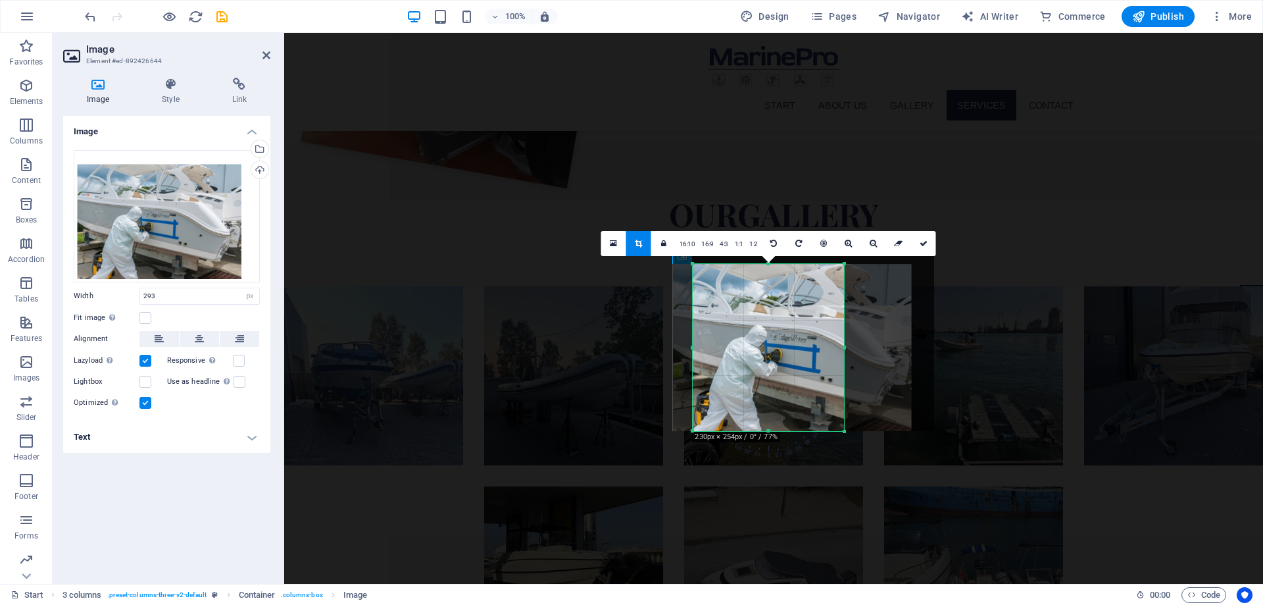
drag, startPoint x: 863, startPoint y: 350, endPoint x: 822, endPoint y: 353, distance: 41.6
click at [822, 353] on div "180 170 160 150 140 130 120 110 100 90 80 70 60 50 40 30 20 10 0 -10 -20 -30 -4…" at bounding box center [768, 347] width 151 height 167
drag, startPoint x: 767, startPoint y: 432, endPoint x: 767, endPoint y: 486, distance: 53.3
click at [767, 484] on div at bounding box center [768, 481] width 151 height 5
click at [689, 348] on div at bounding box center [803, 339] width 261 height 183
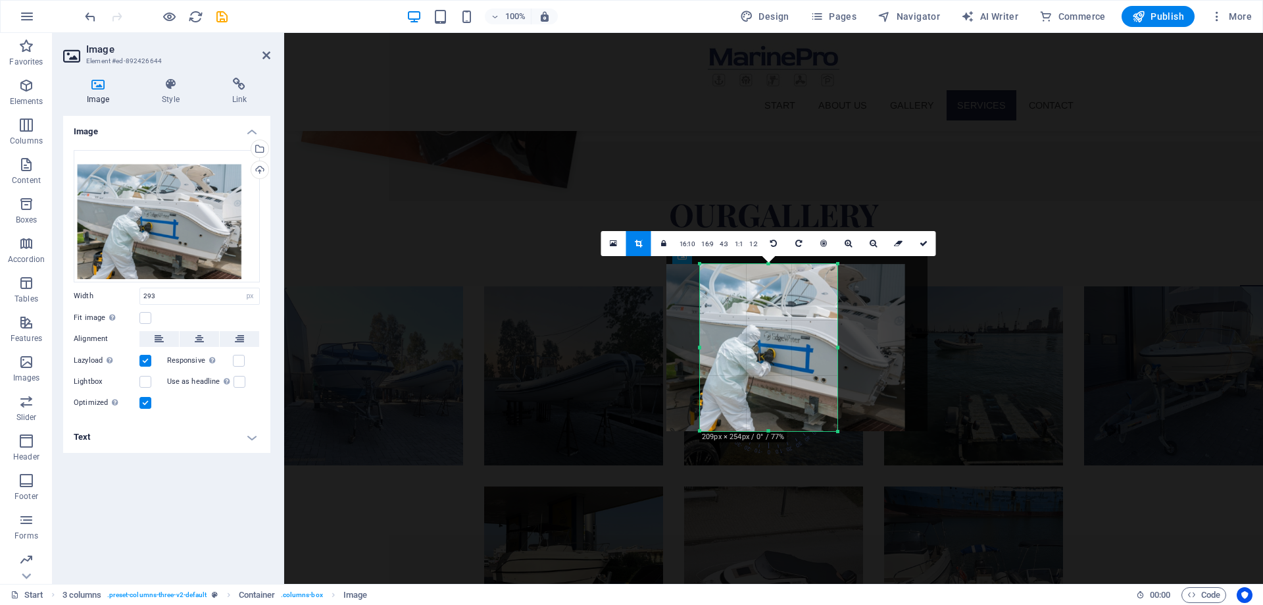
drag, startPoint x: 693, startPoint y: 347, endPoint x: 753, endPoint y: 324, distance: 63.9
click at [708, 348] on div "180 170 160 150 140 130 120 110 100 90 80 70 60 50 40 30 20 10 0 -10 -20 -30 -4…" at bounding box center [769, 347] width 138 height 167
click at [923, 245] on icon at bounding box center [924, 244] width 8 height 8
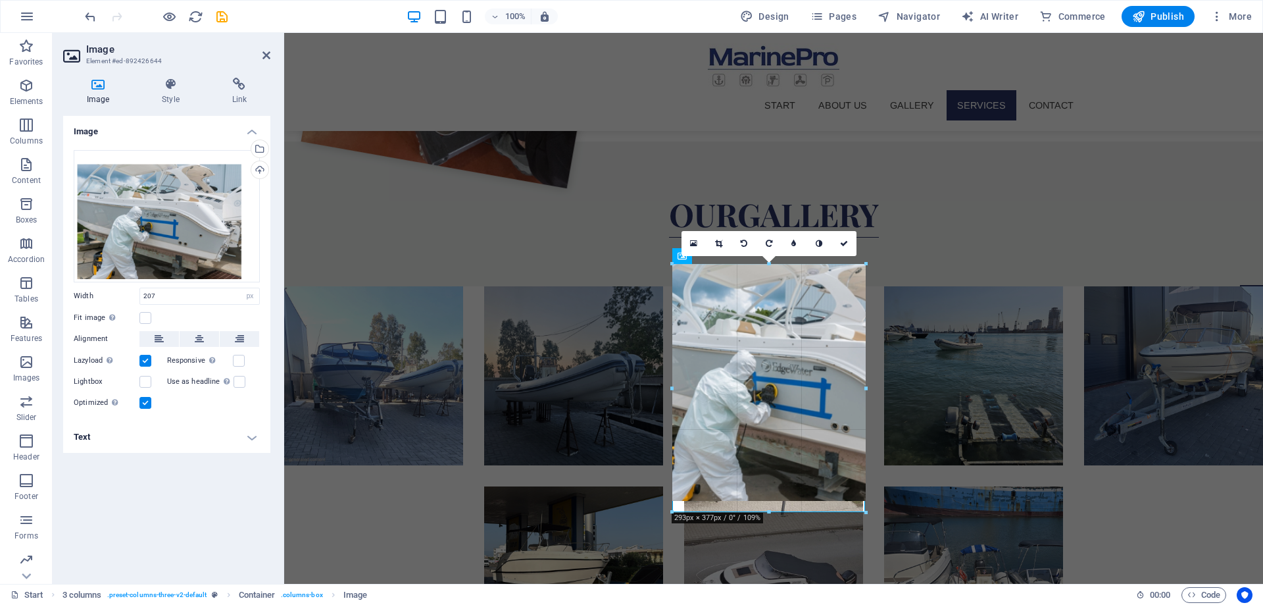
drag, startPoint x: 769, startPoint y: 436, endPoint x: 774, endPoint y: 514, distance: 78.4
type input "293"
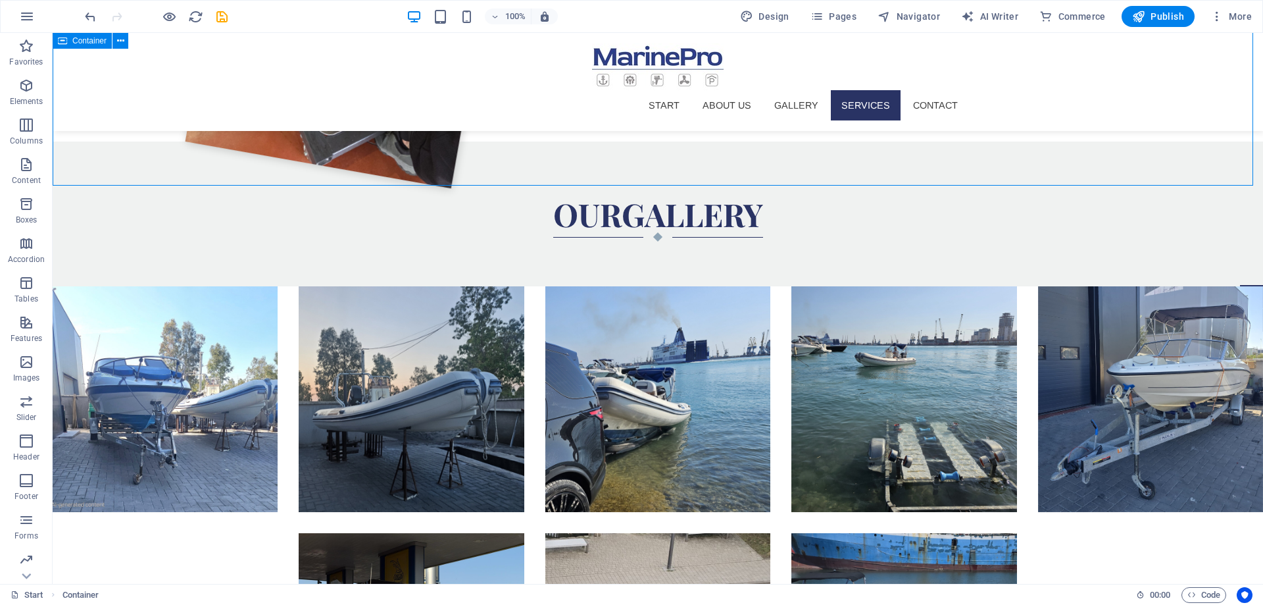
scroll to position [1795, 0]
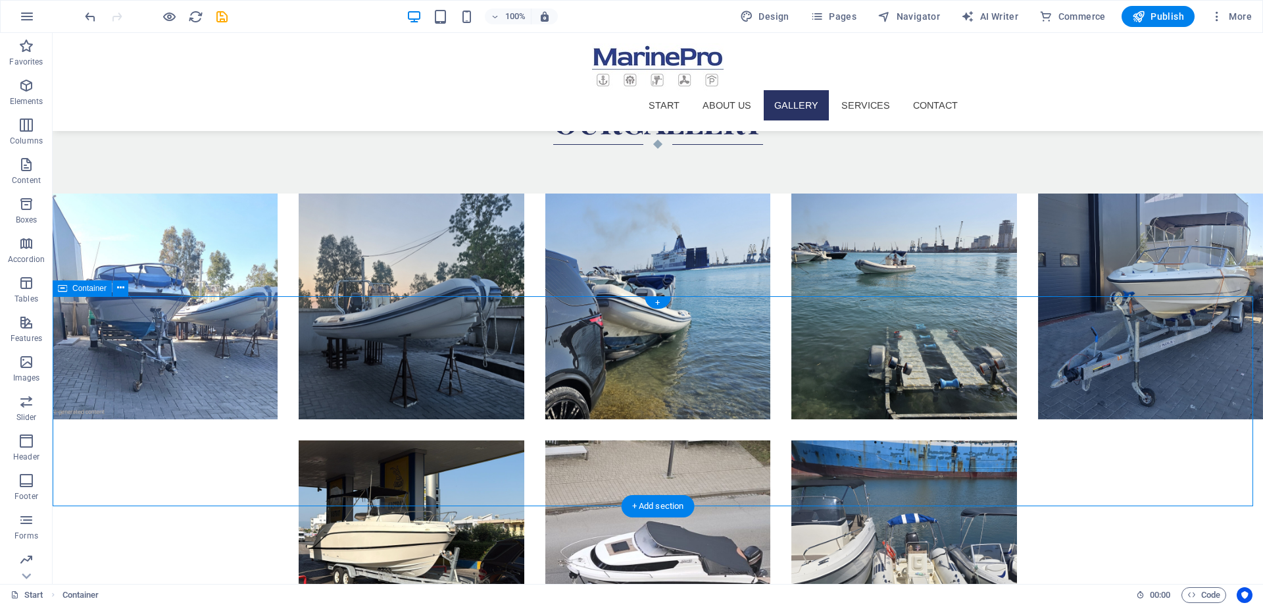
scroll to position [1422, 0]
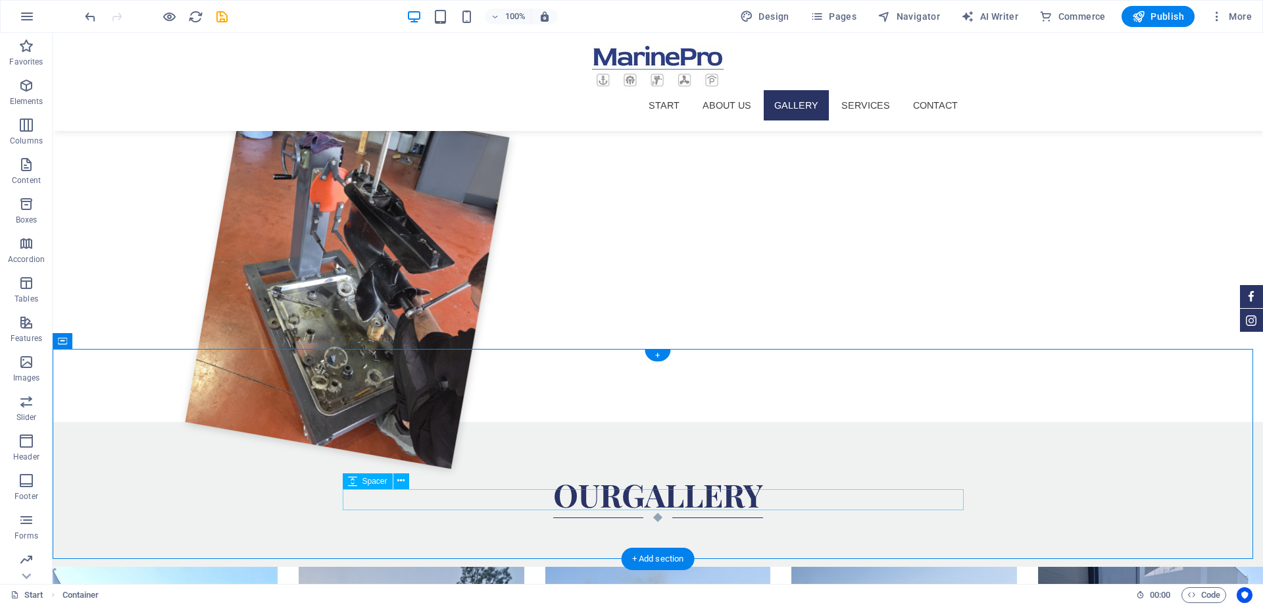
click at [401, 483] on icon at bounding box center [400, 481] width 7 height 14
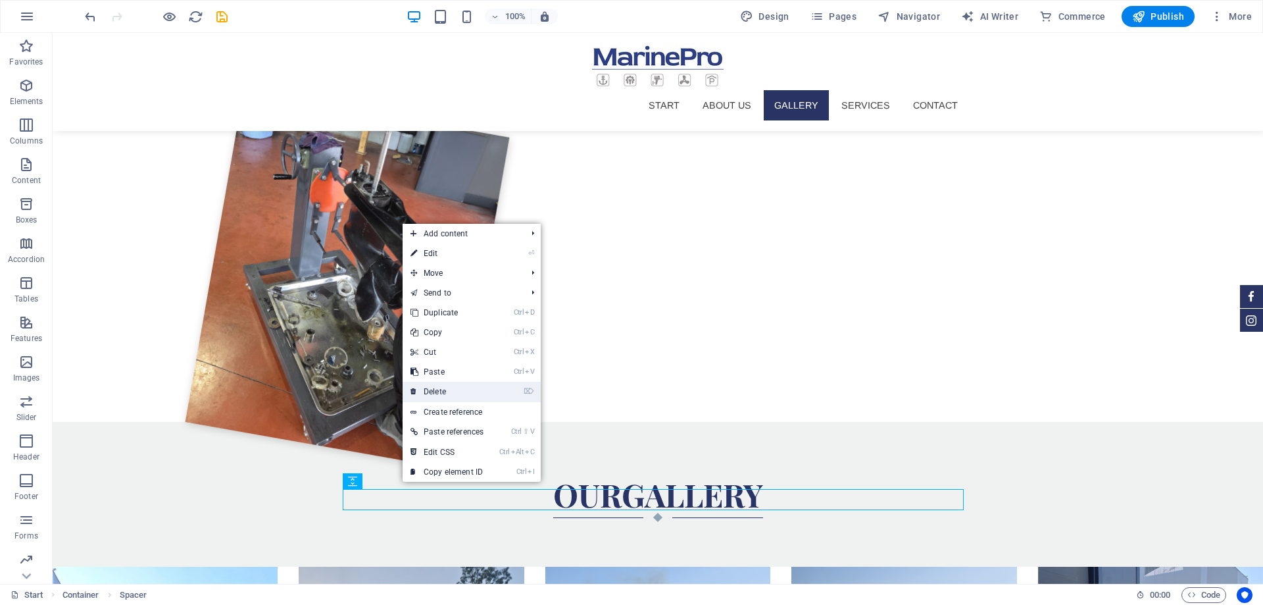
click at [425, 391] on link "⌦ Delete" at bounding box center [447, 392] width 89 height 20
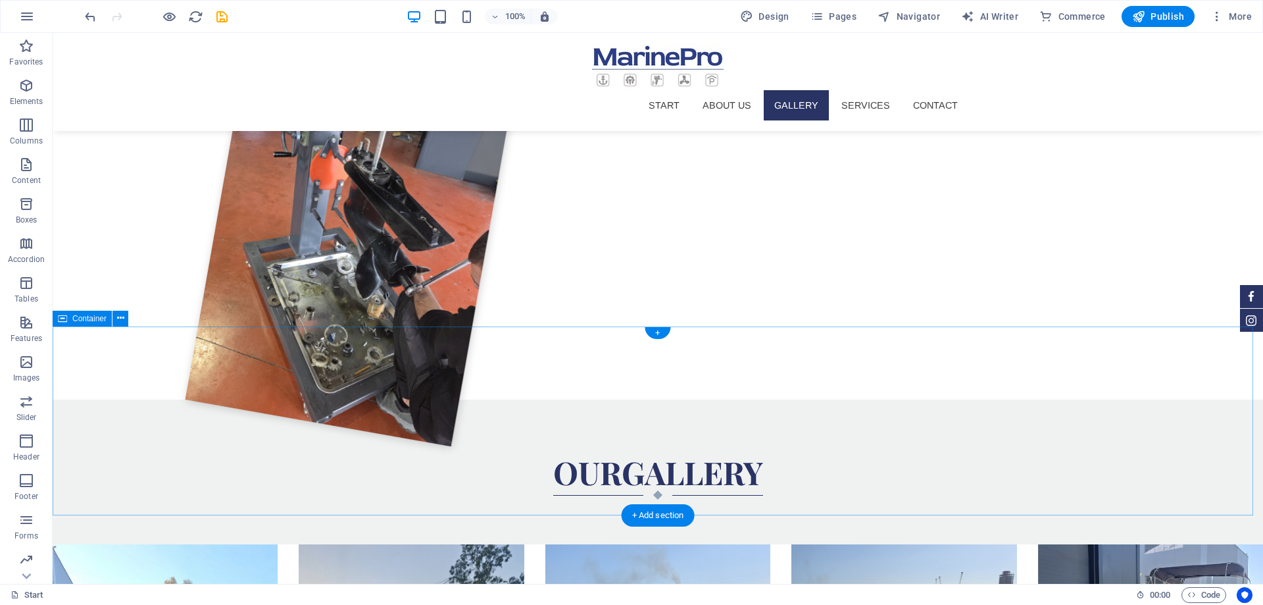
scroll to position [1817, 0]
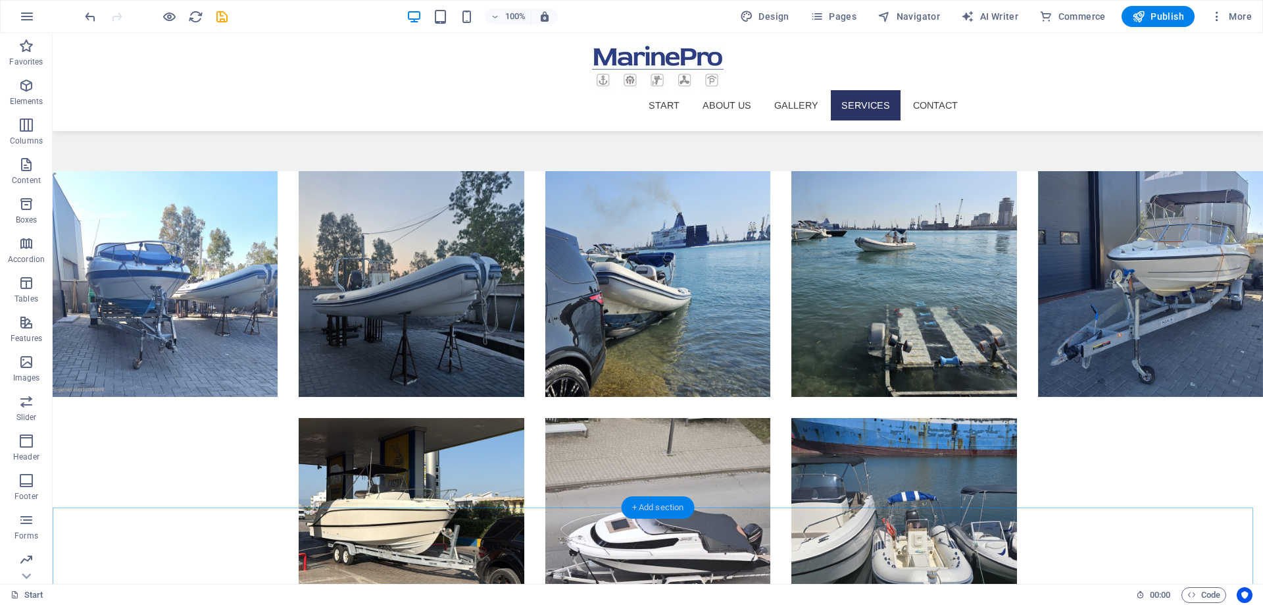
click at [657, 511] on div "+ Add section" at bounding box center [658, 507] width 73 height 22
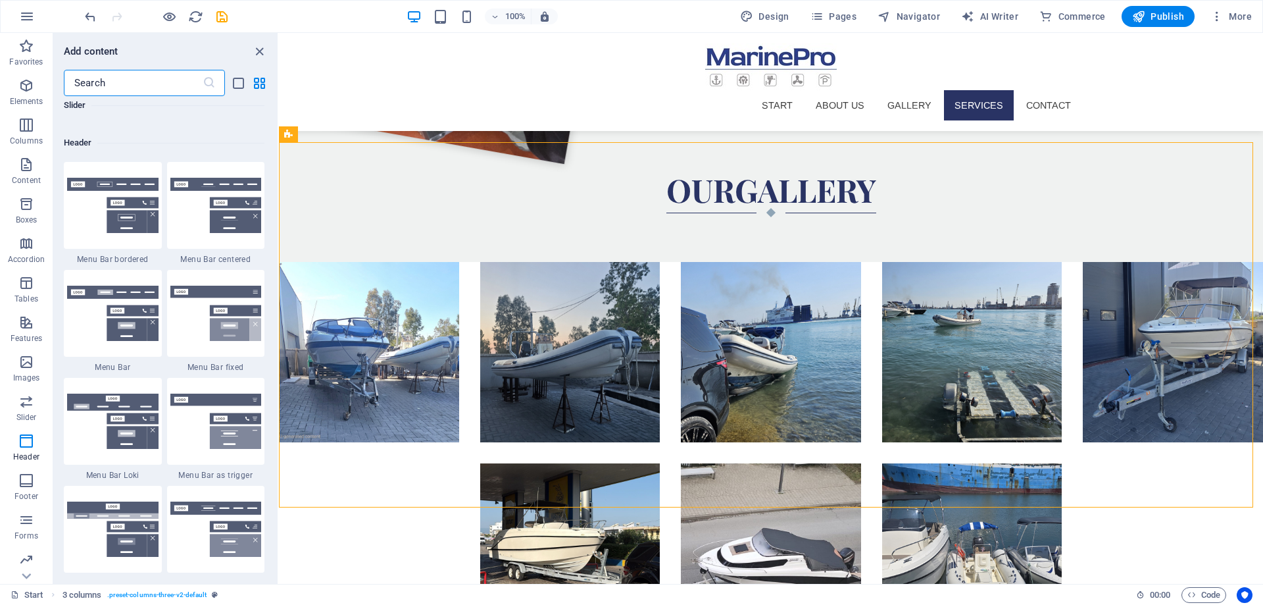
scroll to position [8269, 0]
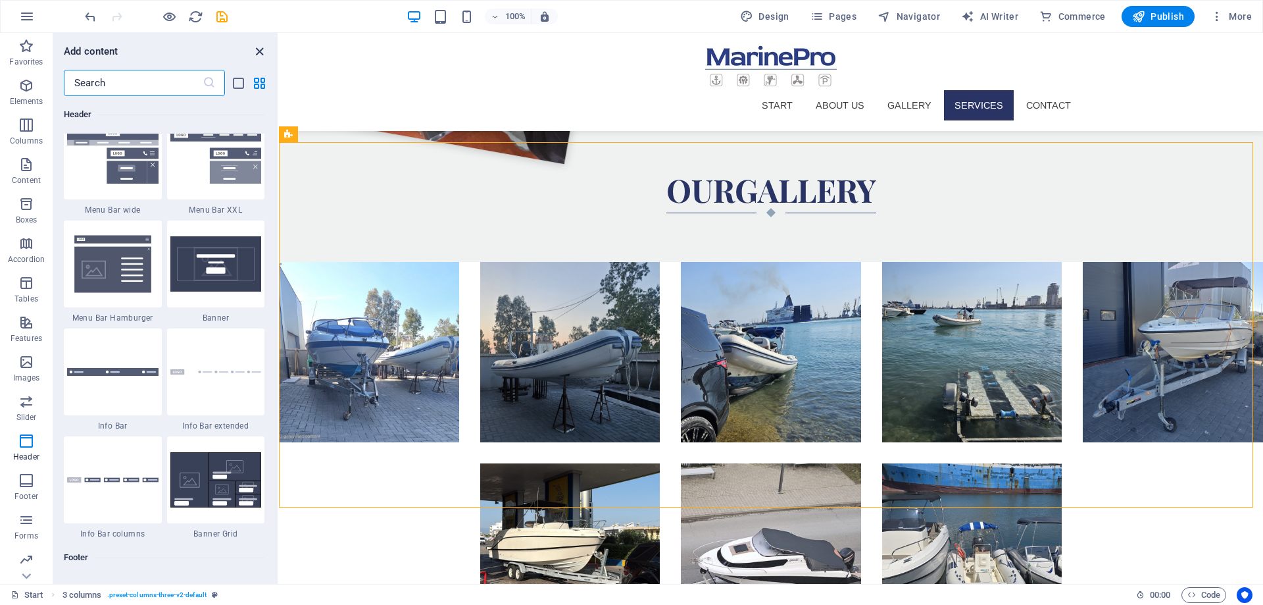
click at [263, 52] on icon "close panel" at bounding box center [259, 51] width 15 height 15
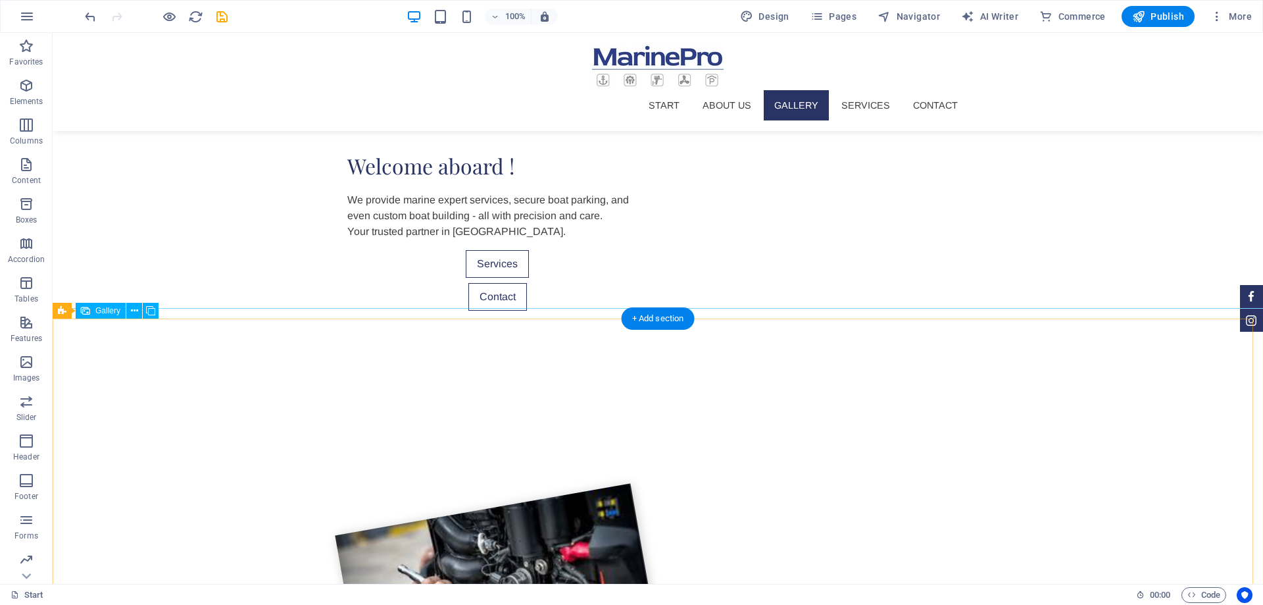
scroll to position [1119, 0]
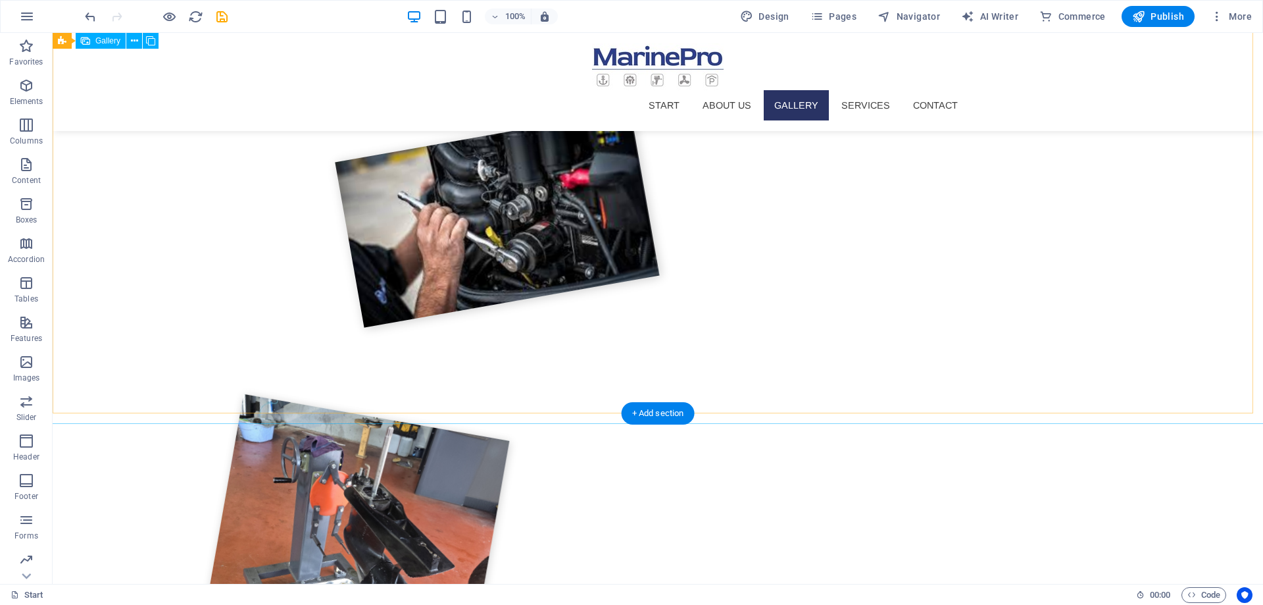
select select "4"
select select "px"
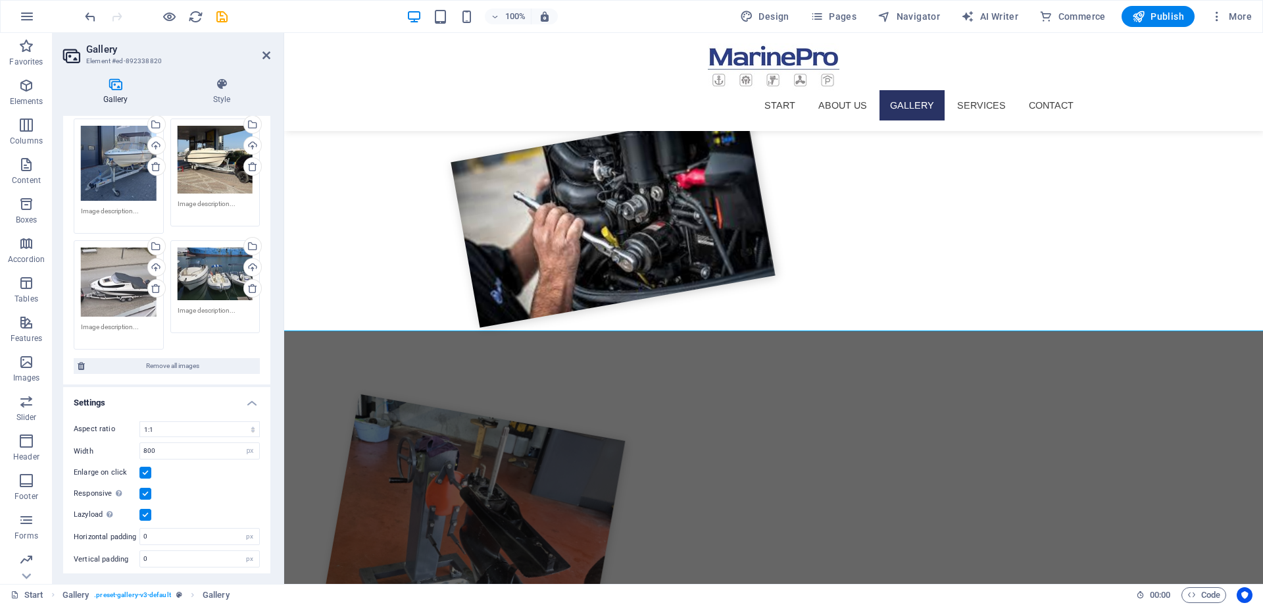
scroll to position [0, 0]
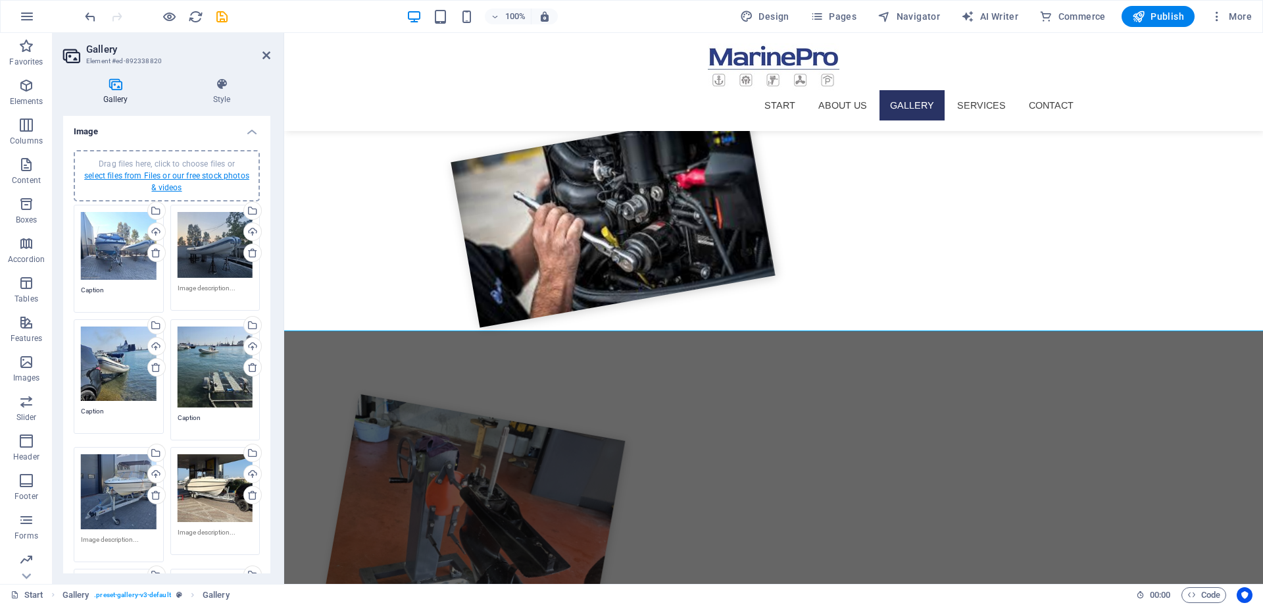
click at [167, 188] on link "select files from Files or our free stock photos & videos" at bounding box center [166, 181] width 165 height 21
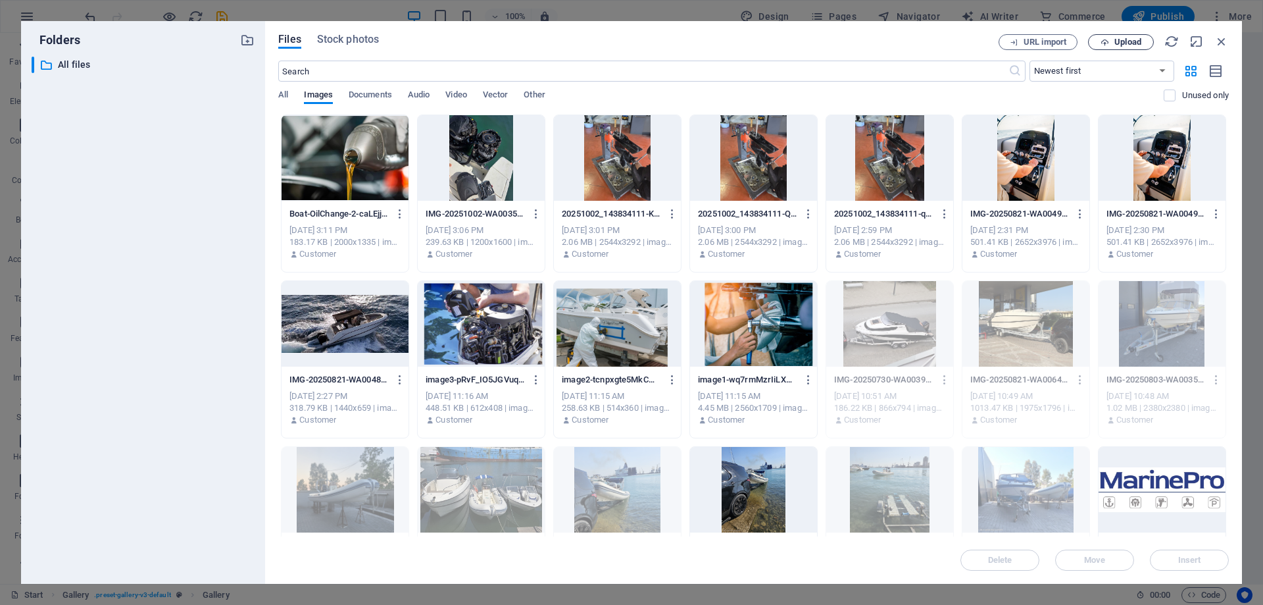
click at [1140, 43] on span "Upload" at bounding box center [1128, 42] width 27 height 8
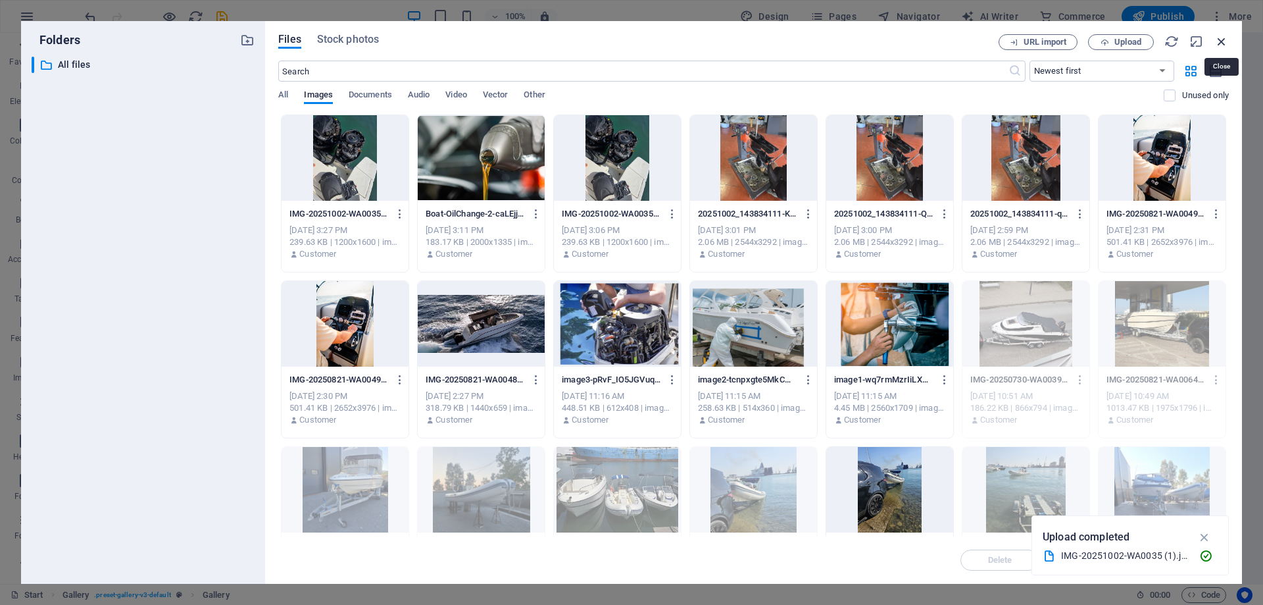
click at [1229, 41] on icon "button" at bounding box center [1222, 41] width 14 height 14
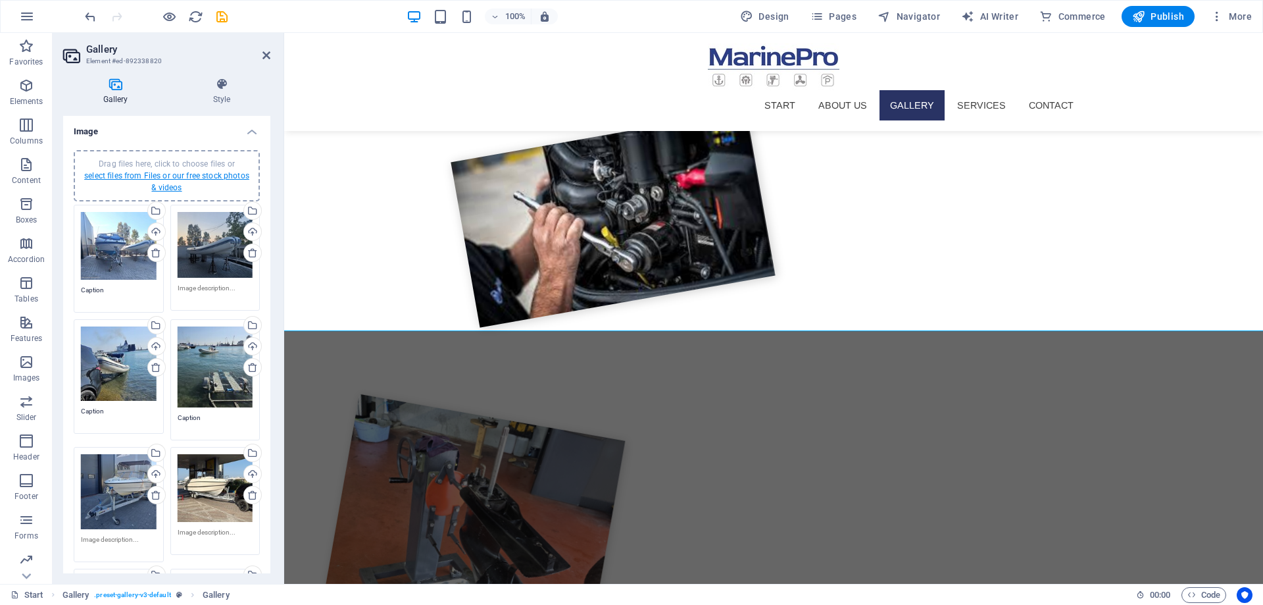
click at [172, 188] on link "select files from Files or our free stock photos & videos" at bounding box center [166, 181] width 165 height 21
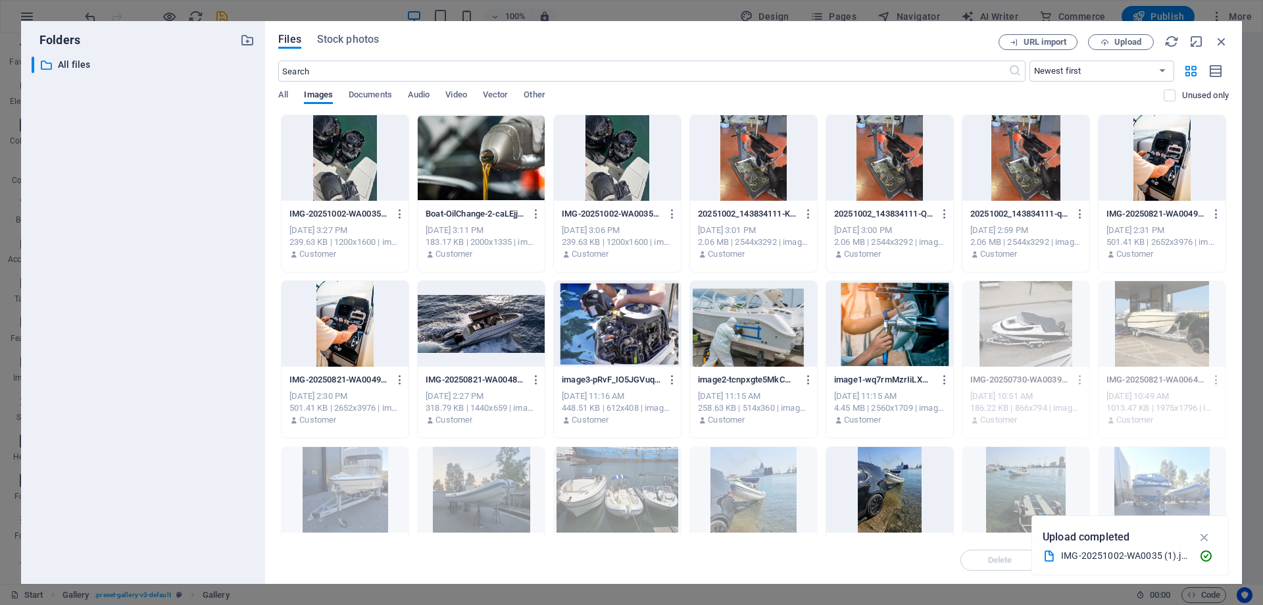
click at [352, 183] on div at bounding box center [345, 158] width 127 height 86
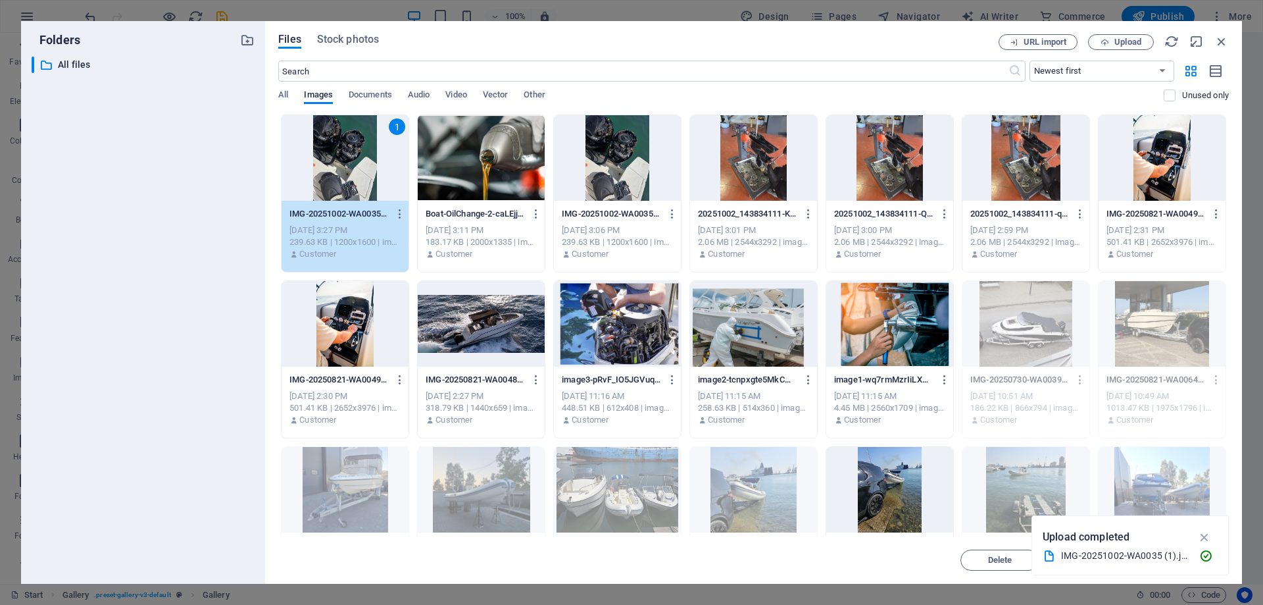
click at [357, 162] on div "1" at bounding box center [345, 158] width 127 height 86
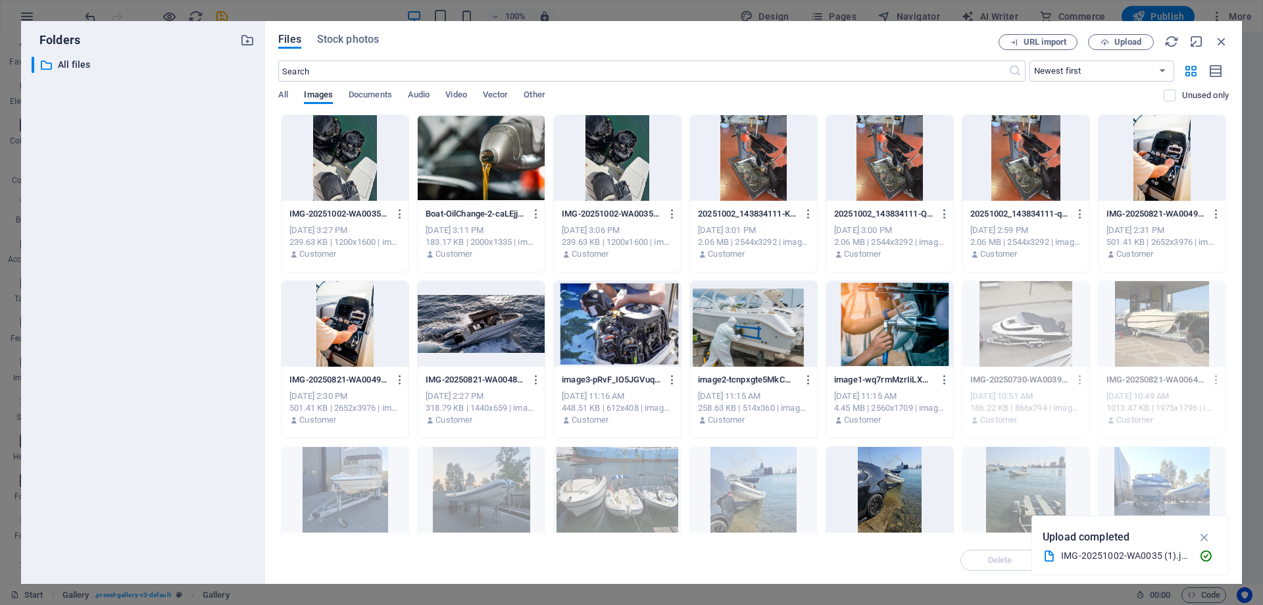
click at [357, 162] on div at bounding box center [345, 158] width 127 height 86
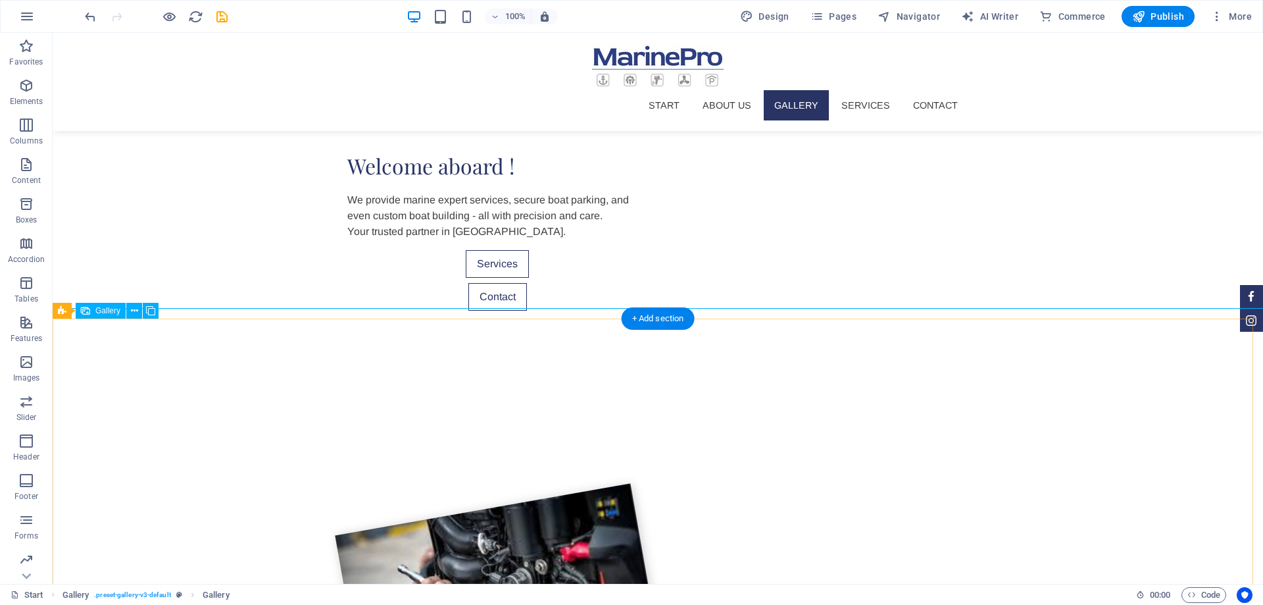
select select "4"
select select "px"
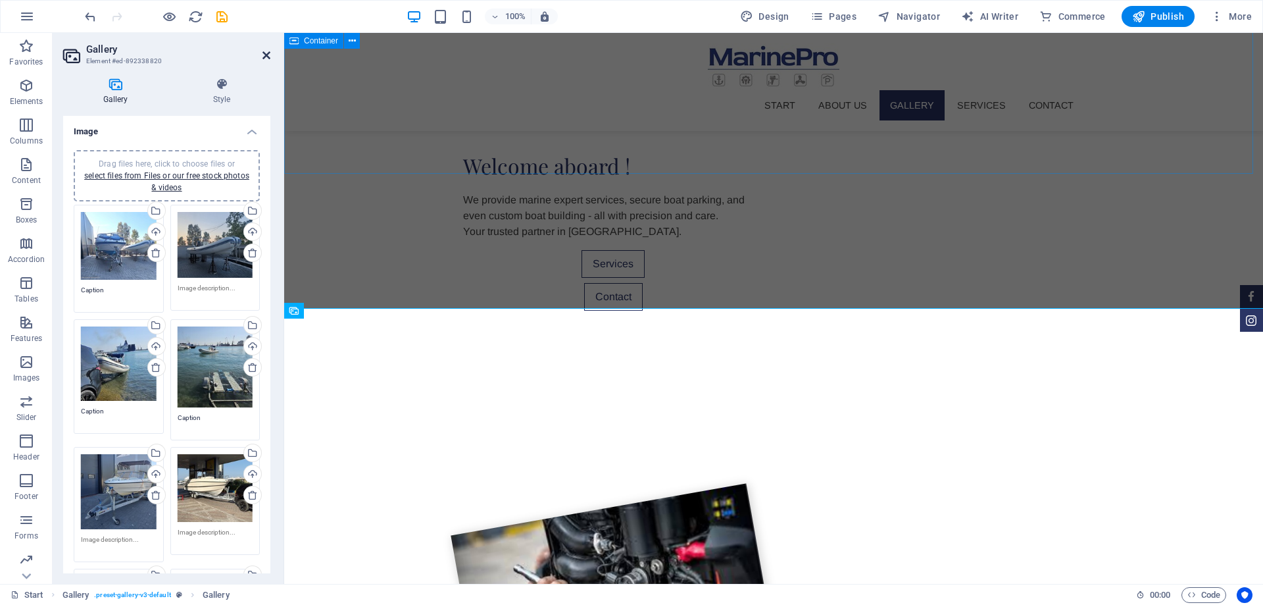
click at [270, 57] on icon at bounding box center [267, 55] width 8 height 11
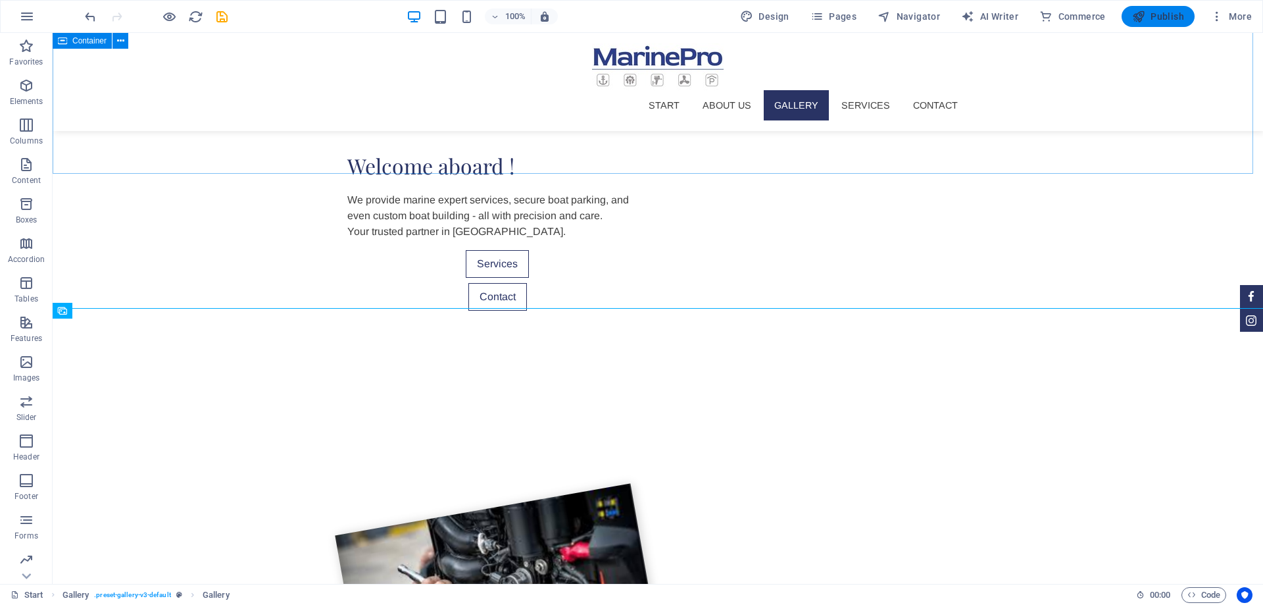
click at [1168, 21] on span "Publish" at bounding box center [1158, 16] width 52 height 13
checkbox input "false"
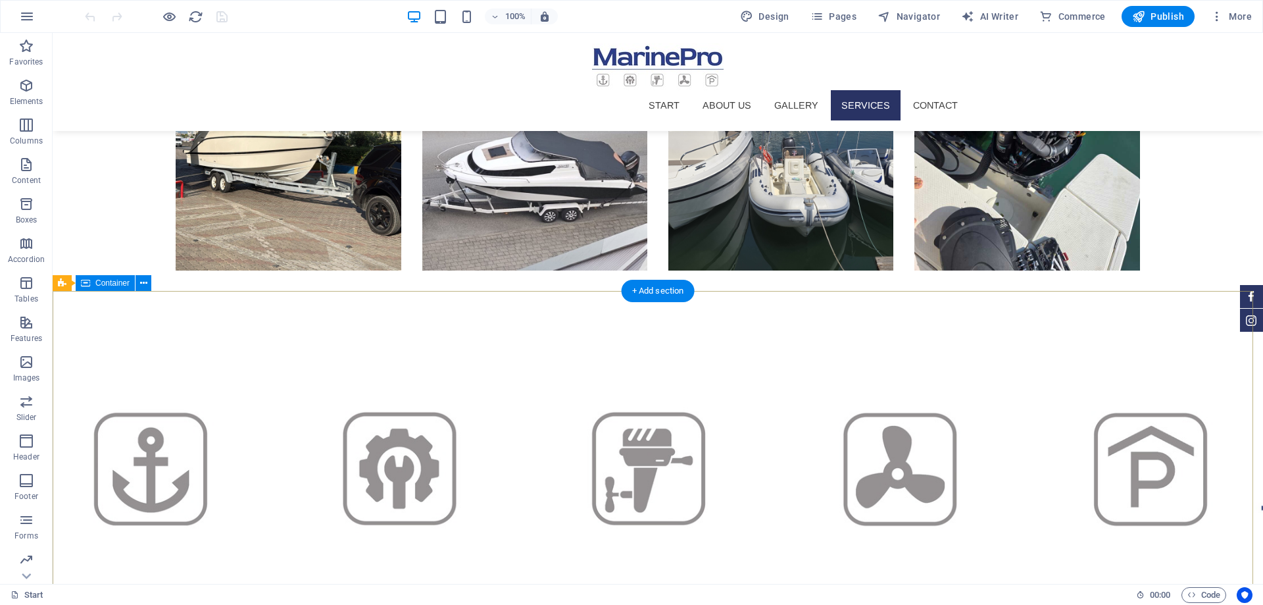
scroll to position [2563, 0]
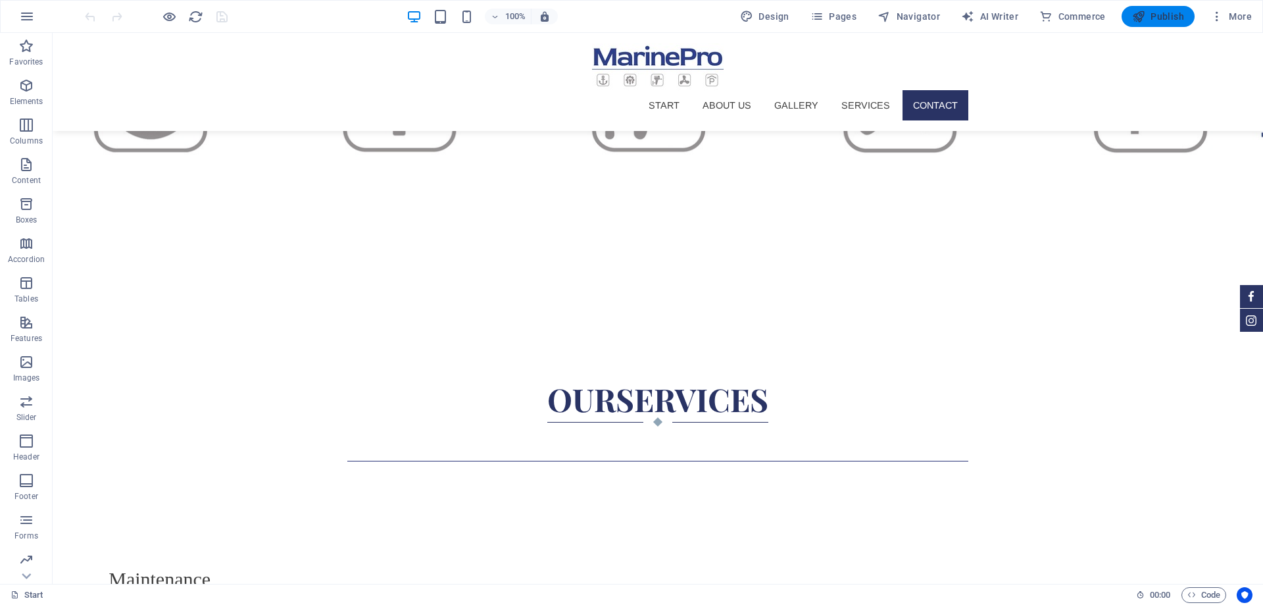
click at [1152, 16] on span "Publish" at bounding box center [1158, 16] width 52 height 13
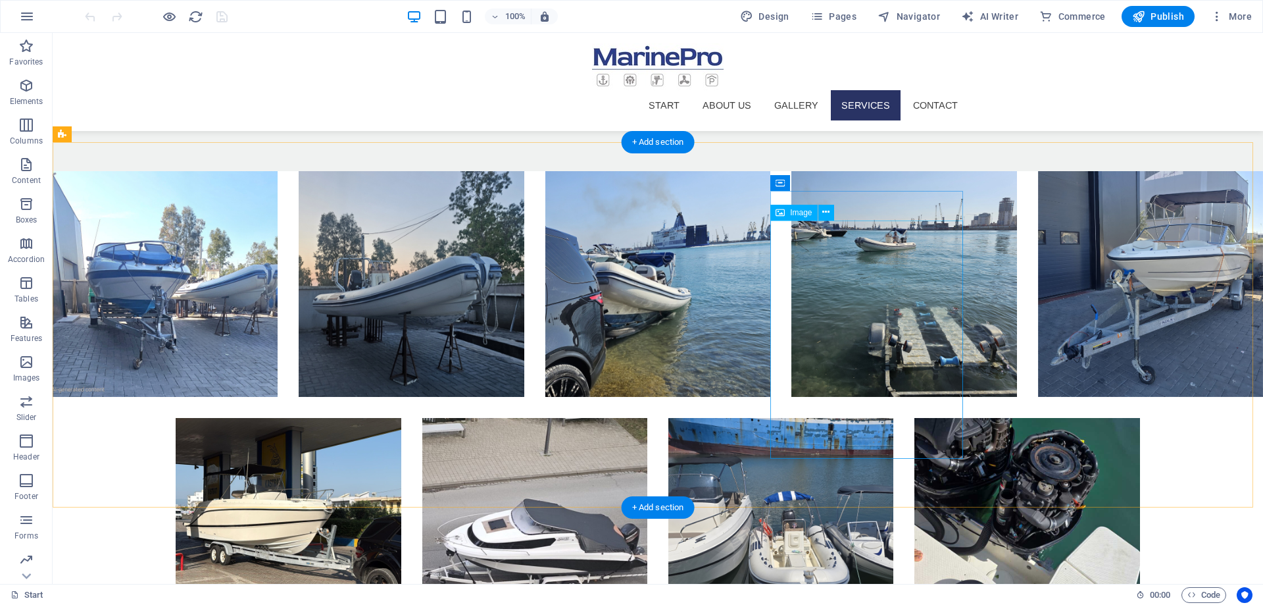
scroll to position [2563, 0]
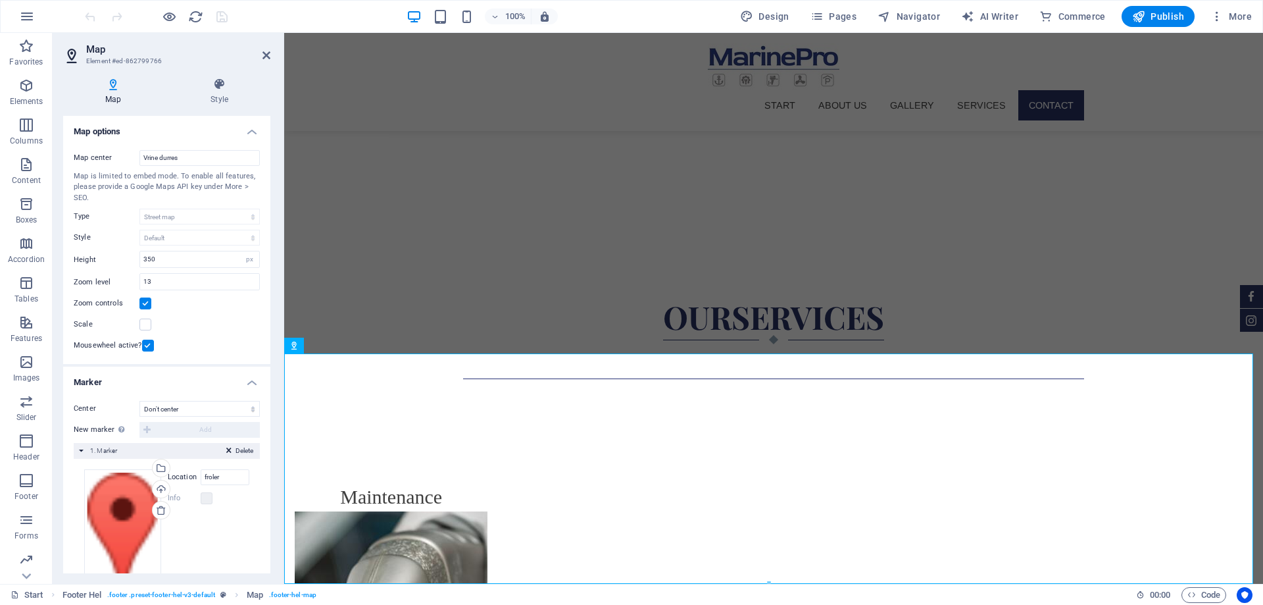
scroll to position [49, 0]
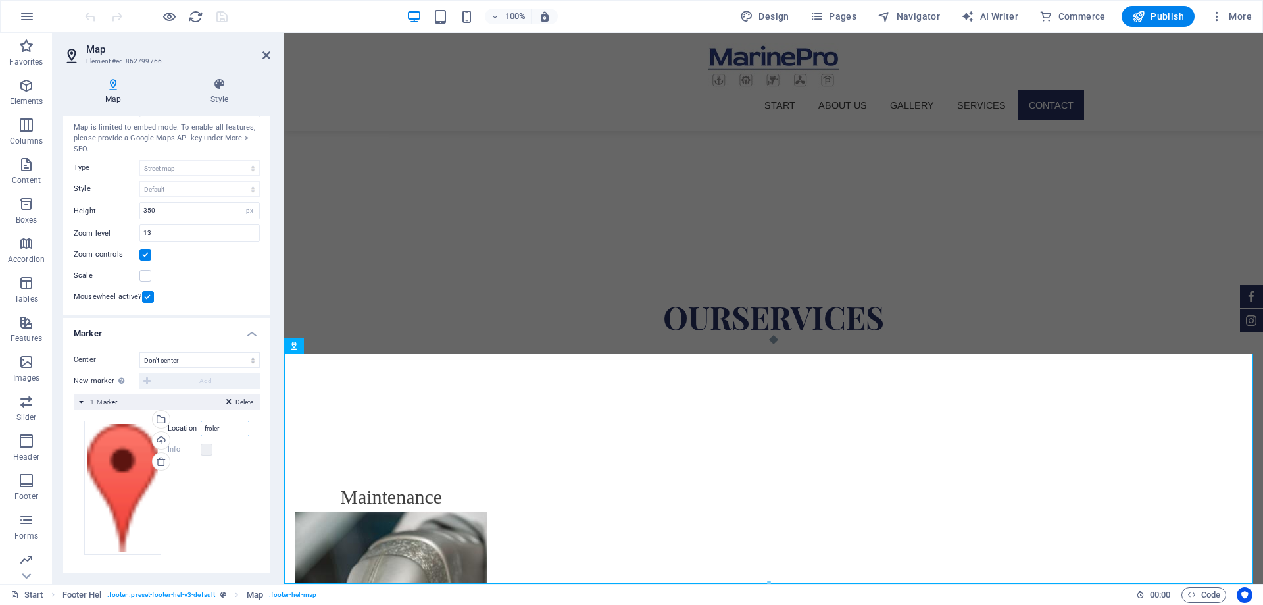
drag, startPoint x: 235, startPoint y: 425, endPoint x: 183, endPoint y: 432, distance: 52.4
click at [183, 432] on div "Location froler" at bounding box center [209, 428] width 82 height 16
type input "MarinePro"
click at [222, 266] on div "Map center Vrine durres Map is limited to embed mode. To enable all features, p…" at bounding box center [166, 203] width 207 height 225
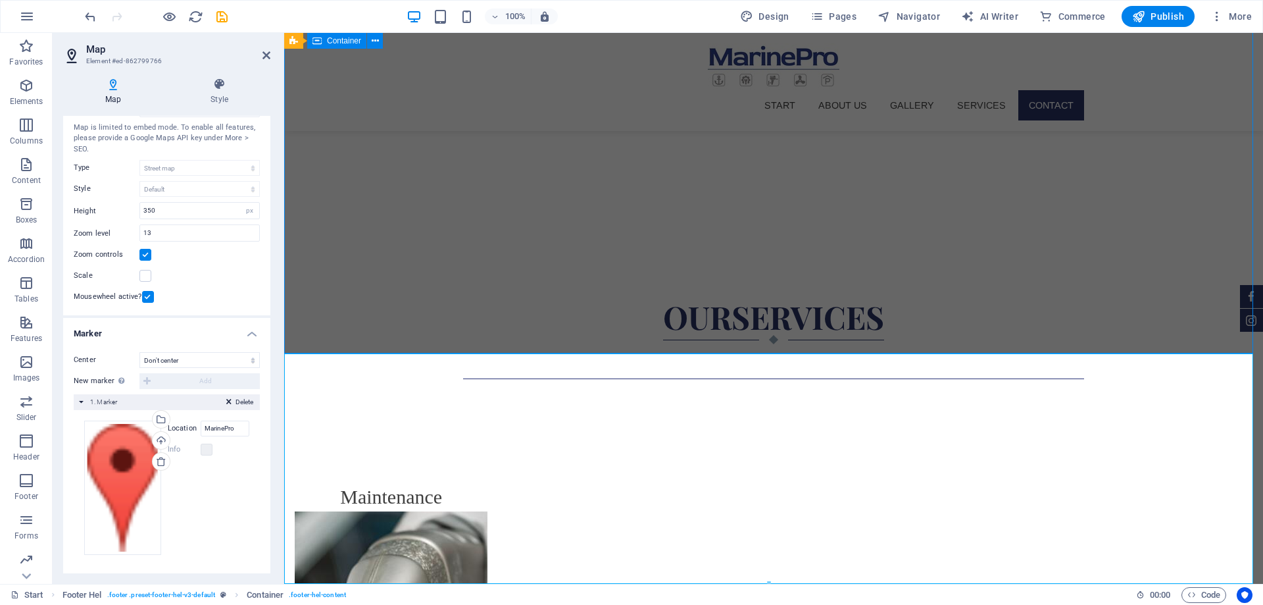
scroll to position [2563, 0]
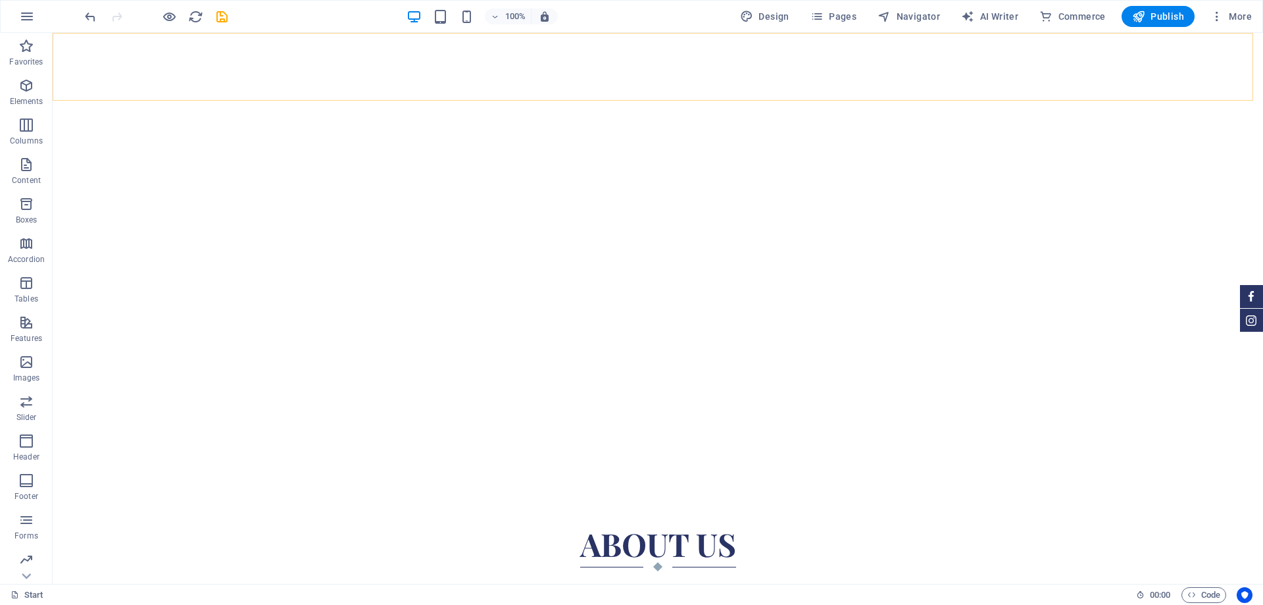
scroll to position [0, 0]
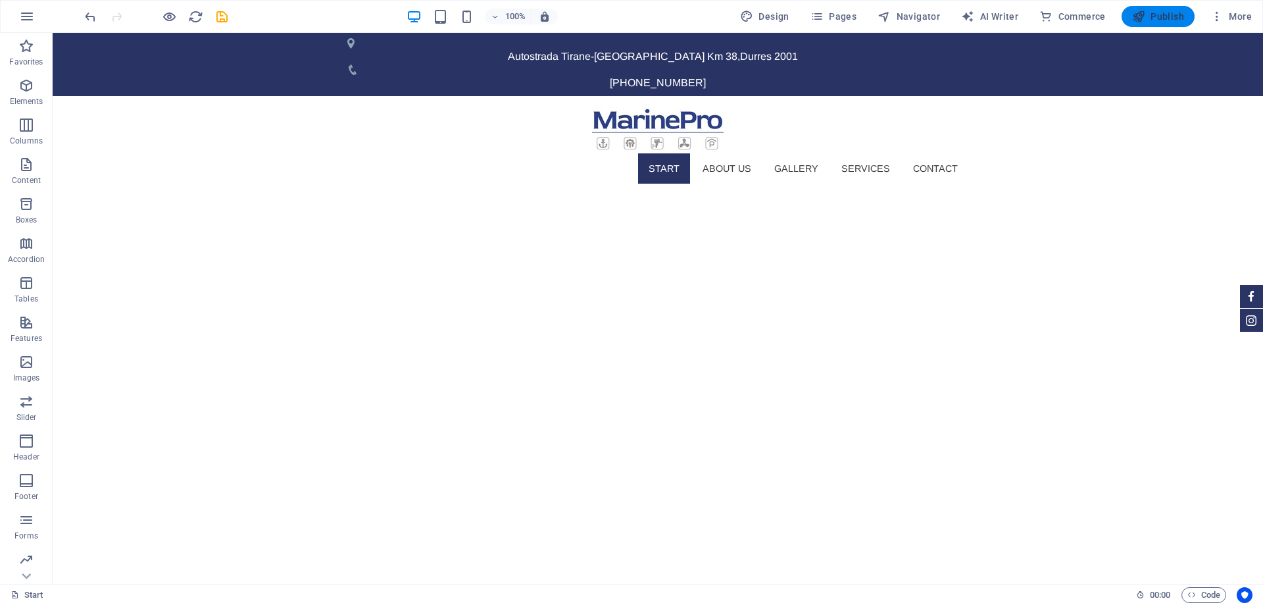
click at [1156, 6] on button "Publish" at bounding box center [1158, 16] width 73 height 21
checkbox input "false"
